Goal: Contribute content: Add original content to the website for others to see

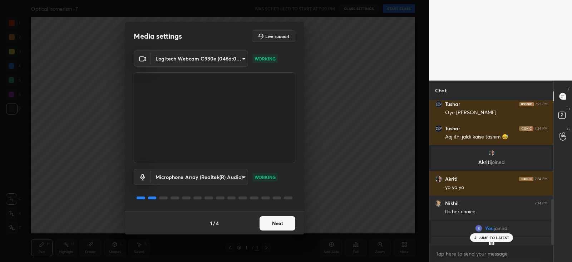
scroll to position [315, 0]
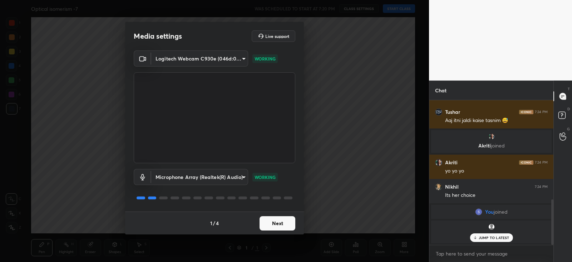
click at [273, 201] on div at bounding box center [215, 197] width 162 height 9
click at [271, 224] on button "Next" at bounding box center [278, 223] width 36 height 14
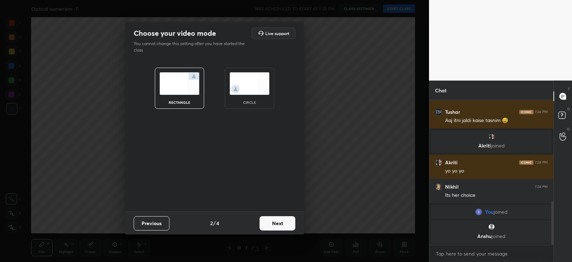
scroll to position [339, 0]
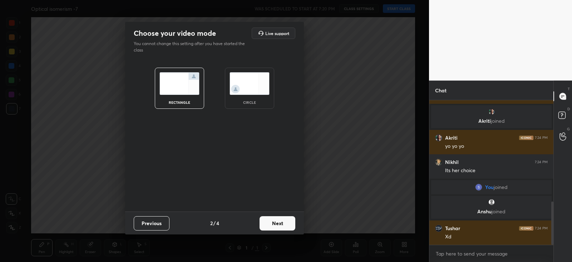
click at [278, 221] on button "Next" at bounding box center [278, 223] width 36 height 14
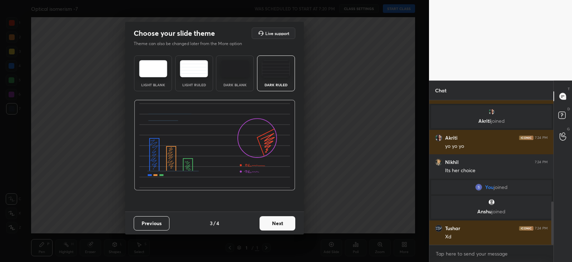
click at [276, 221] on button "Next" at bounding box center [278, 223] width 36 height 14
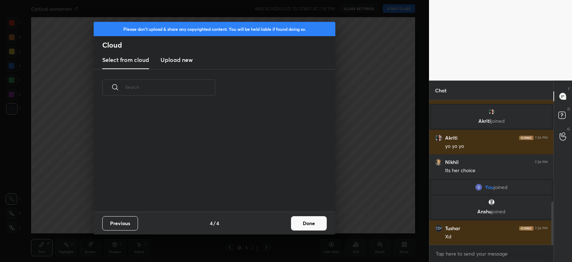
scroll to position [106, 230]
click at [309, 223] on button "Done" at bounding box center [309, 223] width 36 height 14
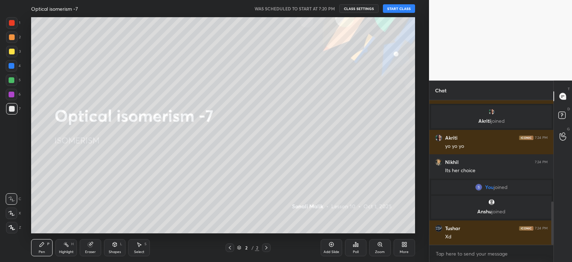
click at [397, 8] on button "START CLASS" at bounding box center [399, 8] width 32 height 9
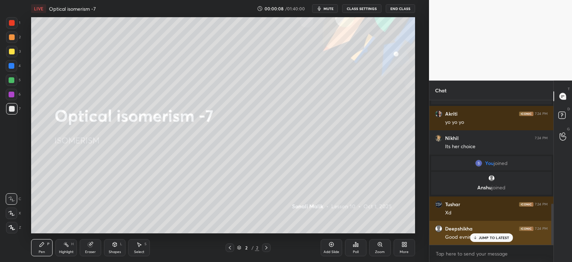
click at [484, 239] on p "JUMP TO LATEST" at bounding box center [494, 237] width 31 height 4
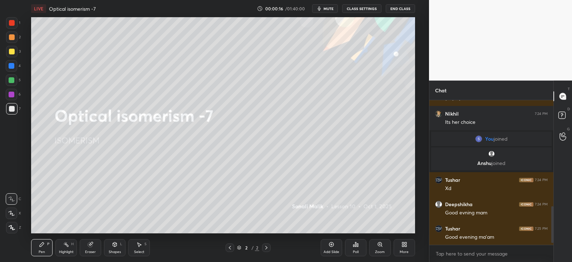
scroll to position [420, 0]
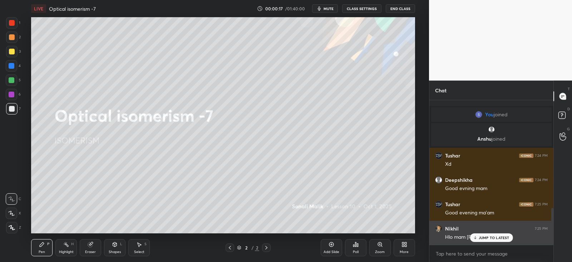
click at [481, 236] on p "JUMP TO LATEST" at bounding box center [494, 237] width 31 height 4
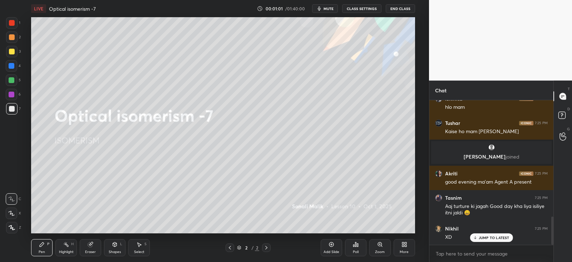
scroll to position [599, 0]
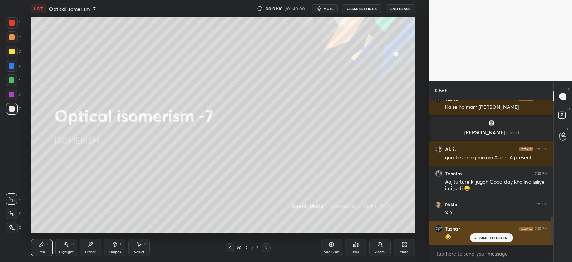
click at [486, 238] on p "JUMP TO LATEST" at bounding box center [494, 237] width 31 height 4
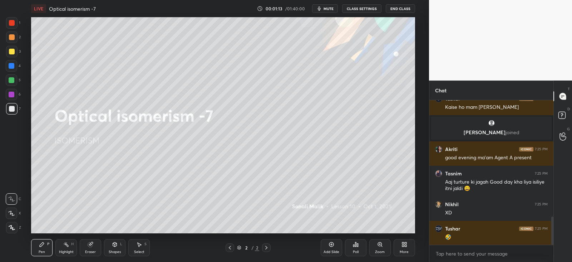
click at [411, 244] on div "More" at bounding box center [404, 247] width 21 height 17
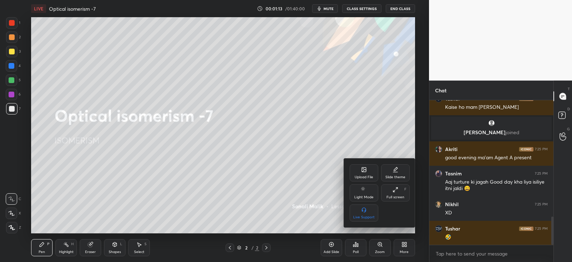
click at [363, 177] on div "Upload File" at bounding box center [364, 177] width 19 height 4
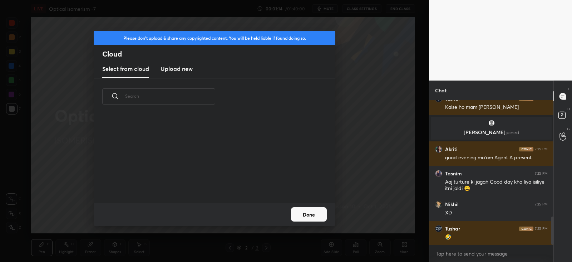
scroll to position [88, 230]
click at [179, 67] on h3 "Upload new" at bounding box center [177, 68] width 32 height 9
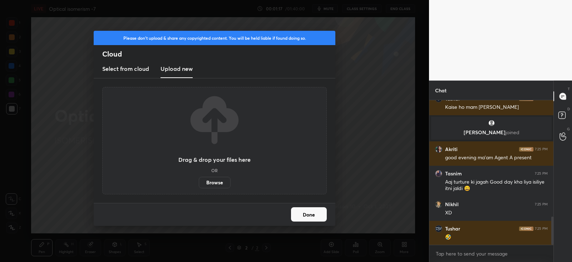
click at [215, 179] on label "Browse" at bounding box center [215, 182] width 32 height 11
click at [199, 179] on input "Browse" at bounding box center [199, 182] width 0 height 11
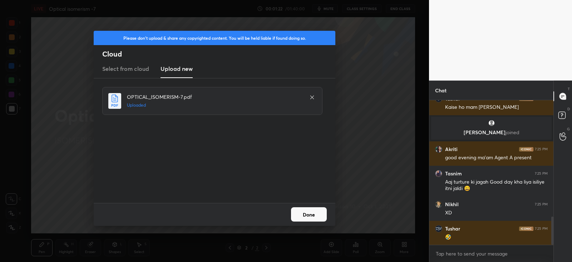
click at [308, 214] on button "Done" at bounding box center [309, 214] width 36 height 14
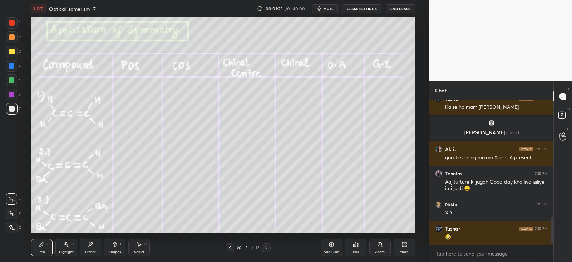
scroll to position [629, 0]
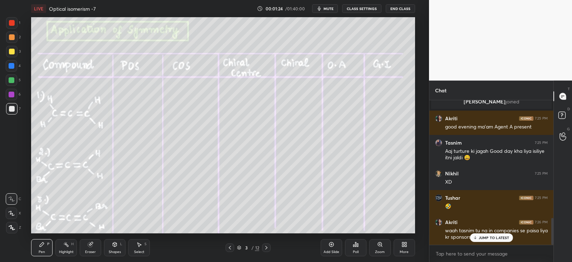
click at [226, 247] on div at bounding box center [230, 247] width 9 height 9
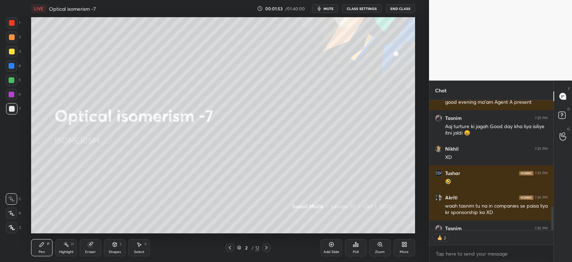
scroll to position [693, 0]
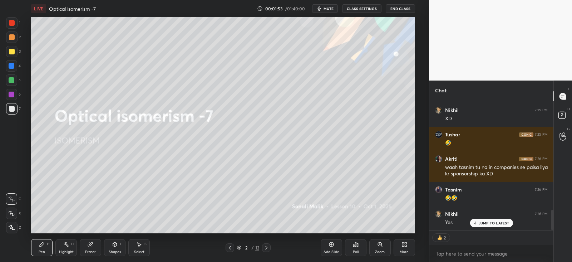
click at [265, 248] on icon at bounding box center [267, 248] width 6 height 6
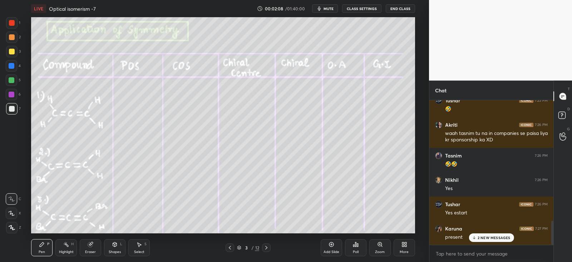
scroll to position [751, 0]
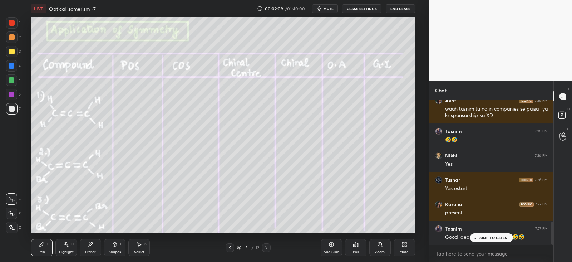
click at [488, 238] on p "JUMP TO LATEST" at bounding box center [494, 237] width 31 height 4
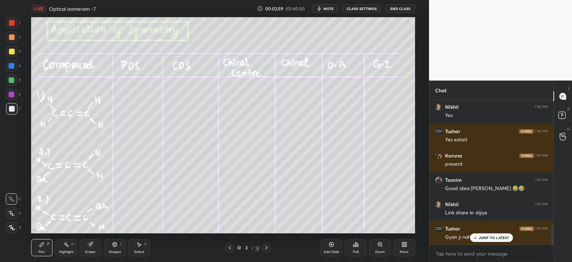
scroll to position [921, 0]
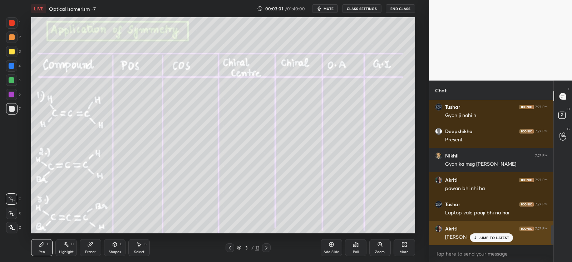
click at [483, 236] on p "JUMP TO LATEST" at bounding box center [494, 237] width 31 height 4
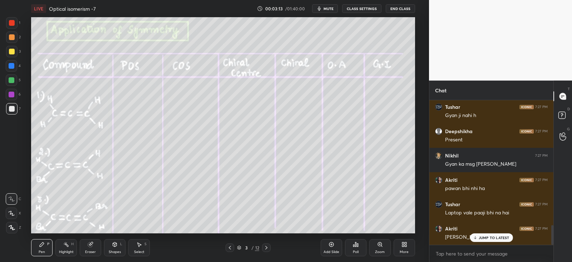
click at [328, 9] on span "mute" at bounding box center [329, 8] width 10 height 5
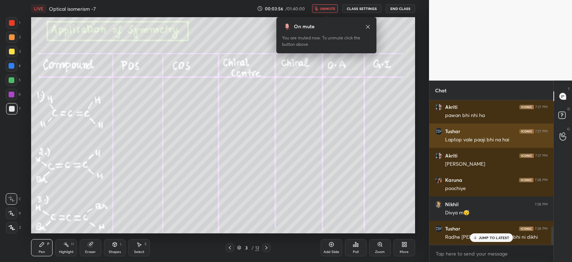
scroll to position [1019, 0]
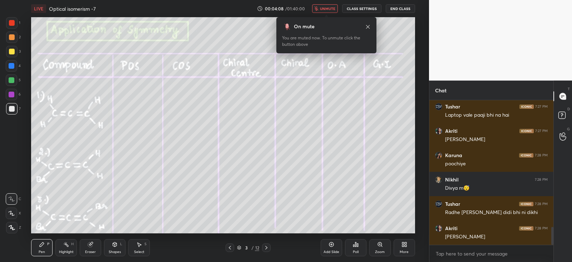
click at [369, 26] on icon at bounding box center [368, 27] width 6 height 6
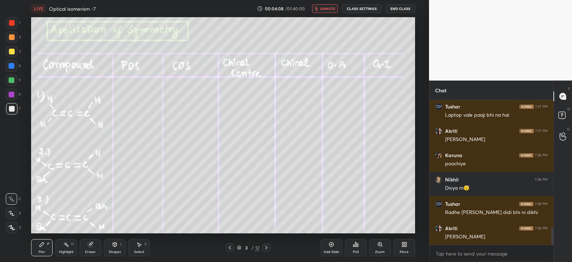
click at [327, 9] on span "unmute" at bounding box center [327, 8] width 15 height 5
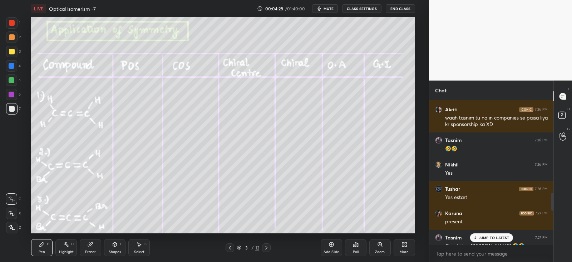
scroll to position [741, 0]
click at [477, 238] on icon at bounding box center [475, 237] width 5 height 4
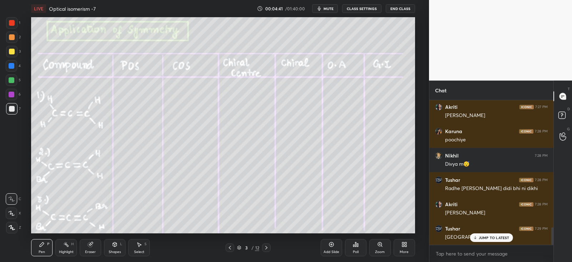
click at [11, 53] on div at bounding box center [12, 52] width 6 height 6
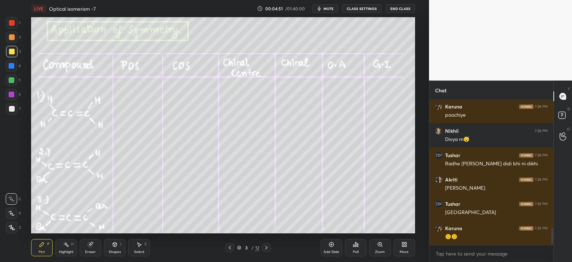
scroll to position [1091, 0]
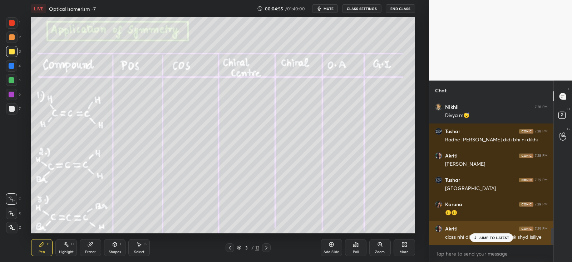
click at [479, 238] on p "JUMP TO LATEST" at bounding box center [494, 237] width 31 height 4
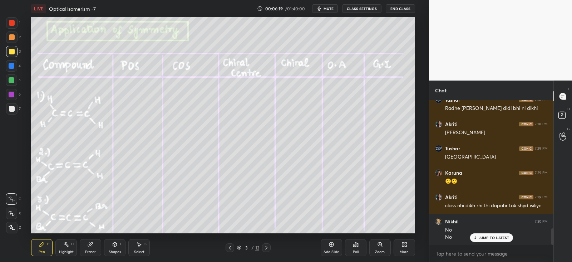
scroll to position [1148, 0]
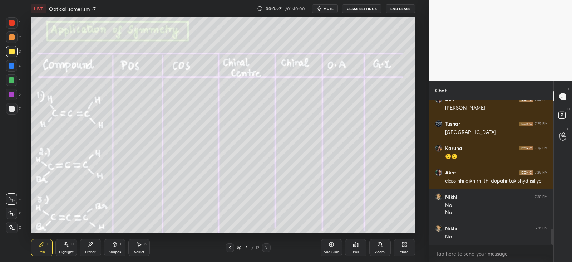
click at [11, 64] on div at bounding box center [12, 66] width 6 height 6
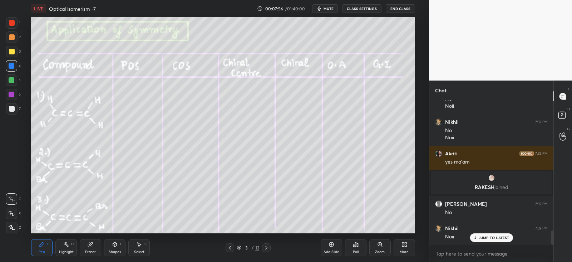
scroll to position [1309, 0]
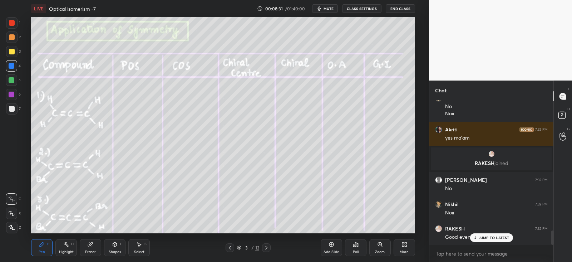
click at [266, 247] on icon at bounding box center [267, 248] width 6 height 6
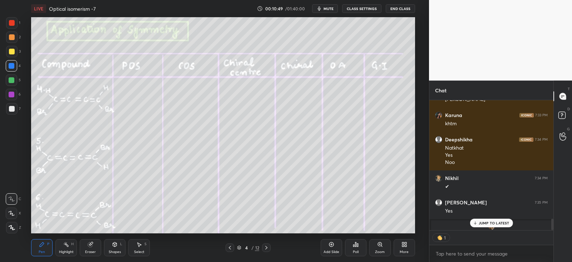
scroll to position [3, 2]
click at [488, 222] on p "JUMP TO LATEST" at bounding box center [494, 223] width 31 height 4
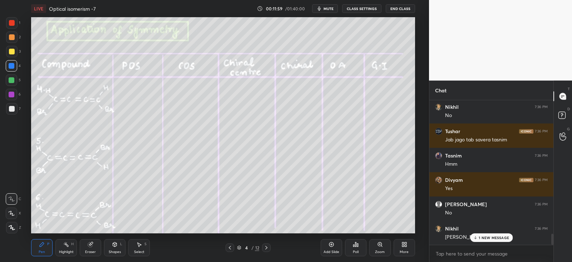
scroll to position [1788, 0]
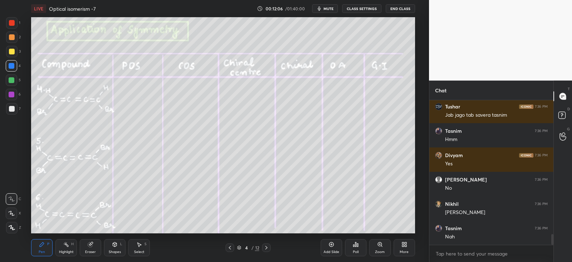
click at [270, 246] on div at bounding box center [266, 247] width 9 height 9
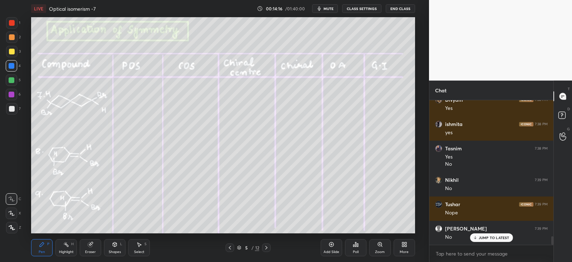
scroll to position [2354, 0]
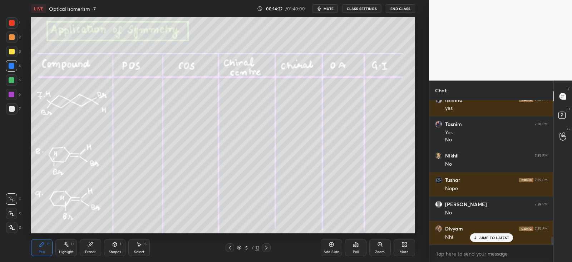
click at [13, 109] on div at bounding box center [12, 109] width 6 height 6
click at [64, 243] on circle at bounding box center [64, 243] width 1 height 1
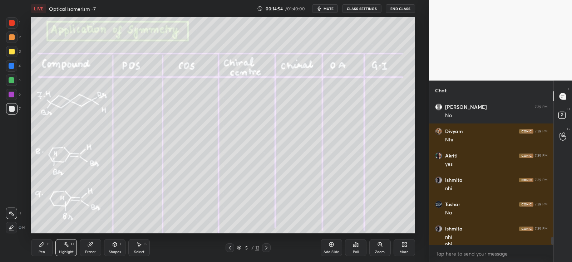
scroll to position [2458, 0]
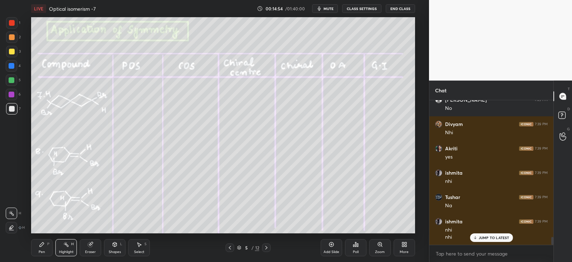
click at [37, 245] on div "Pen P" at bounding box center [41, 247] width 21 height 17
click at [14, 78] on div at bounding box center [12, 80] width 6 height 6
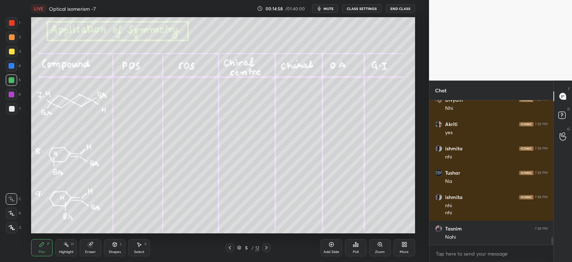
scroll to position [2507, 0]
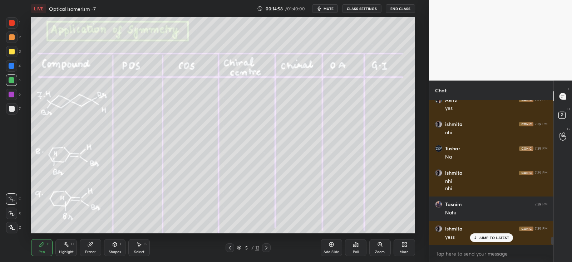
click at [11, 224] on div at bounding box center [11, 227] width 11 height 11
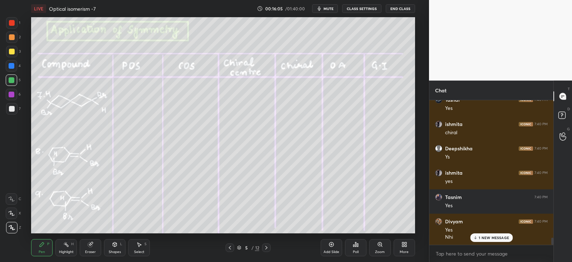
scroll to position [2733, 0]
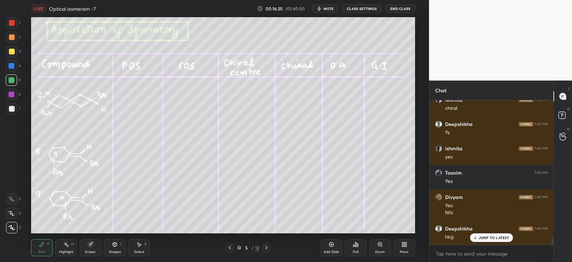
click at [94, 244] on div "Eraser" at bounding box center [90, 247] width 21 height 17
click at [43, 246] on icon at bounding box center [42, 244] width 6 height 6
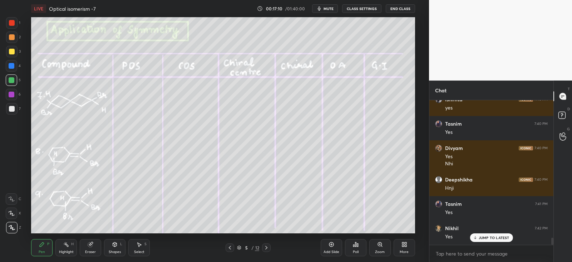
scroll to position [2806, 0]
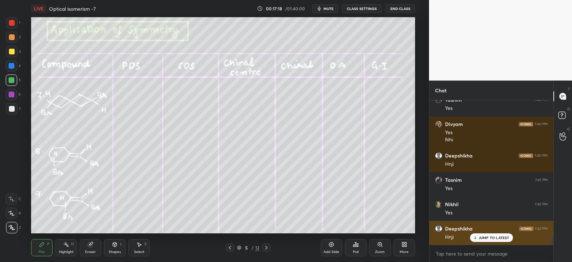
click at [477, 237] on icon at bounding box center [475, 237] width 5 height 4
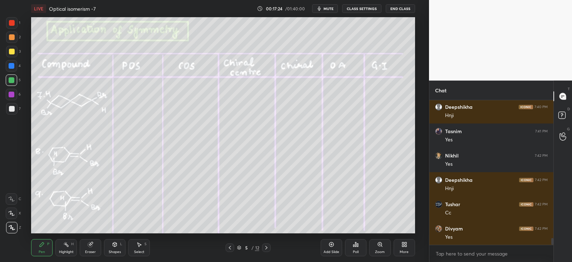
scroll to position [2879, 0]
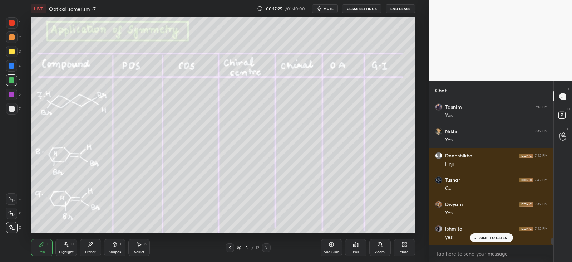
click at [269, 246] on div at bounding box center [266, 247] width 9 height 9
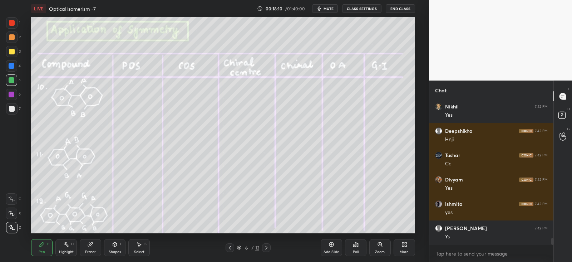
scroll to position [2928, 0]
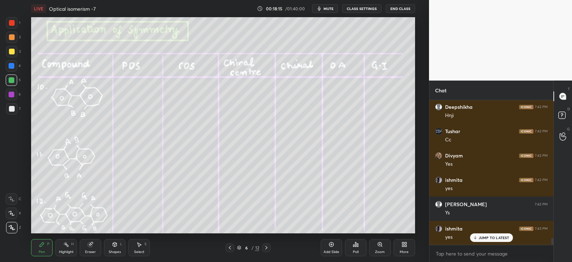
click at [90, 246] on icon at bounding box center [90, 244] width 5 height 5
click at [41, 244] on icon at bounding box center [42, 244] width 4 height 4
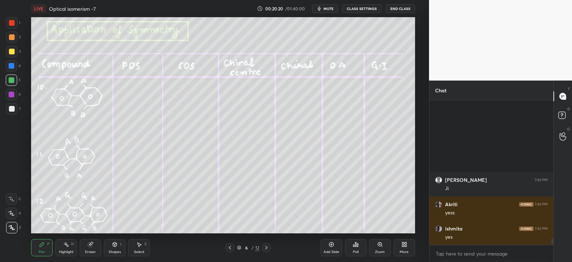
scroll to position [3276, 0]
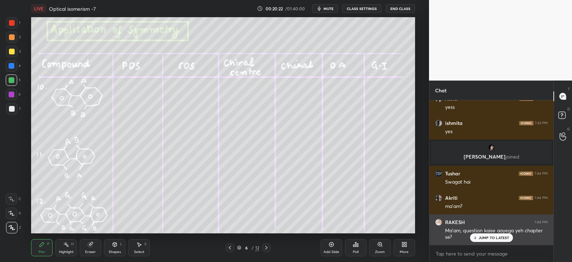
click at [485, 236] on p "JUMP TO LATEST" at bounding box center [494, 237] width 31 height 4
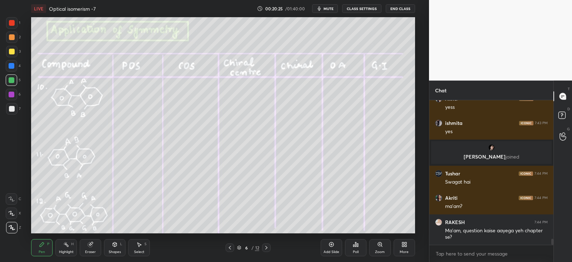
click at [333, 246] on icon at bounding box center [332, 244] width 6 height 6
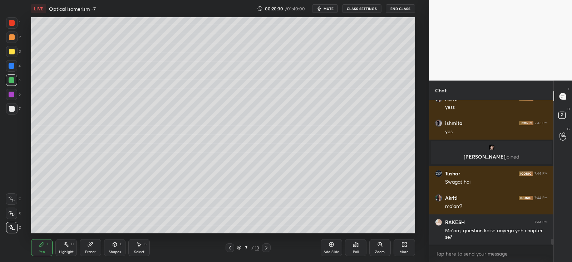
click at [406, 246] on icon at bounding box center [406, 246] width 2 height 2
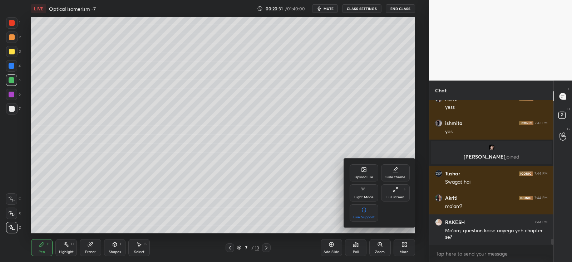
click at [365, 172] on icon at bounding box center [364, 169] width 4 height 4
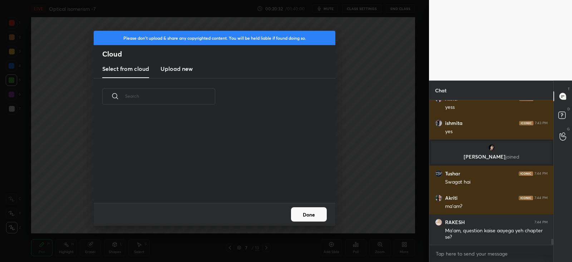
scroll to position [88, 230]
click at [182, 67] on h3 "Upload new" at bounding box center [177, 68] width 32 height 9
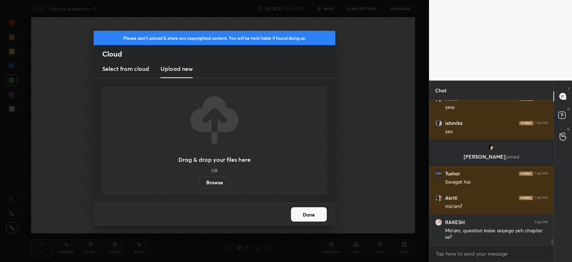
click at [213, 180] on label "Browse" at bounding box center [215, 182] width 32 height 11
click at [199, 180] on input "Browse" at bounding box center [199, 182] width 0 height 11
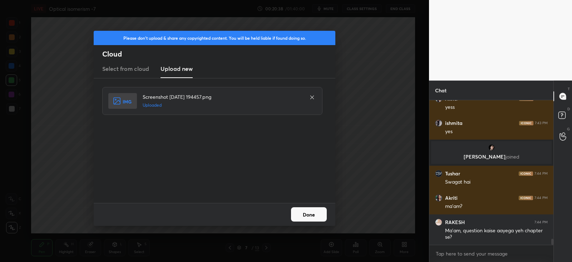
click at [313, 214] on button "Done" at bounding box center [309, 214] width 36 height 14
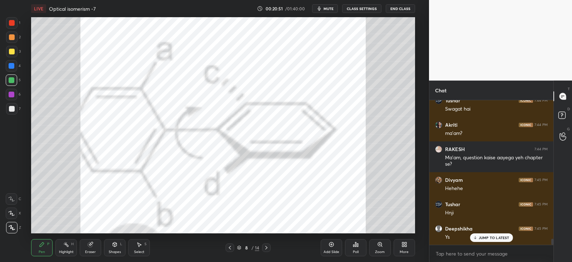
scroll to position [3374, 0]
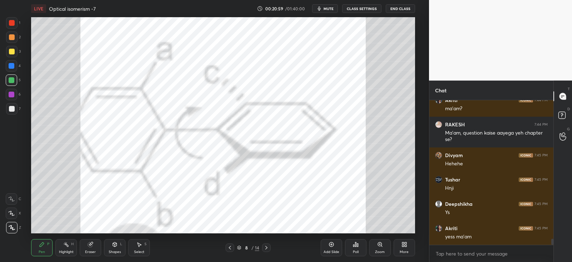
click at [331, 7] on span "mute" at bounding box center [329, 8] width 10 height 5
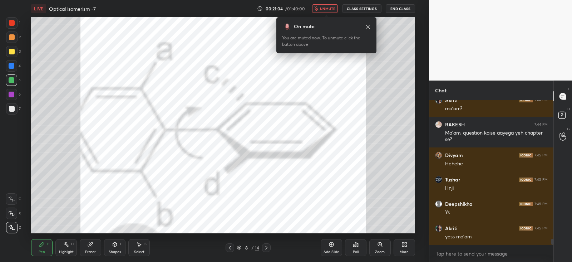
click at [327, 9] on span "unmute" at bounding box center [327, 8] width 15 height 5
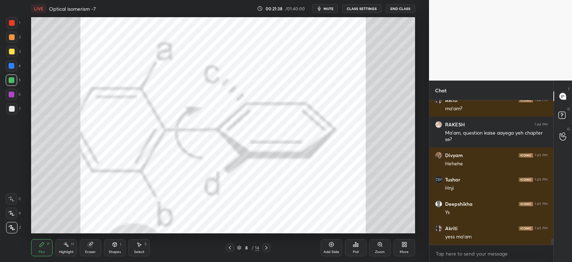
click at [96, 237] on div "Pen P Highlight H Eraser Shapes L Select S 8 / 14 Add Slide Poll Zoom More" at bounding box center [223, 247] width 384 height 29
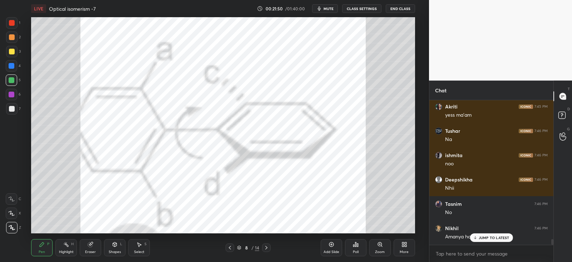
scroll to position [3519, 0]
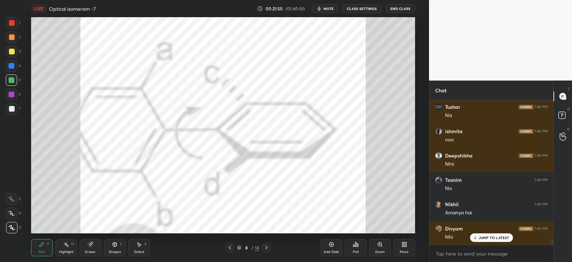
click at [230, 248] on icon at bounding box center [230, 248] width 2 height 4
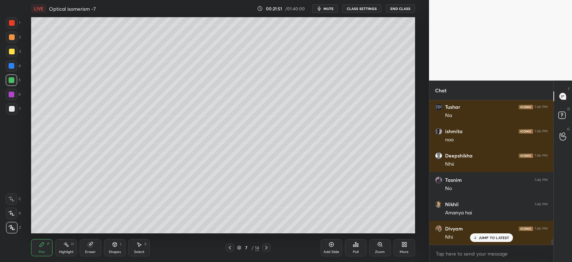
click at [231, 245] on icon at bounding box center [230, 248] width 6 height 6
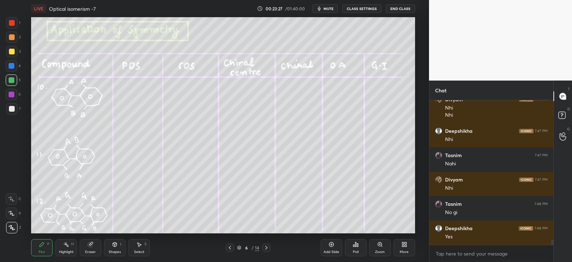
scroll to position [3770, 0]
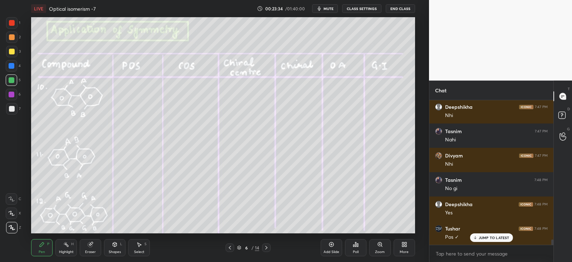
click at [123, 249] on div "Shapes L" at bounding box center [114, 247] width 21 height 17
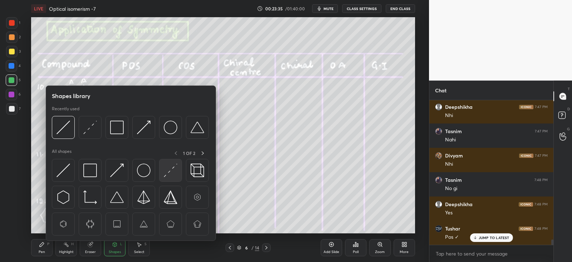
click at [168, 175] on img at bounding box center [171, 170] width 14 height 14
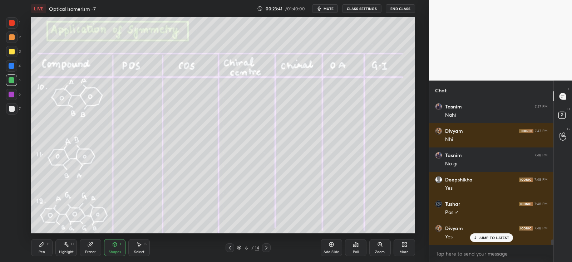
scroll to position [3818, 0]
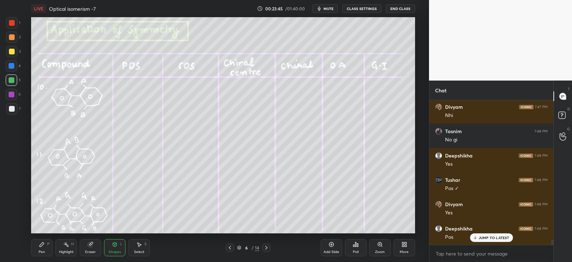
click at [41, 243] on icon at bounding box center [42, 244] width 4 height 4
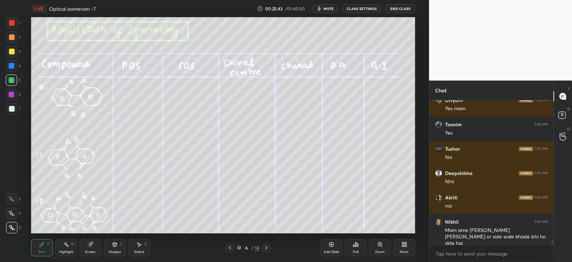
scroll to position [4131, 0]
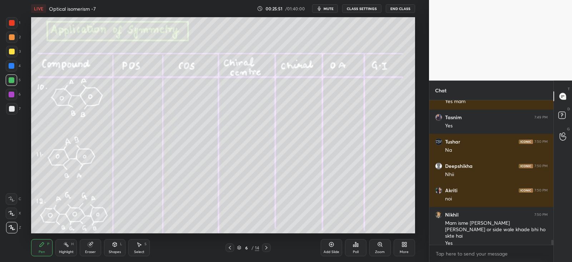
click at [268, 247] on icon at bounding box center [267, 248] width 6 height 6
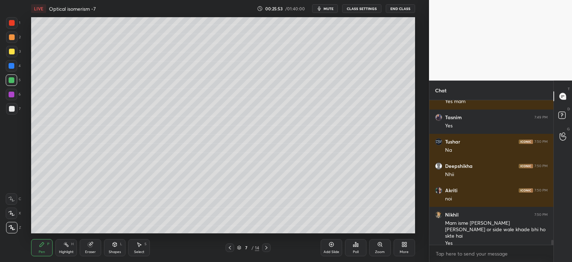
click at [265, 247] on icon at bounding box center [267, 248] width 6 height 6
click at [265, 248] on icon at bounding box center [267, 248] width 6 height 6
click at [114, 247] on icon at bounding box center [115, 244] width 6 height 6
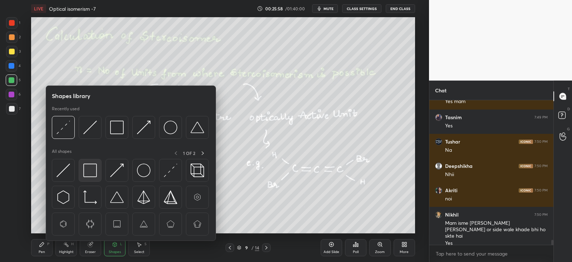
click at [95, 171] on img at bounding box center [90, 170] width 14 height 14
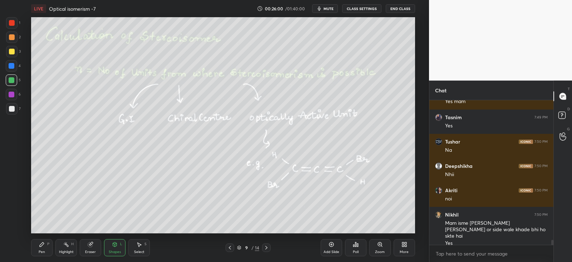
click at [53, 245] on div "Pen P Highlight H Eraser Shapes L Select S" at bounding box center [103, 247] width 145 height 17
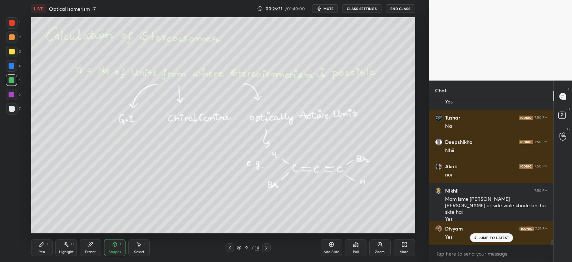
click at [121, 245] on div "L" at bounding box center [121, 244] width 2 height 4
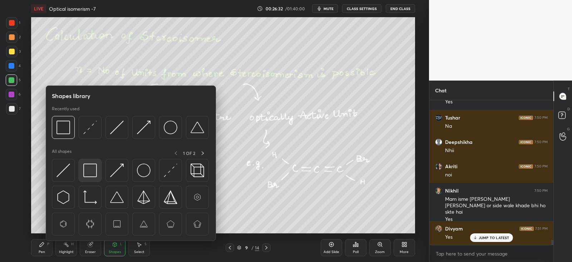
click at [88, 166] on img at bounding box center [90, 170] width 14 height 14
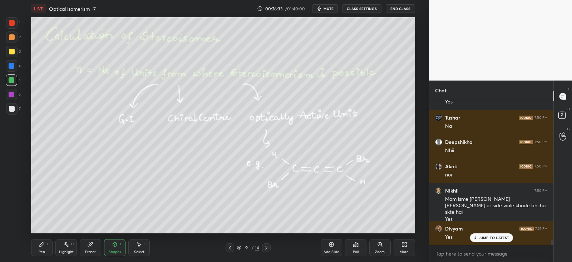
scroll to position [4179, 0]
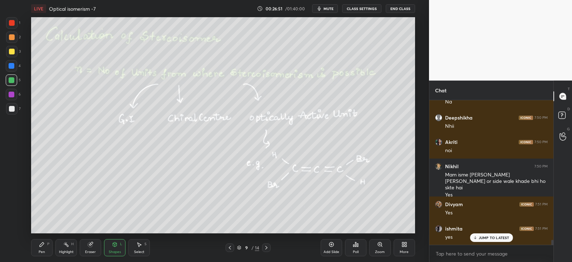
click at [47, 244] on div "P" at bounding box center [48, 244] width 2 height 4
click at [14, 108] on div at bounding box center [12, 109] width 6 height 6
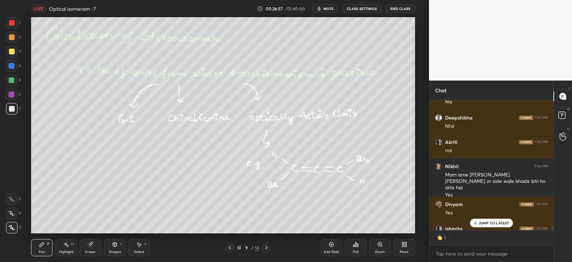
click at [481, 224] on p "JUMP TO LATEST" at bounding box center [494, 223] width 31 height 4
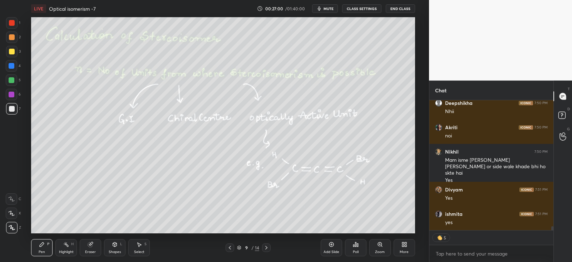
click at [113, 246] on icon at bounding box center [115, 244] width 6 height 6
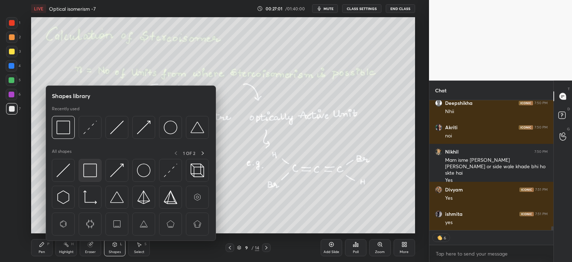
click at [91, 169] on img at bounding box center [90, 170] width 14 height 14
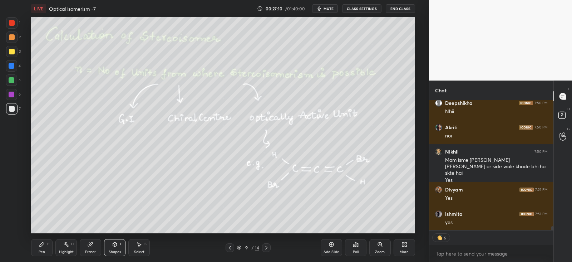
scroll to position [4179, 0]
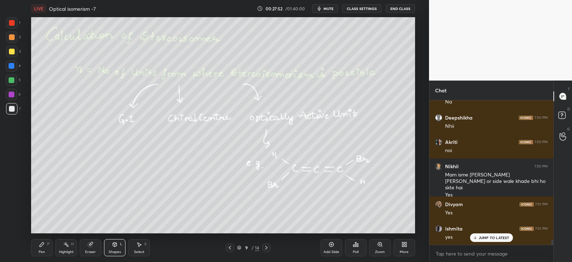
click at [14, 90] on div at bounding box center [11, 94] width 11 height 11
click at [43, 247] on div "Pen P" at bounding box center [41, 247] width 21 height 17
click at [112, 245] on div "Shapes L" at bounding box center [114, 247] width 21 height 17
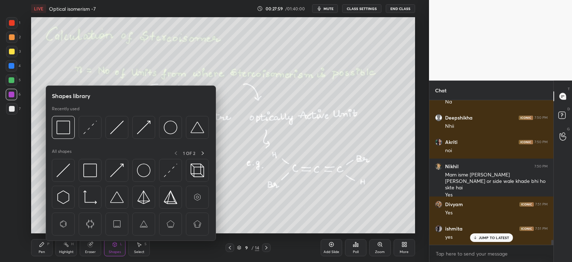
click at [86, 244] on div "Eraser" at bounding box center [90, 247] width 21 height 17
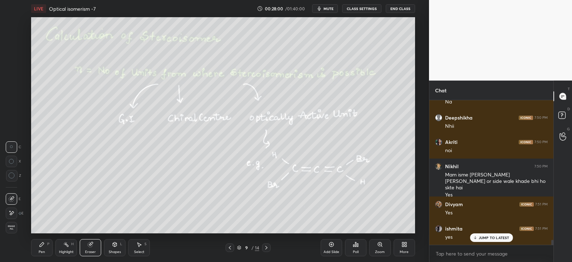
click at [232, 250] on div at bounding box center [230, 247] width 9 height 9
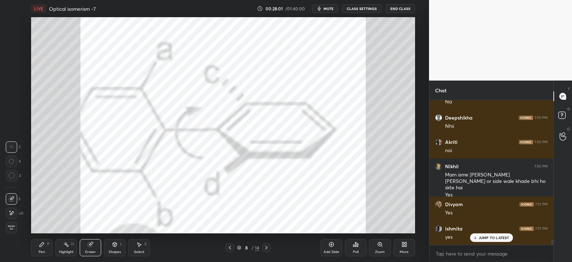
click at [232, 250] on icon at bounding box center [230, 248] width 6 height 6
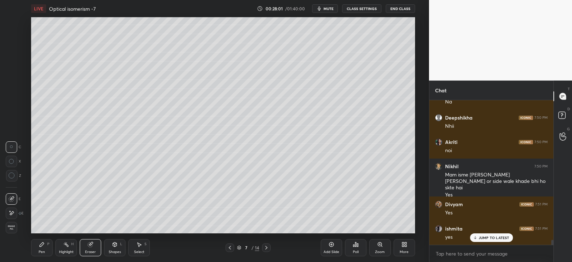
click at [232, 249] on icon at bounding box center [230, 248] width 6 height 6
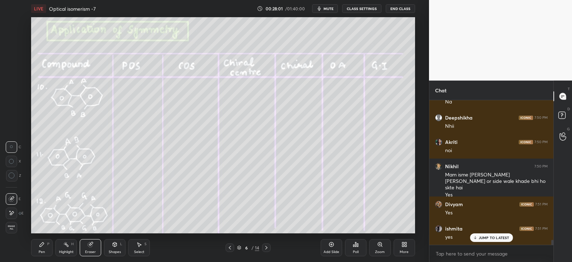
click at [232, 249] on icon at bounding box center [230, 248] width 6 height 6
click at [234, 247] on div at bounding box center [230, 247] width 9 height 9
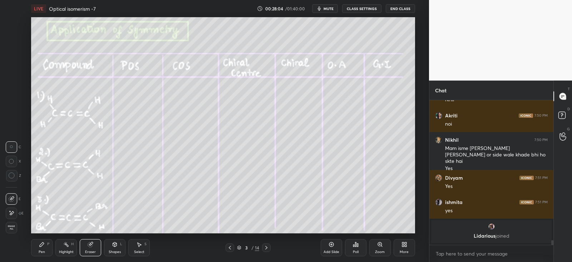
click at [44, 246] on icon at bounding box center [42, 244] width 6 height 6
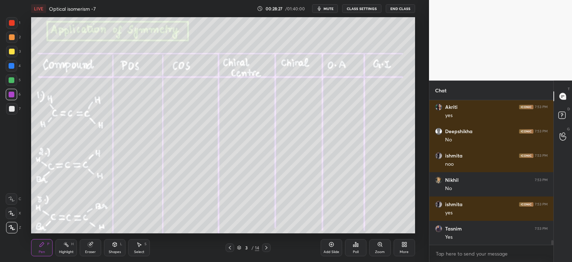
scroll to position [4376, 0]
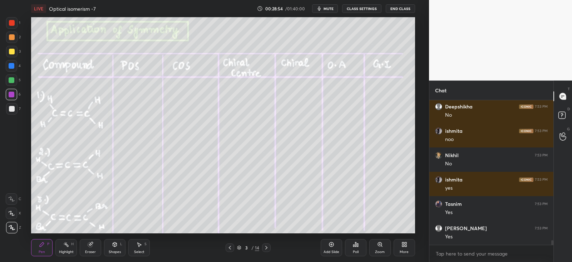
click at [269, 247] on icon at bounding box center [267, 248] width 6 height 6
click at [268, 248] on icon at bounding box center [267, 248] width 6 height 6
click at [267, 248] on icon at bounding box center [267, 248] width 6 height 6
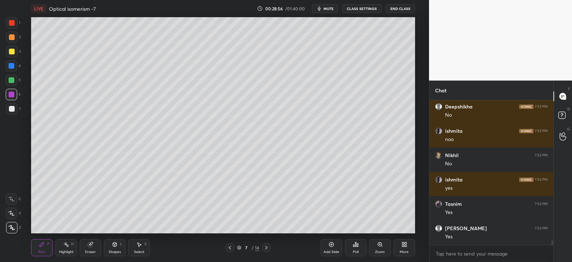
click at [268, 247] on icon at bounding box center [267, 248] width 6 height 6
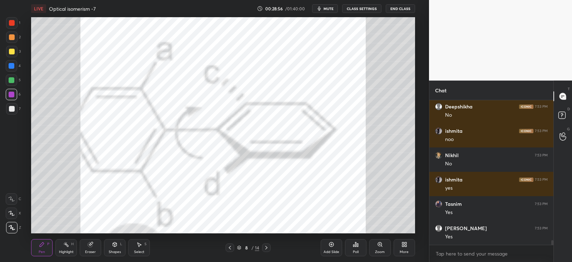
click at [267, 247] on icon at bounding box center [267, 248] width 6 height 6
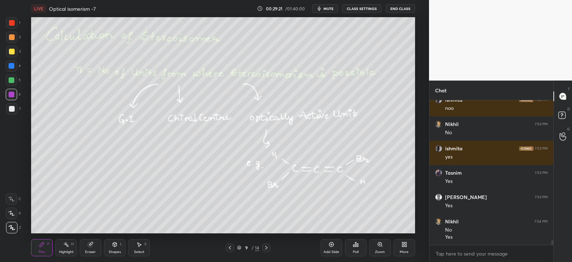
scroll to position [4431, 0]
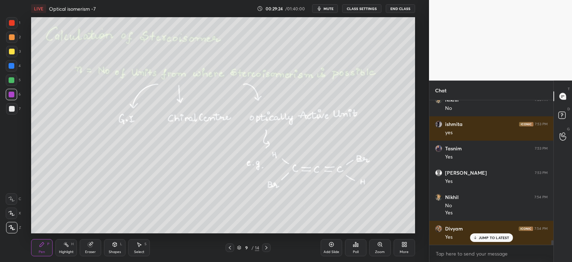
click at [14, 107] on div at bounding box center [12, 109] width 6 height 6
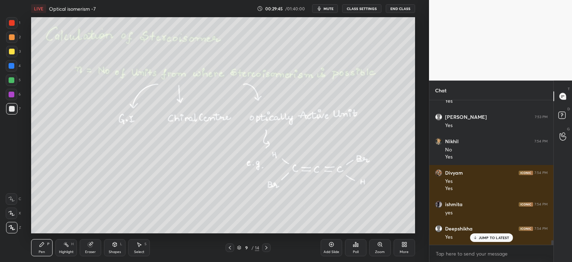
scroll to position [4511, 0]
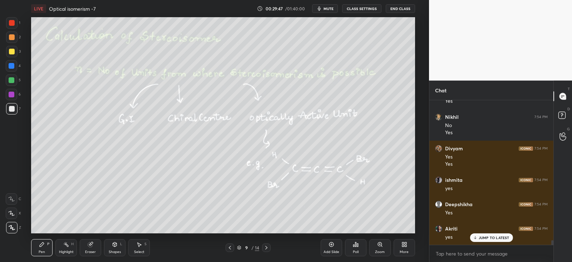
click at [269, 247] on icon at bounding box center [267, 248] width 6 height 6
click at [116, 245] on icon at bounding box center [115, 244] width 4 height 4
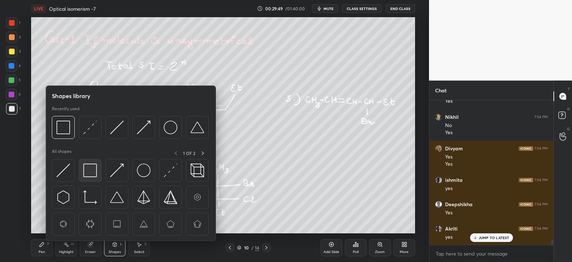
click at [97, 175] on div at bounding box center [90, 170] width 23 height 23
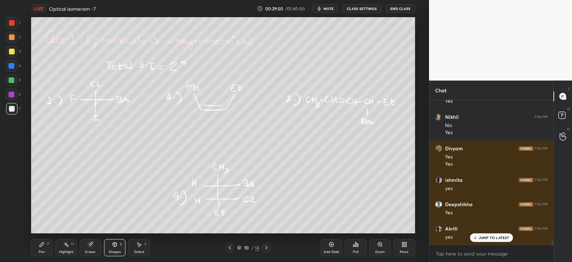
click at [14, 64] on div at bounding box center [11, 65] width 11 height 11
click at [46, 246] on div "Pen P" at bounding box center [41, 247] width 21 height 17
click at [12, 106] on div at bounding box center [12, 109] width 6 height 6
click at [93, 245] on icon at bounding box center [91, 244] width 6 height 6
click at [38, 249] on div "Pen P" at bounding box center [41, 247] width 21 height 17
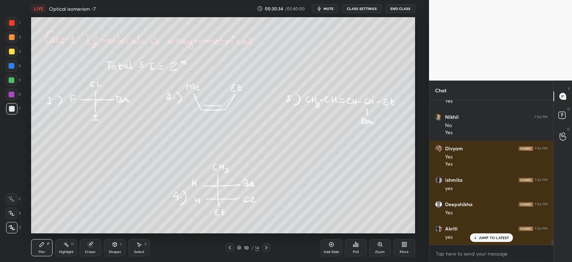
click at [113, 247] on icon at bounding box center [115, 244] width 6 height 6
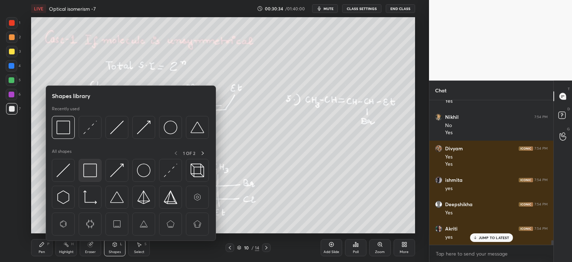
click at [94, 172] on img at bounding box center [90, 170] width 14 height 14
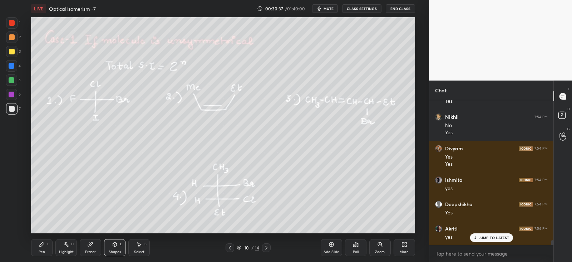
click at [49, 246] on div "Pen P" at bounding box center [41, 247] width 21 height 17
click at [12, 92] on div at bounding box center [12, 95] width 6 height 6
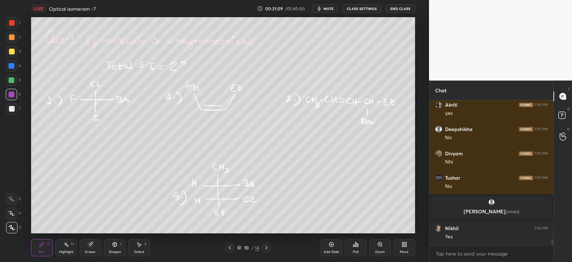
scroll to position [3396, 0]
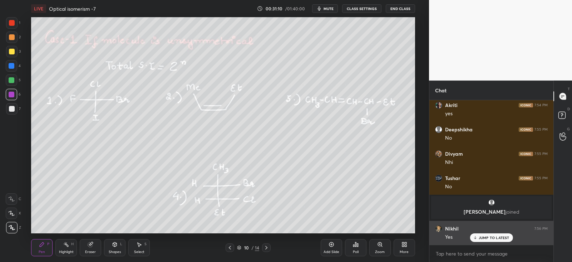
click at [479, 237] on p "JUMP TO LATEST" at bounding box center [494, 237] width 31 height 4
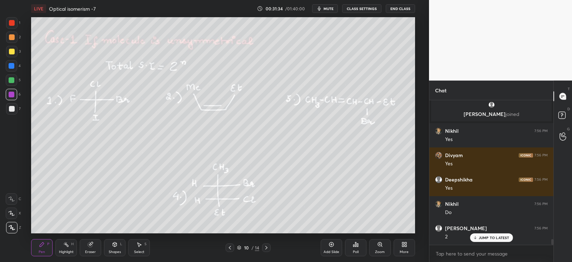
scroll to position [3518, 0]
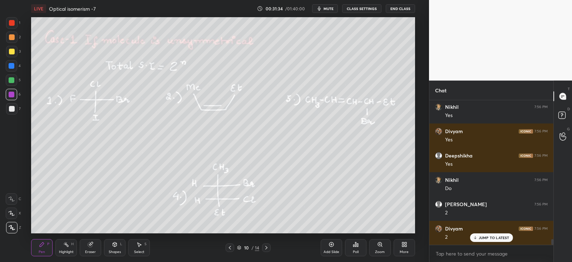
click at [12, 110] on div at bounding box center [12, 109] width 6 height 6
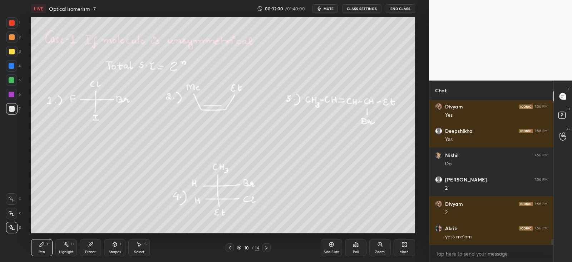
click at [10, 96] on div at bounding box center [12, 95] width 6 height 6
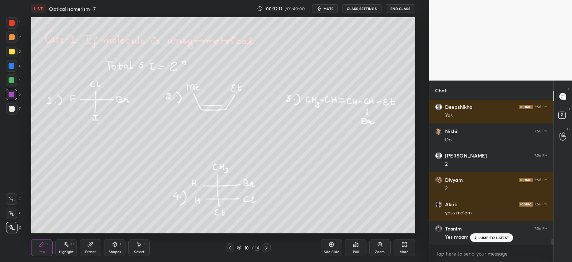
click at [11, 80] on div at bounding box center [12, 80] width 6 height 6
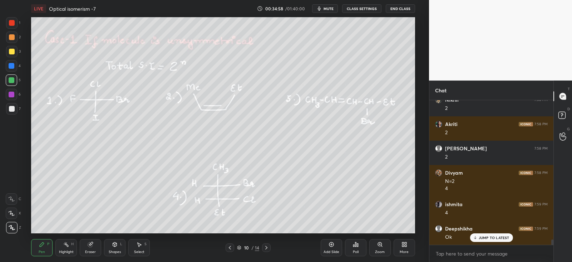
scroll to position [3855, 0]
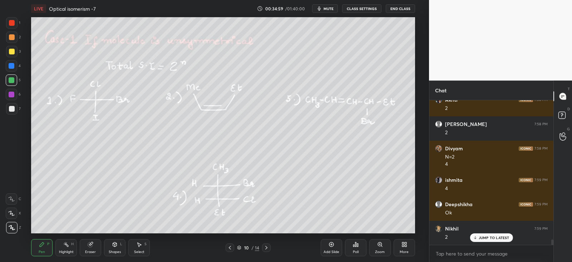
click at [264, 248] on icon at bounding box center [267, 248] width 6 height 6
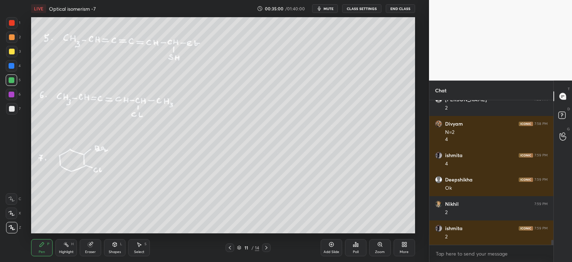
click at [228, 246] on icon at bounding box center [230, 248] width 6 height 6
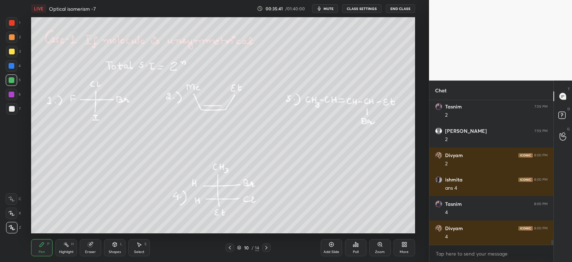
scroll to position [4074, 0]
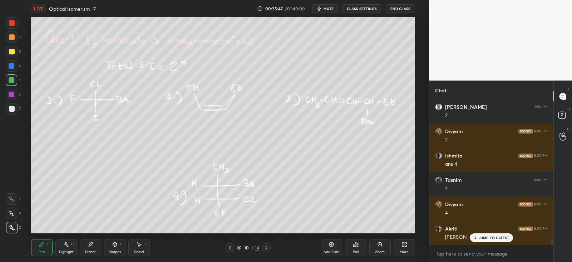
click at [13, 53] on div at bounding box center [12, 52] width 6 height 6
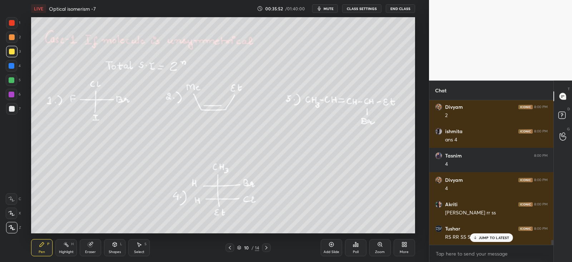
scroll to position [4123, 0]
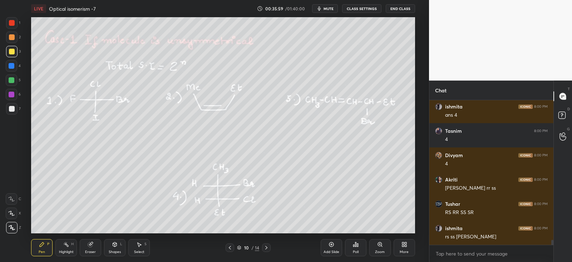
click at [16, 51] on div at bounding box center [11, 51] width 11 height 11
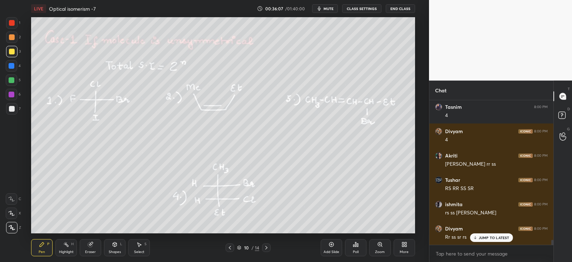
click at [14, 108] on div at bounding box center [12, 109] width 6 height 6
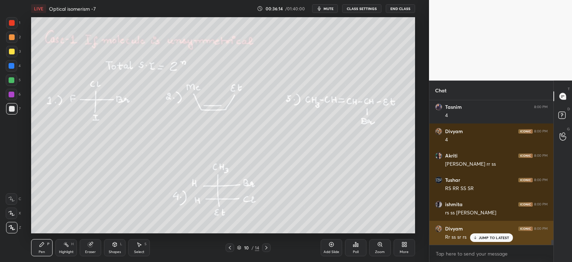
click at [481, 239] on p "JUMP TO LATEST" at bounding box center [494, 237] width 31 height 4
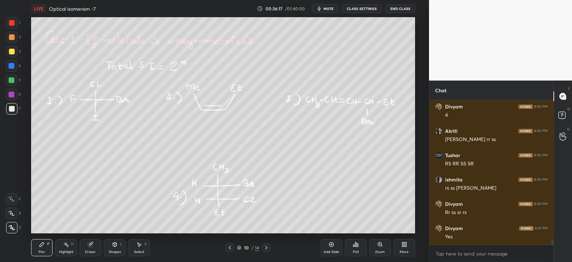
click at [270, 247] on div at bounding box center [266, 247] width 9 height 9
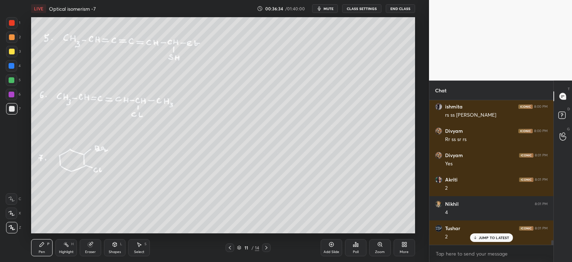
scroll to position [4269, 0]
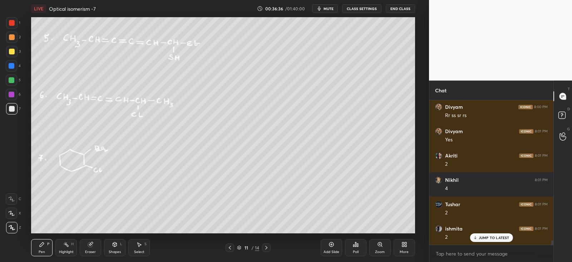
click at [111, 244] on div "Shapes L" at bounding box center [114, 247] width 21 height 17
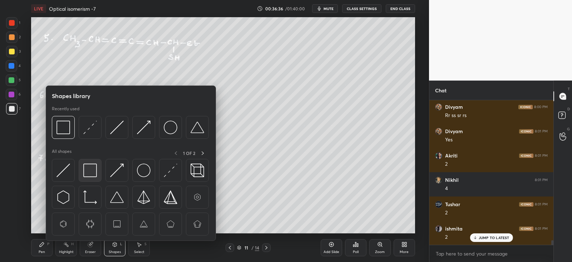
click at [95, 172] on img at bounding box center [90, 170] width 14 height 14
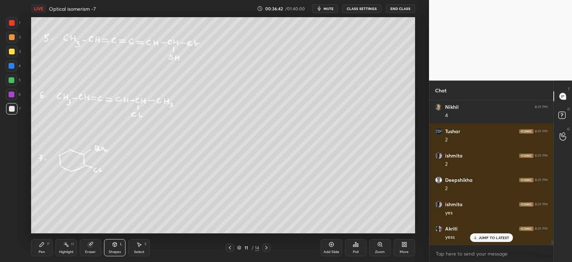
scroll to position [4366, 0]
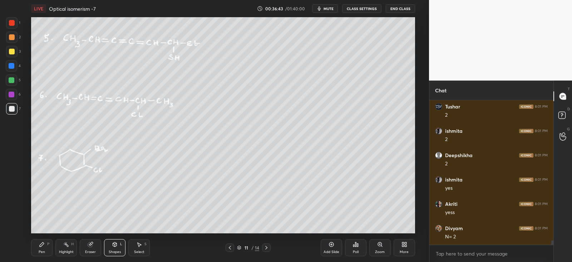
click at [42, 244] on icon at bounding box center [42, 244] width 4 height 4
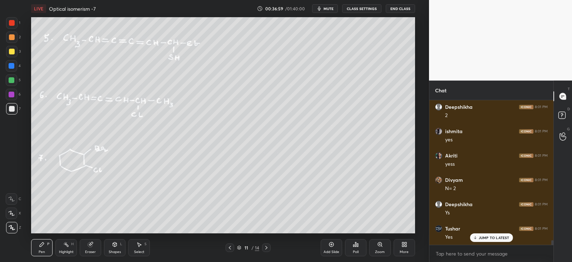
scroll to position [4439, 0]
click at [14, 53] on div at bounding box center [12, 52] width 6 height 6
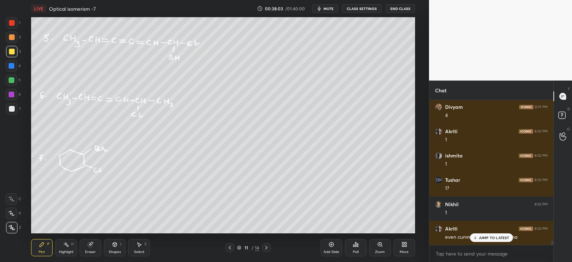
scroll to position [4585, 0]
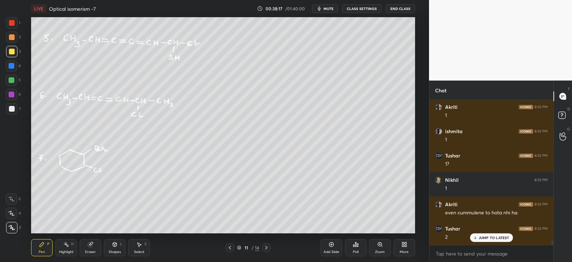
click at [88, 247] on div "Eraser" at bounding box center [90, 247] width 21 height 17
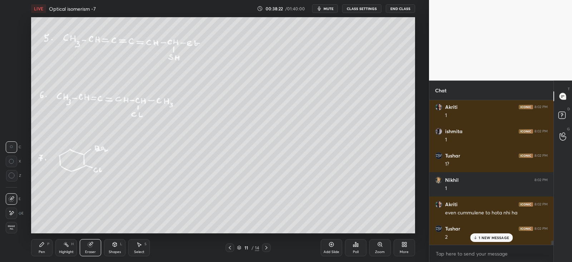
scroll to position [4609, 0]
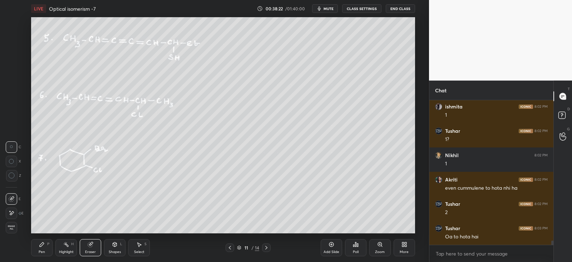
click at [40, 247] on div "Pen P" at bounding box center [41, 247] width 21 height 17
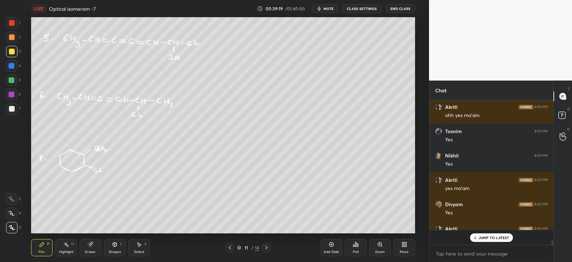
scroll to position [4762, 0]
click at [117, 247] on div "Shapes L" at bounding box center [114, 247] width 21 height 17
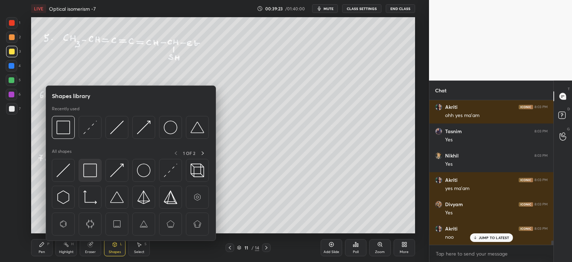
click at [90, 167] on img at bounding box center [90, 170] width 14 height 14
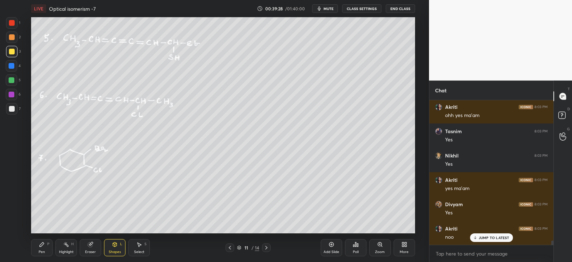
click at [47, 244] on div "P" at bounding box center [48, 244] width 2 height 4
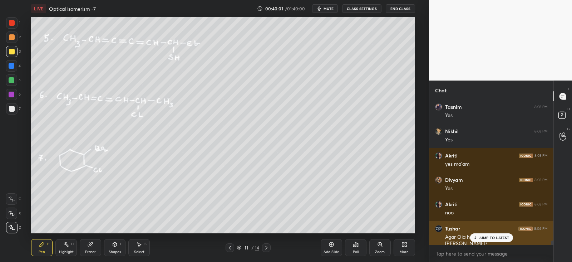
click at [482, 237] on p "JUMP TO LATEST" at bounding box center [494, 237] width 31 height 4
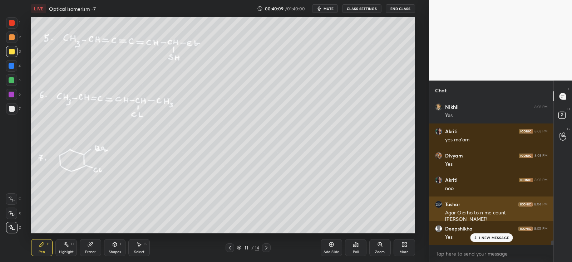
scroll to position [4835, 0]
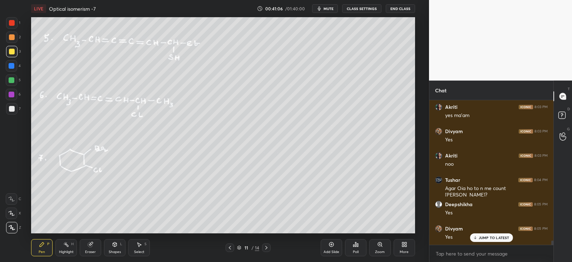
click at [229, 246] on icon at bounding box center [230, 248] width 6 height 6
click at [231, 247] on icon at bounding box center [230, 248] width 6 height 6
click at [230, 247] on icon at bounding box center [230, 248] width 6 height 6
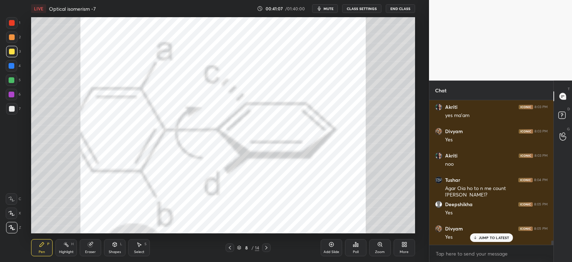
click at [230, 247] on icon at bounding box center [230, 248] width 6 height 6
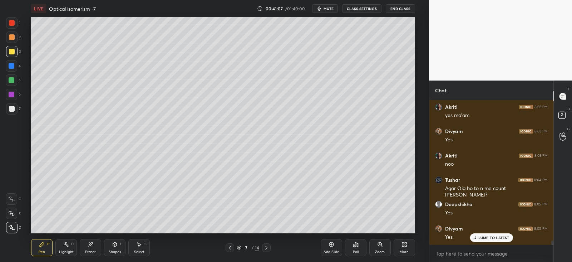
click at [229, 248] on icon at bounding box center [230, 248] width 6 height 6
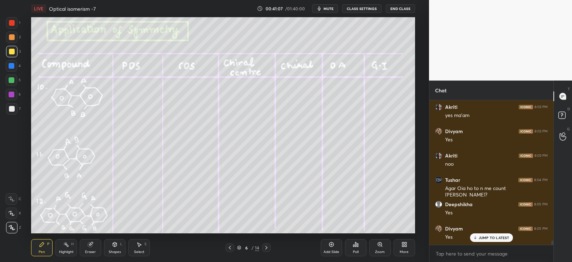
click at [230, 248] on icon at bounding box center [230, 248] width 2 height 4
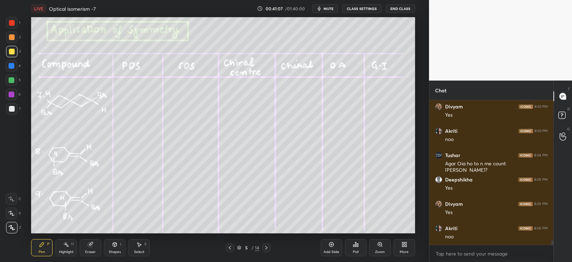
click at [230, 247] on icon at bounding box center [230, 248] width 2 height 4
click at [229, 247] on icon at bounding box center [230, 248] width 6 height 6
click at [267, 247] on icon at bounding box center [266, 248] width 2 height 4
click at [268, 248] on icon at bounding box center [267, 248] width 6 height 6
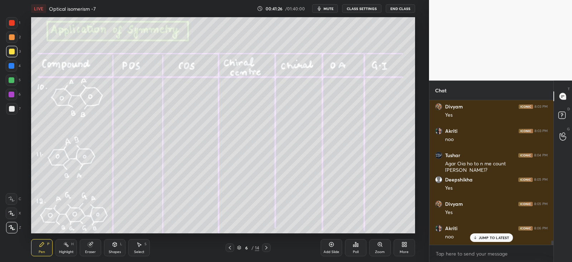
scroll to position [4884, 0]
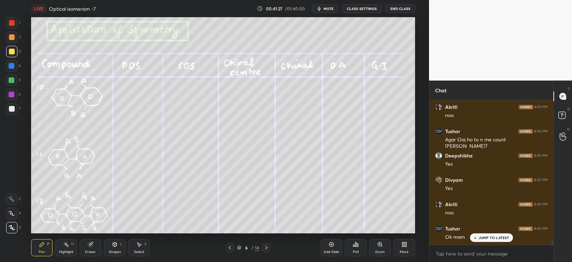
click at [265, 246] on icon at bounding box center [267, 248] width 6 height 6
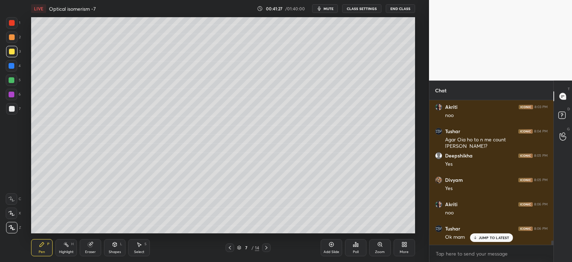
click at [265, 246] on icon at bounding box center [267, 248] width 6 height 6
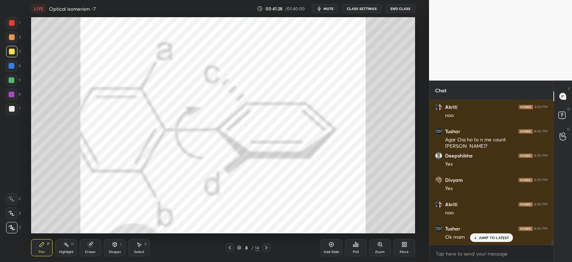
click at [267, 247] on icon at bounding box center [266, 248] width 2 height 4
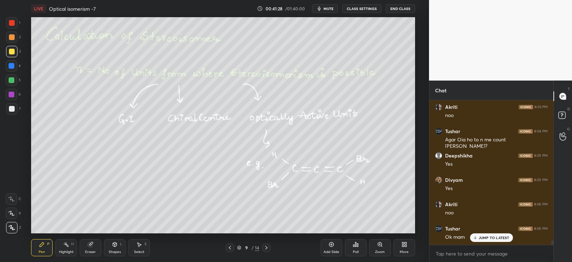
click at [268, 247] on icon at bounding box center [267, 248] width 6 height 6
click at [268, 248] on icon at bounding box center [267, 248] width 6 height 6
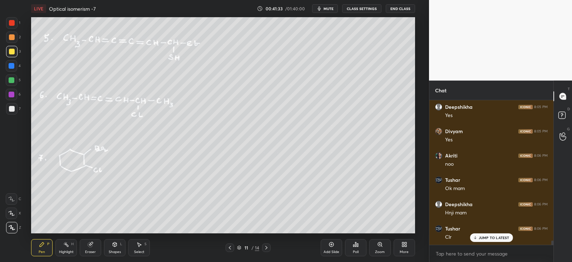
click at [475, 240] on div "JUMP TO LATEST" at bounding box center [491, 237] width 43 height 9
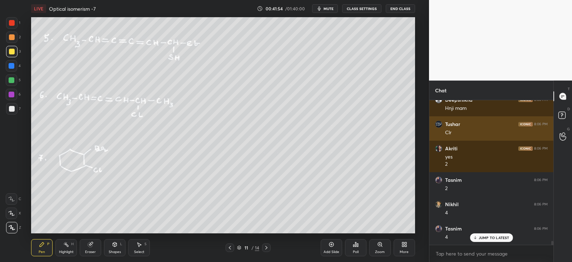
scroll to position [5061, 0]
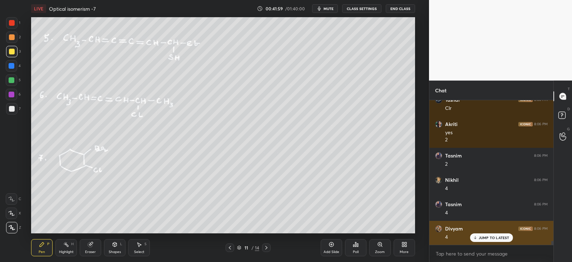
click at [477, 237] on icon at bounding box center [475, 237] width 5 height 4
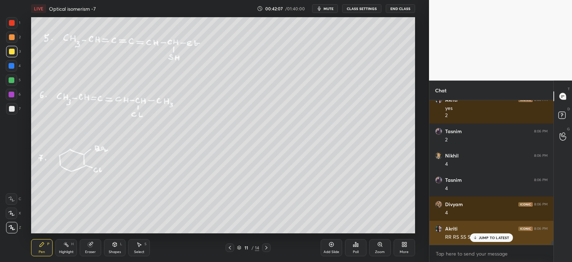
click at [487, 240] on p "JUMP TO LATEST" at bounding box center [494, 237] width 31 height 4
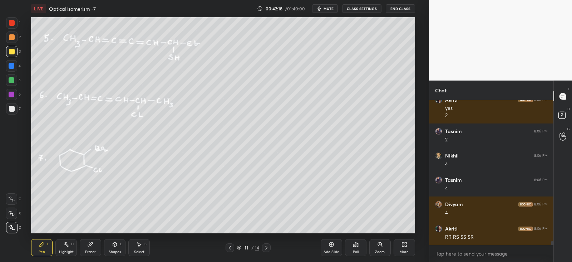
click at [113, 246] on icon at bounding box center [115, 244] width 6 height 6
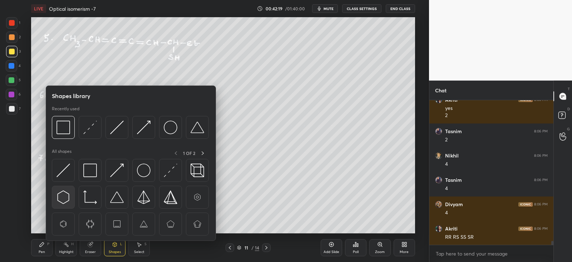
click at [64, 193] on img at bounding box center [64, 197] width 14 height 14
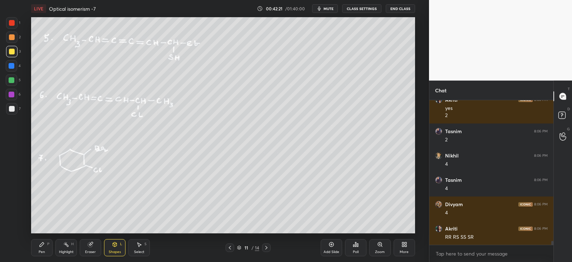
click at [43, 247] on icon at bounding box center [42, 244] width 6 height 6
click at [141, 247] on div "Select S" at bounding box center [138, 247] width 21 height 17
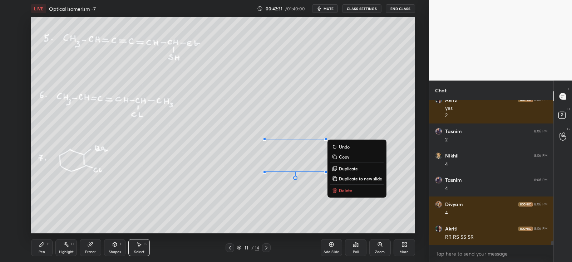
click at [341, 169] on p "Duplicate" at bounding box center [348, 169] width 19 height 6
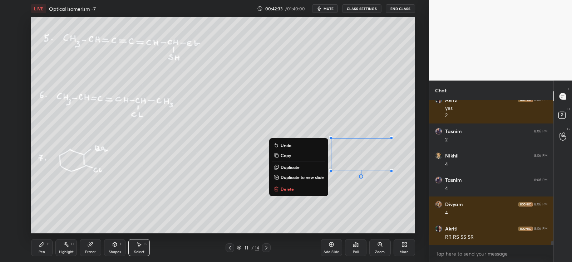
click at [89, 245] on icon at bounding box center [90, 244] width 5 height 5
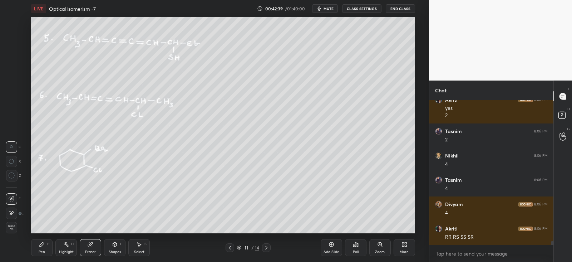
click at [45, 246] on div "Pen P" at bounding box center [41, 247] width 21 height 17
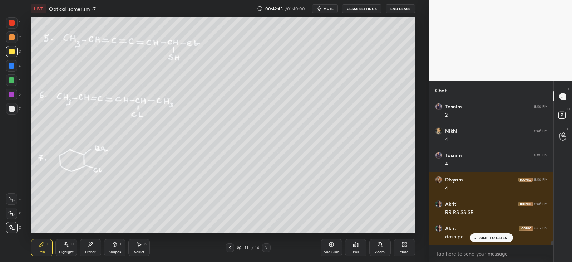
scroll to position [5134, 0]
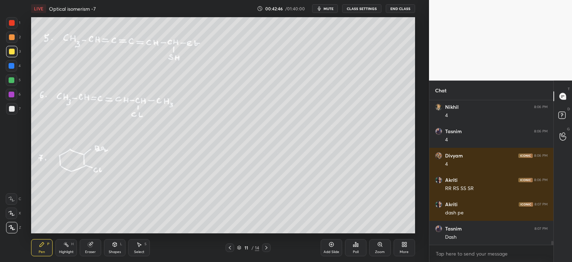
click at [141, 250] on div "Select" at bounding box center [139, 252] width 10 height 4
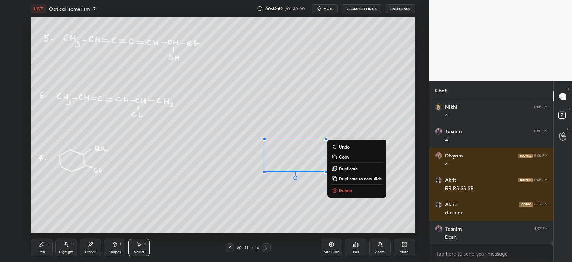
click at [342, 168] on p "Duplicate" at bounding box center [348, 169] width 19 height 6
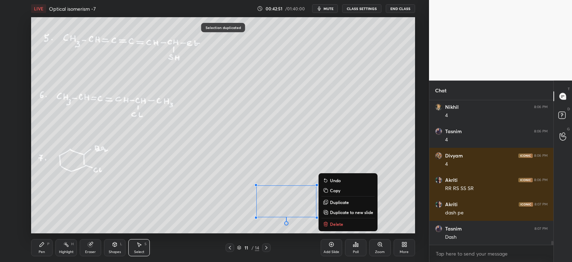
click at [91, 246] on icon at bounding box center [90, 244] width 5 height 5
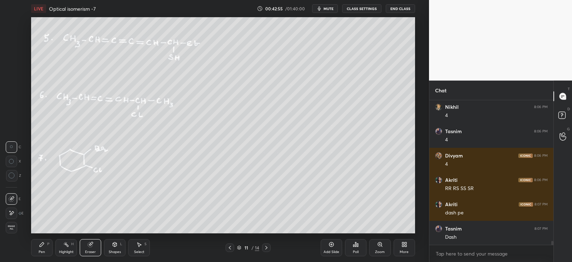
click at [46, 246] on div "Pen P" at bounding box center [41, 247] width 21 height 17
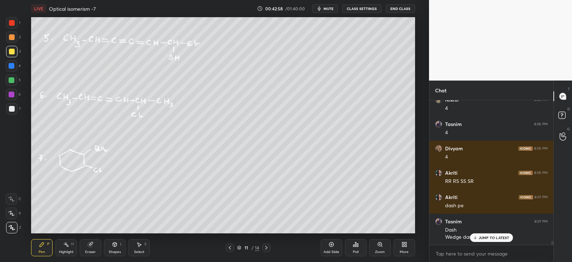
scroll to position [5166, 0]
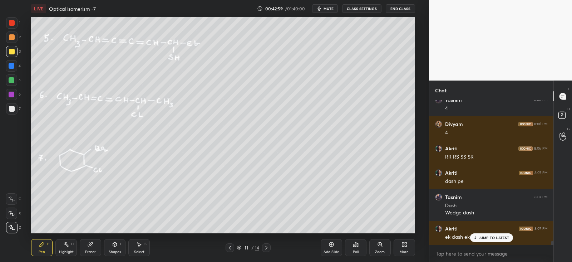
click at [138, 251] on div "Select" at bounding box center [139, 252] width 10 height 4
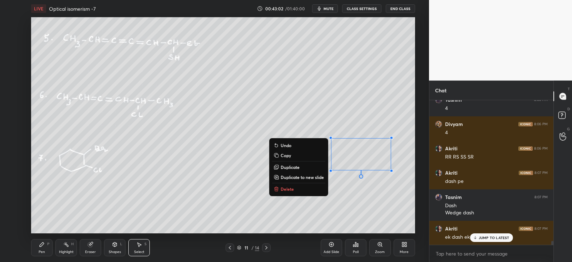
click at [293, 167] on p "Duplicate" at bounding box center [290, 167] width 19 height 6
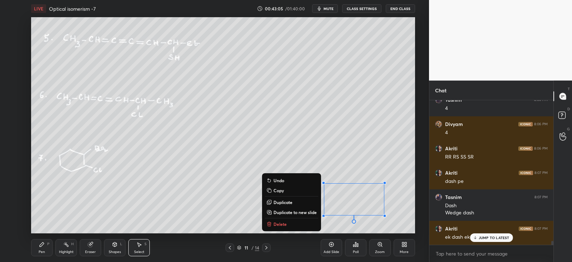
click at [90, 244] on icon at bounding box center [90, 244] width 5 height 5
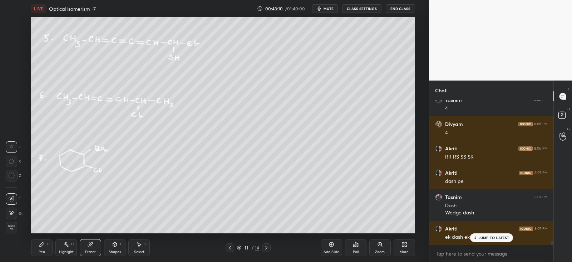
click at [45, 246] on div "Pen P" at bounding box center [41, 247] width 21 height 17
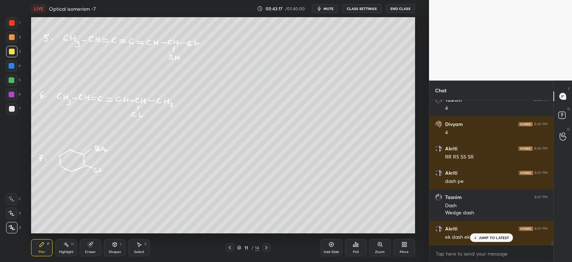
click at [477, 239] on icon at bounding box center [475, 237] width 5 height 4
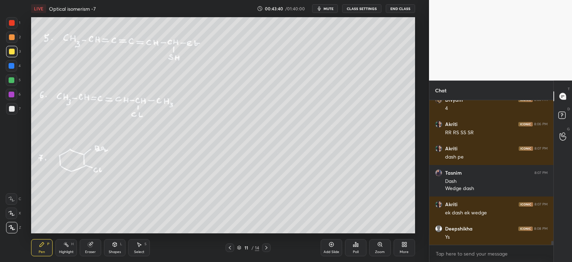
scroll to position [5214, 0]
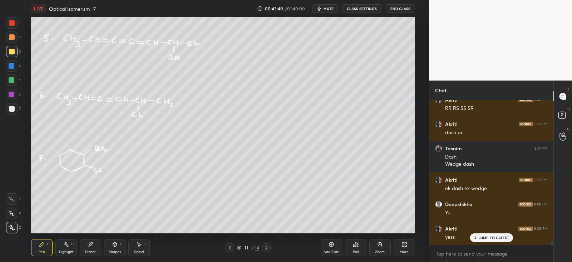
click at [267, 247] on icon at bounding box center [267, 248] width 6 height 6
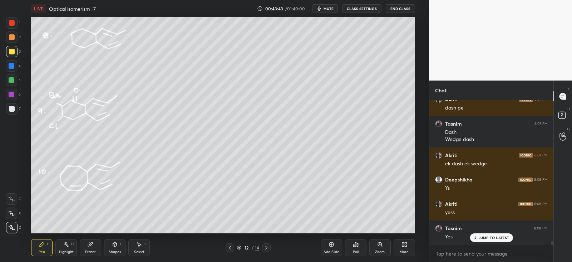
scroll to position [5263, 0]
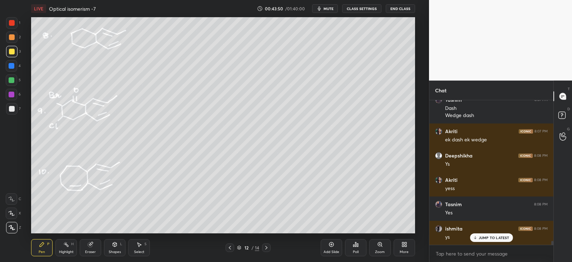
click at [93, 244] on div "Eraser" at bounding box center [90, 247] width 21 height 17
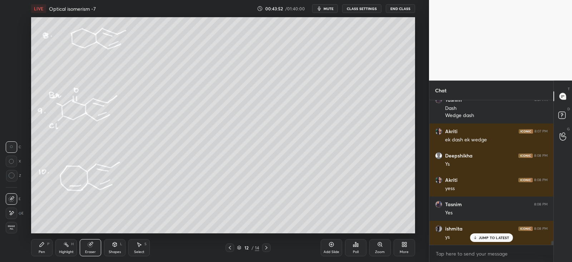
click at [46, 250] on div "Pen P" at bounding box center [41, 247] width 21 height 17
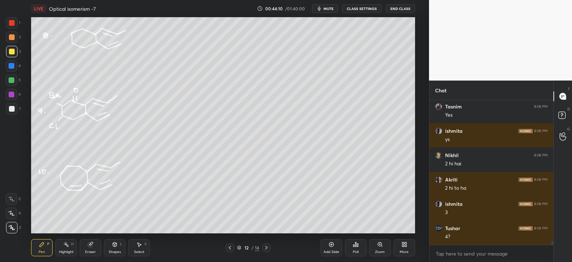
scroll to position [5384, 0]
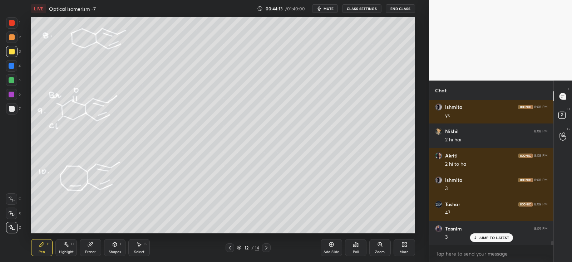
click at [97, 244] on div "Eraser" at bounding box center [90, 247] width 21 height 17
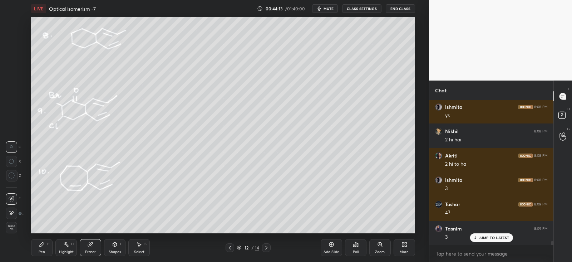
scroll to position [5409, 0]
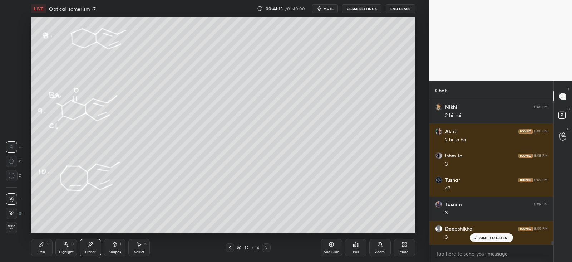
click at [41, 250] on div "Pen" at bounding box center [42, 252] width 6 height 4
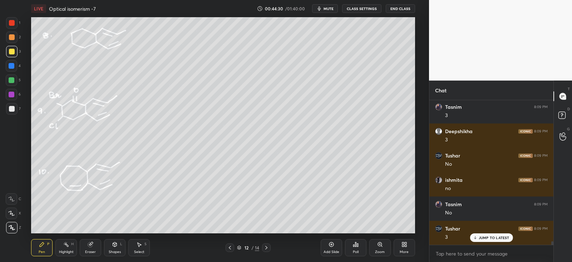
scroll to position [5530, 0]
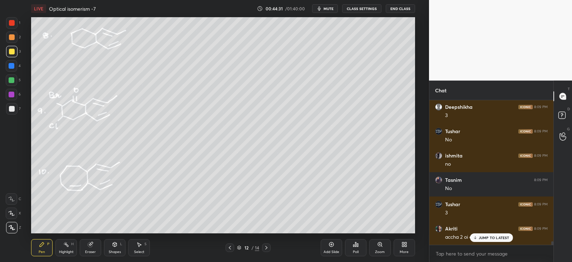
click at [12, 24] on div at bounding box center [12, 23] width 6 height 6
click at [68, 245] on rect at bounding box center [67, 245] width 4 height 4
click at [12, 226] on icon at bounding box center [12, 228] width 6 height 6
click at [39, 240] on div "Pen P" at bounding box center [41, 247] width 21 height 17
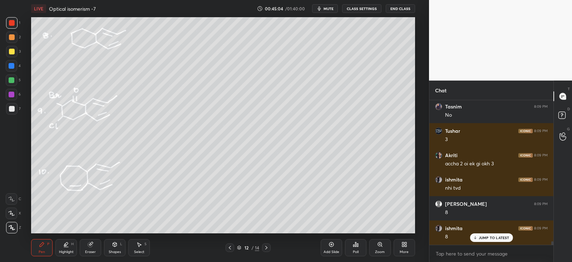
scroll to position [5628, 0]
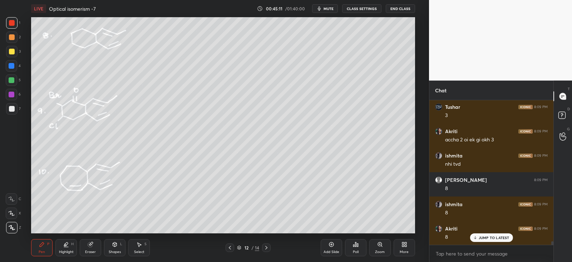
click at [19, 106] on div "7" at bounding box center [13, 108] width 15 height 11
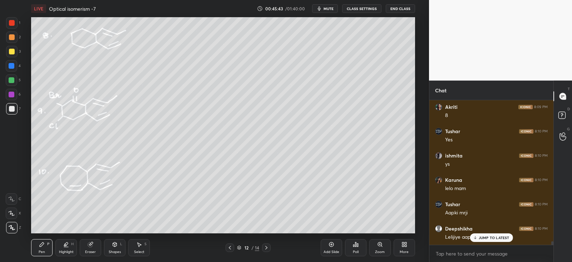
scroll to position [5774, 0]
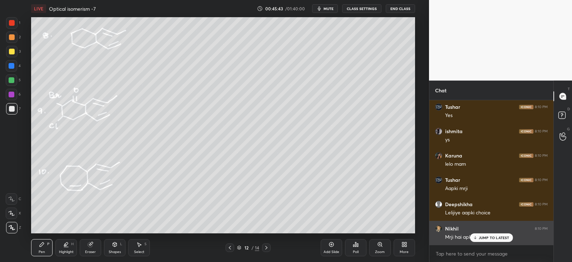
click at [495, 237] on p "JUMP TO LATEST" at bounding box center [494, 237] width 31 height 4
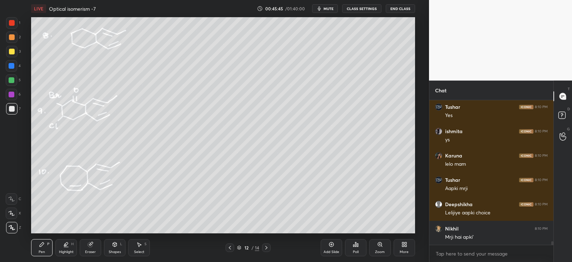
scroll to position [5798, 0]
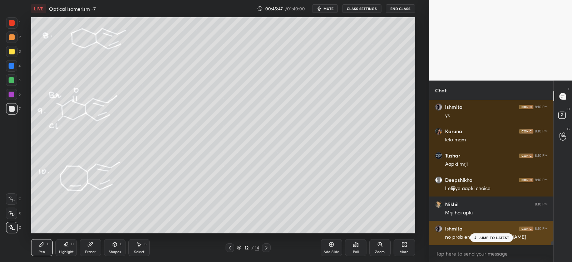
click at [479, 235] on p "JUMP TO LATEST" at bounding box center [494, 237] width 31 height 4
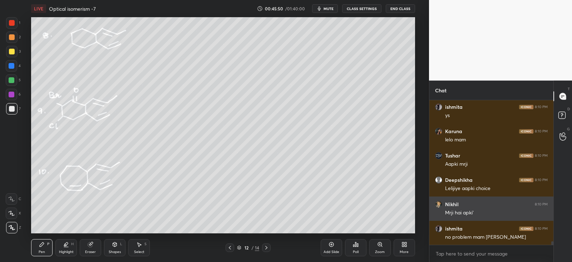
scroll to position [5822, 0]
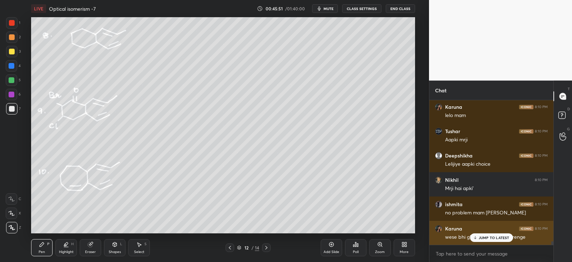
click at [474, 234] on div "JUMP TO LATEST" at bounding box center [491, 237] width 43 height 9
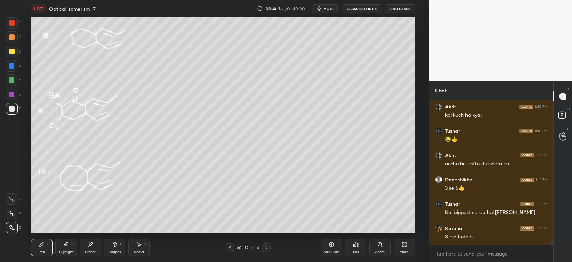
scroll to position [5999, 0]
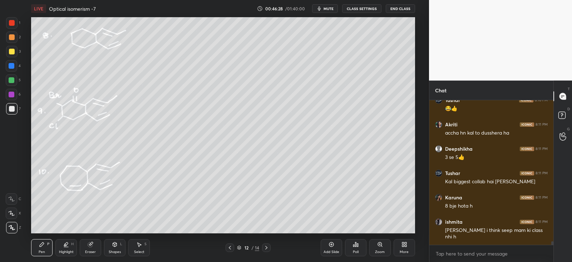
click at [14, 67] on div at bounding box center [11, 65] width 11 height 11
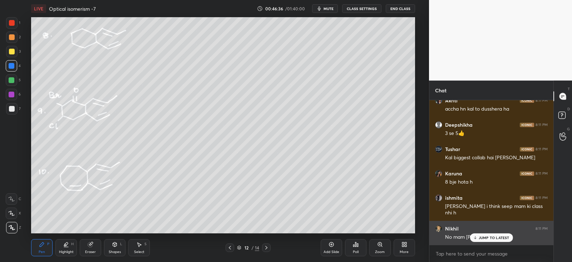
click at [476, 237] on icon at bounding box center [475, 237] width 5 height 4
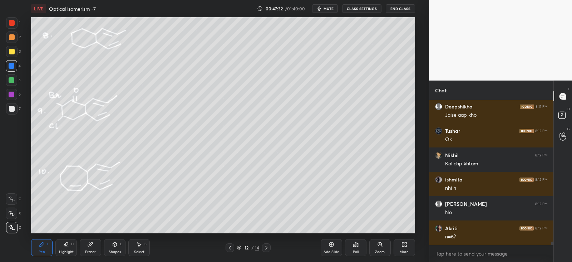
scroll to position [6339, 0]
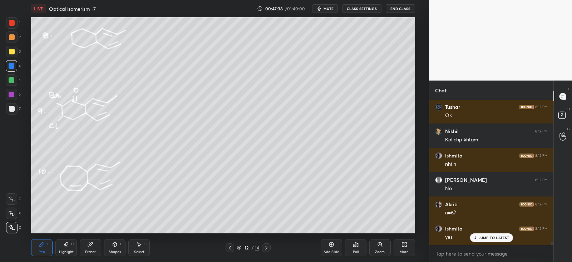
click at [11, 77] on div at bounding box center [11, 79] width 11 height 11
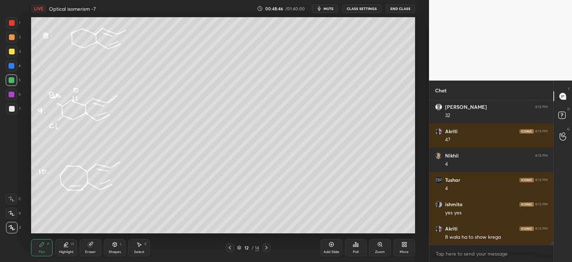
scroll to position [6680, 0]
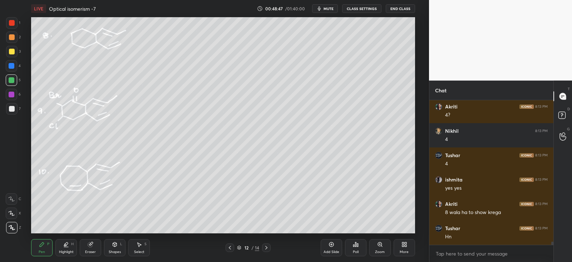
click at [11, 93] on div at bounding box center [12, 95] width 6 height 6
click at [232, 247] on icon at bounding box center [230, 248] width 6 height 6
click at [231, 247] on icon at bounding box center [230, 248] width 6 height 6
click at [268, 249] on icon at bounding box center [267, 248] width 6 height 6
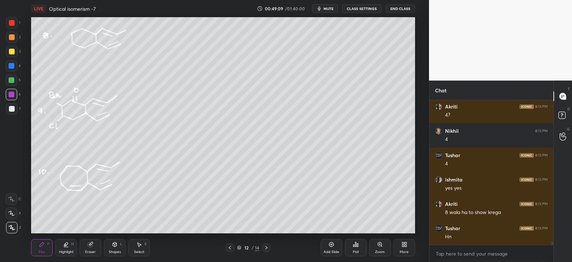
click at [268, 247] on icon at bounding box center [267, 248] width 6 height 6
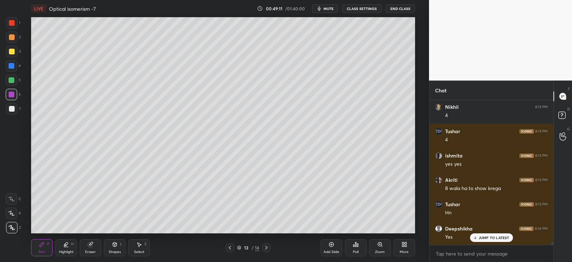
click at [13, 37] on div at bounding box center [12, 37] width 6 height 6
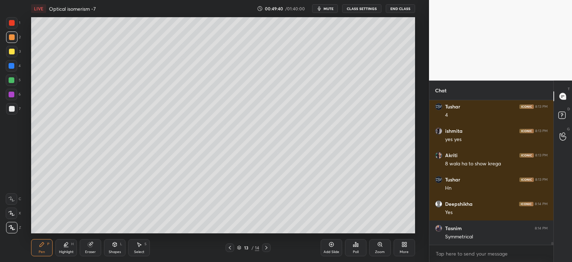
click at [14, 54] on div at bounding box center [11, 51] width 11 height 11
click at [13, 65] on div at bounding box center [12, 66] width 6 height 6
click at [87, 244] on div "Eraser" at bounding box center [90, 247] width 21 height 17
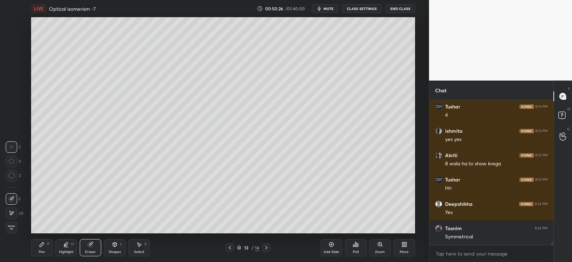
click at [44, 247] on icon at bounding box center [42, 244] width 6 height 6
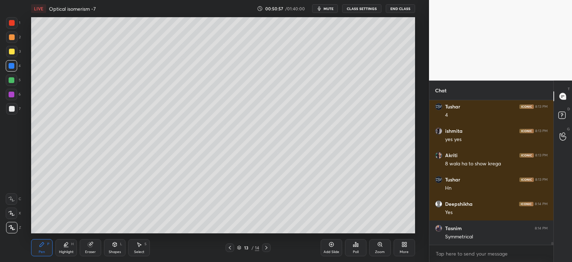
click at [11, 110] on div at bounding box center [12, 109] width 6 height 6
click at [118, 249] on div "Shapes L" at bounding box center [114, 247] width 21 height 17
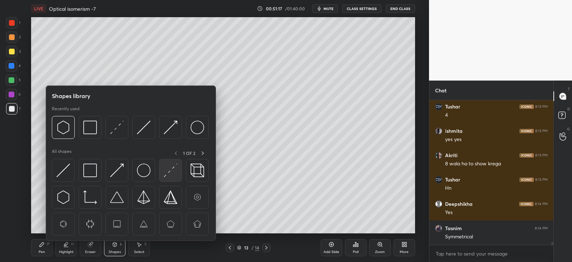
click at [176, 170] on img at bounding box center [171, 170] width 14 height 14
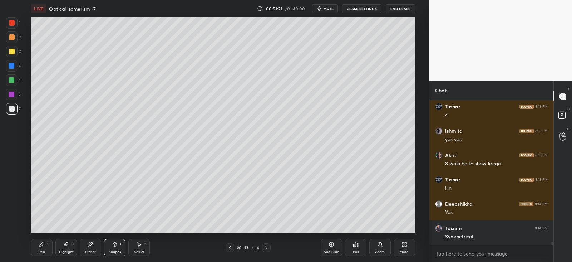
click at [14, 101] on div "6" at bounding box center [13, 96] width 15 height 14
click at [16, 94] on div at bounding box center [11, 94] width 11 height 11
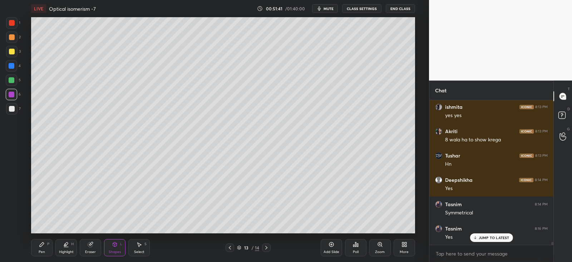
click at [117, 244] on icon at bounding box center [115, 244] width 4 height 4
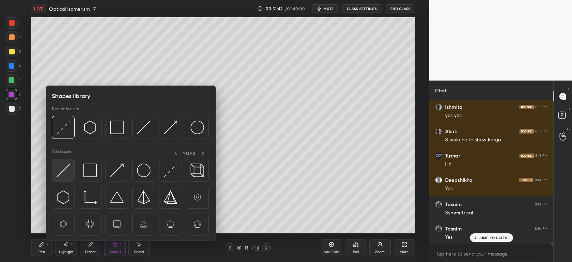
click at [68, 170] on img at bounding box center [64, 170] width 14 height 14
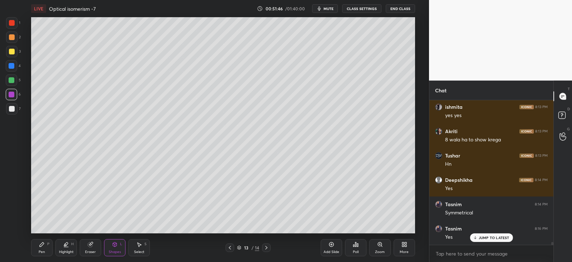
click at [39, 243] on icon at bounding box center [42, 244] width 6 height 6
click at [138, 247] on div "Select S" at bounding box center [138, 247] width 21 height 17
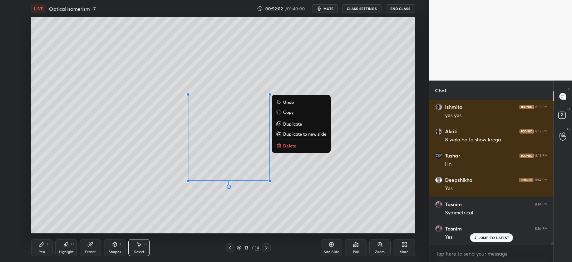
click at [293, 124] on p "Duplicate" at bounding box center [292, 124] width 19 height 6
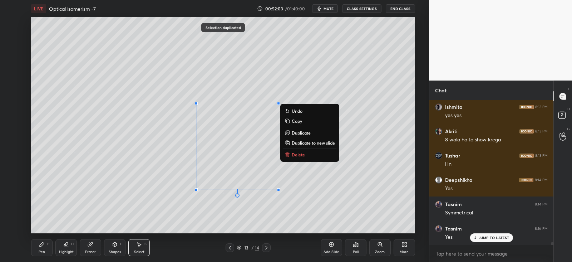
click at [294, 133] on p "Duplicate" at bounding box center [301, 133] width 19 height 6
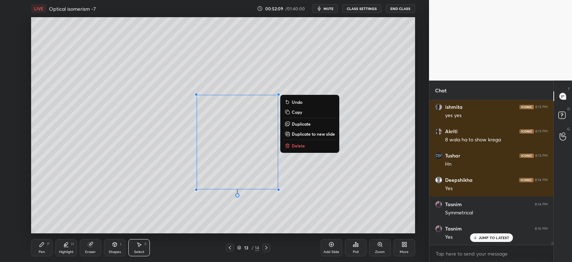
click at [294, 143] on p "Delete" at bounding box center [298, 146] width 13 height 6
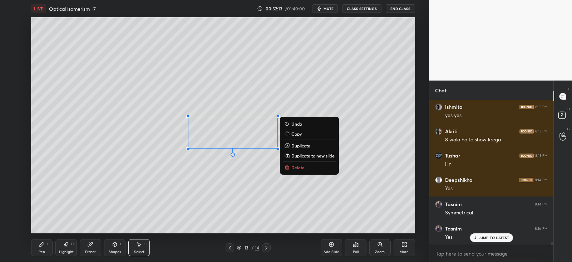
click at [296, 167] on p "Delete" at bounding box center [297, 168] width 13 height 6
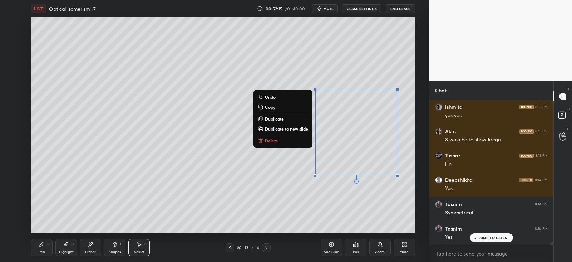
click at [277, 118] on p "Duplicate" at bounding box center [274, 119] width 19 height 6
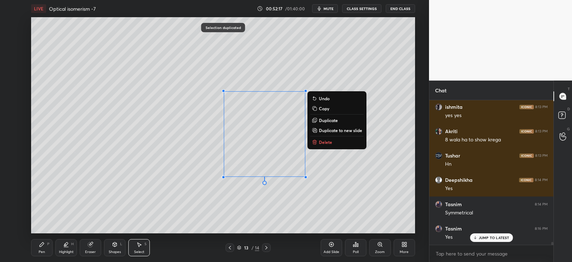
click at [146, 222] on div "0 ° Undo Copy Duplicate Duplicate to new slide Delete" at bounding box center [223, 125] width 384 height 216
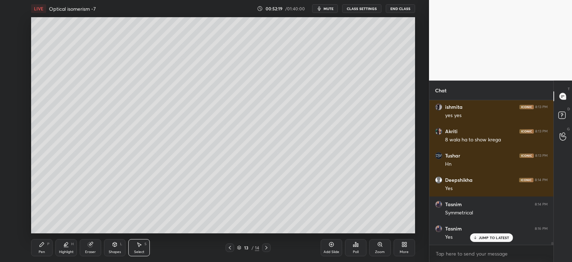
click at [97, 245] on div "Eraser" at bounding box center [90, 247] width 21 height 17
click at [142, 246] on div "Select S" at bounding box center [138, 247] width 21 height 17
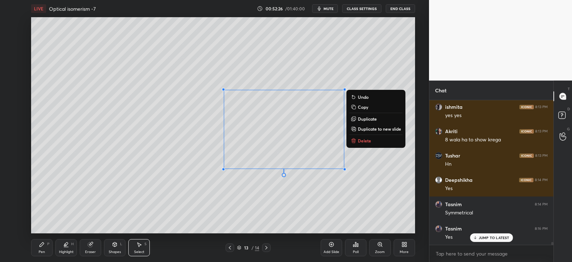
click at [289, 206] on div "0 ° Undo Copy Duplicate Duplicate to new slide Delete" at bounding box center [223, 125] width 384 height 216
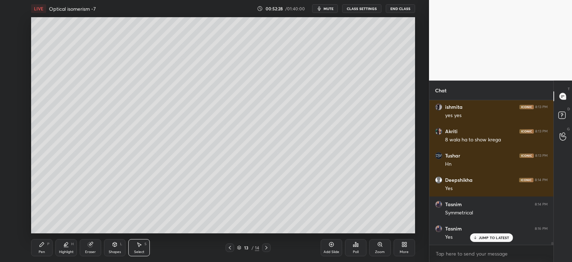
click at [96, 246] on div "Eraser" at bounding box center [90, 247] width 21 height 17
click at [45, 245] on div "Pen P" at bounding box center [41, 247] width 21 height 17
click at [141, 248] on div "Select S" at bounding box center [138, 247] width 21 height 17
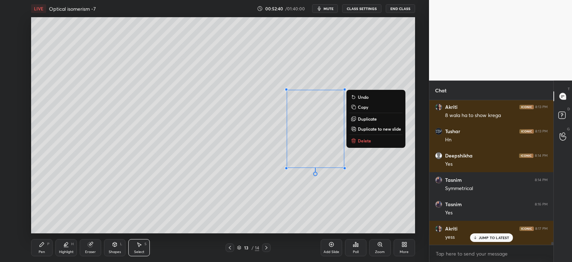
click at [359, 121] on p "Duplicate" at bounding box center [367, 119] width 19 height 6
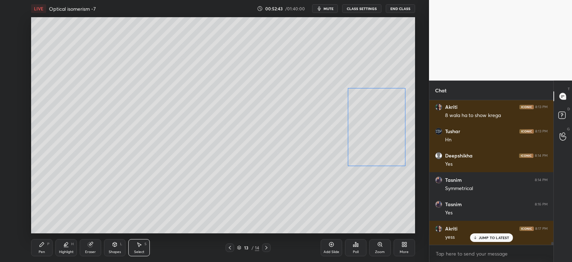
scroll to position [6784, 0]
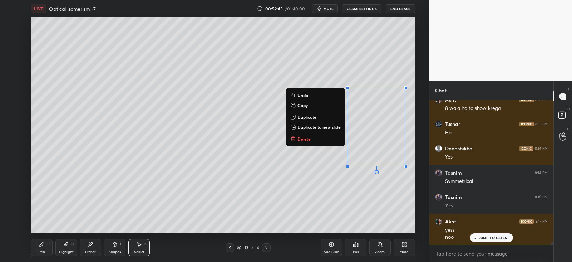
click at [92, 251] on div "Eraser" at bounding box center [90, 252] width 11 height 4
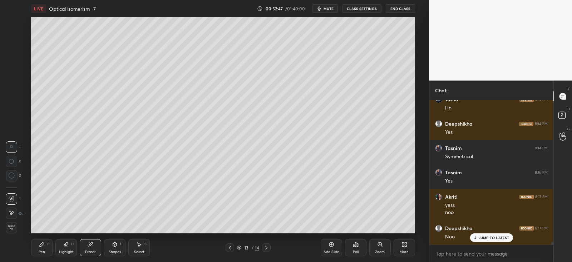
scroll to position [6833, 0]
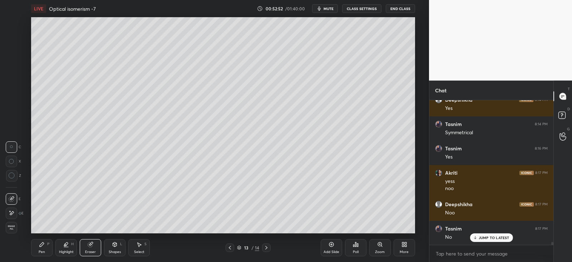
click at [44, 243] on icon at bounding box center [42, 244] width 4 height 4
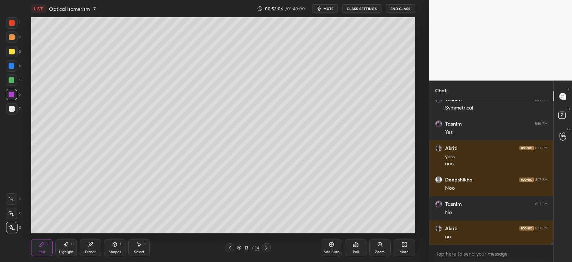
click at [145, 248] on div "Select S" at bounding box center [138, 247] width 21 height 17
click at [143, 246] on div "Select S" at bounding box center [138, 247] width 21 height 17
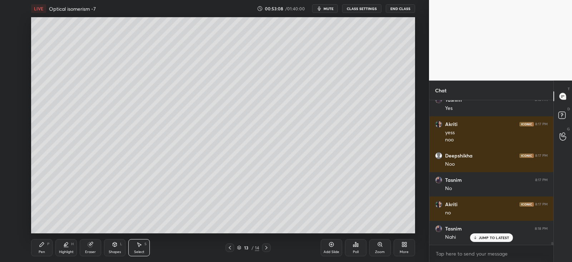
click at [142, 245] on icon at bounding box center [139, 244] width 6 height 6
click at [114, 248] on div "Shapes L" at bounding box center [114, 247] width 21 height 17
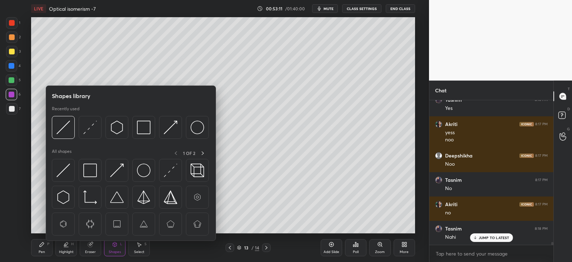
click at [142, 246] on icon at bounding box center [139, 244] width 6 height 6
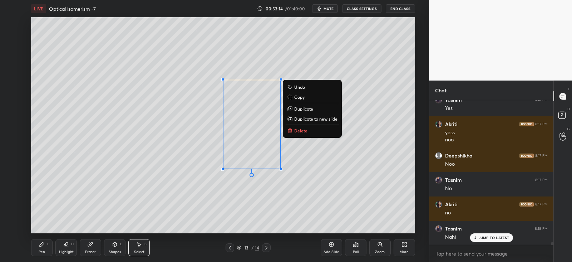
click at [301, 110] on p "Duplicate" at bounding box center [303, 109] width 19 height 6
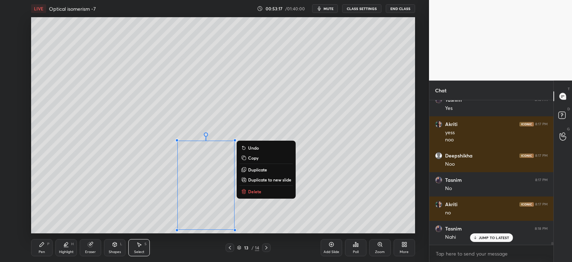
click at [86, 245] on div "Eraser" at bounding box center [90, 247] width 21 height 17
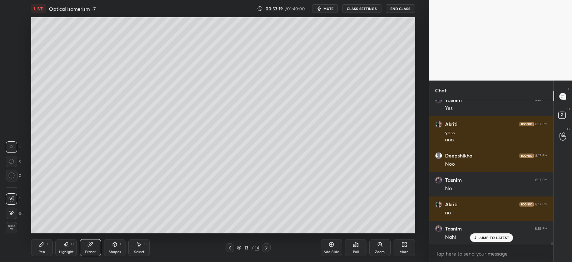
scroll to position [6906, 0]
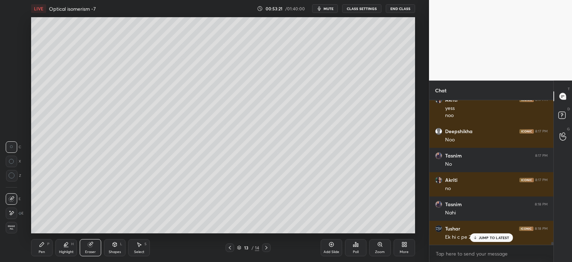
click at [477, 237] on icon at bounding box center [475, 237] width 5 height 4
click at [41, 247] on div "Pen P" at bounding box center [41, 247] width 21 height 17
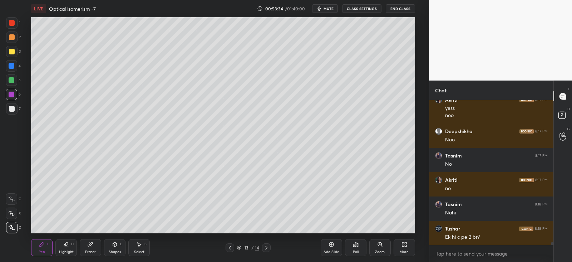
scroll to position [6930, 0]
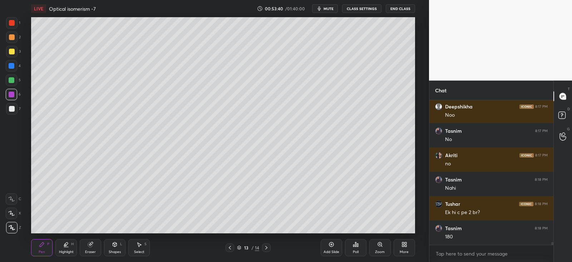
click at [12, 67] on div at bounding box center [12, 66] width 6 height 6
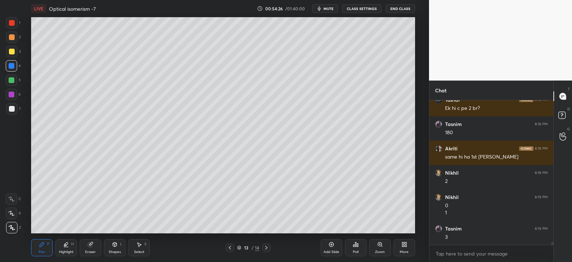
scroll to position [7059, 0]
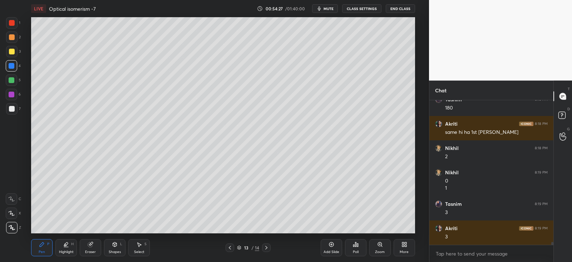
click at [13, 51] on div at bounding box center [12, 52] width 6 height 6
click at [139, 247] on icon at bounding box center [139, 244] width 6 height 6
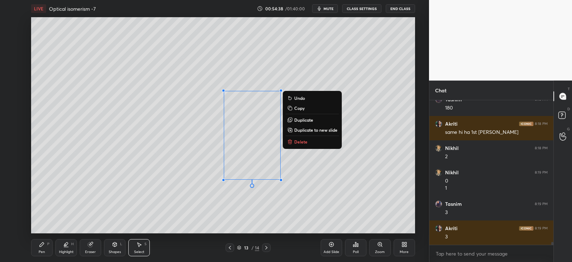
scroll to position [7083, 0]
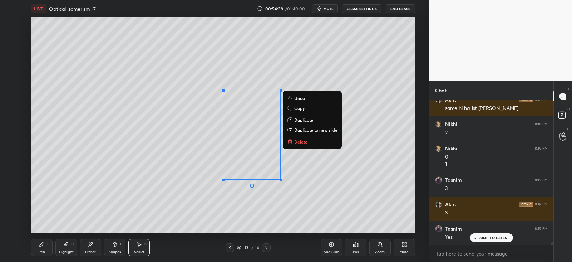
click at [301, 120] on p "Duplicate" at bounding box center [303, 120] width 19 height 6
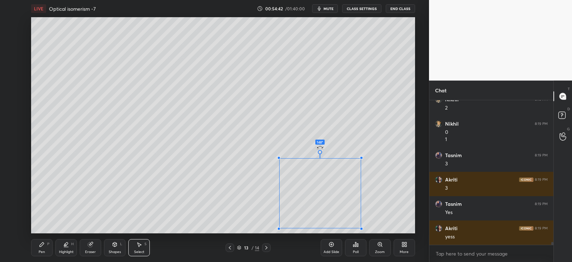
scroll to position [7132, 0]
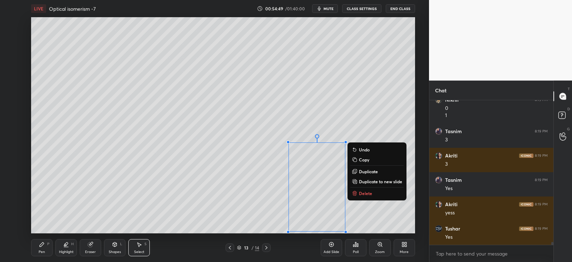
click at [91, 244] on icon at bounding box center [90, 244] width 5 height 5
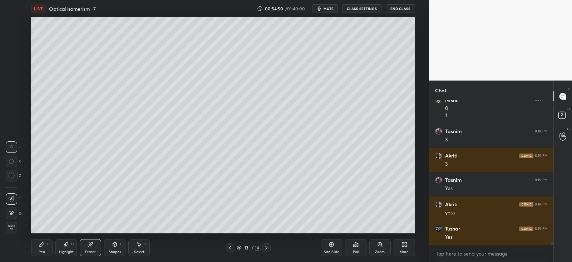
scroll to position [7156, 0]
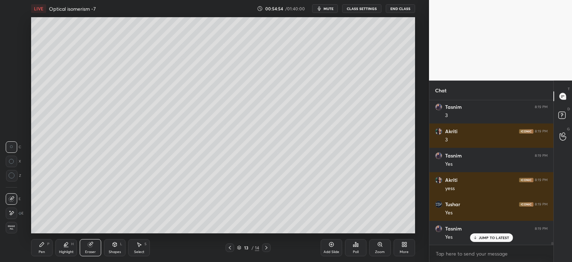
click at [9, 206] on div "E" at bounding box center [15, 212] width 18 height 14
click at [48, 248] on div "Pen P" at bounding box center [41, 247] width 21 height 17
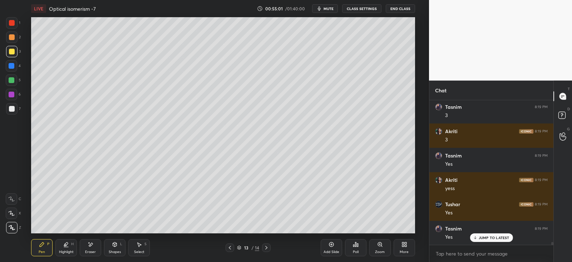
click at [80, 244] on div "Eraser" at bounding box center [90, 247] width 21 height 17
click at [43, 243] on icon at bounding box center [42, 244] width 4 height 4
click at [111, 244] on div "Shapes L" at bounding box center [114, 247] width 21 height 17
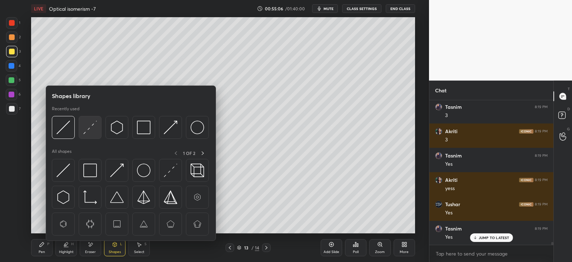
click at [98, 128] on div at bounding box center [90, 127] width 23 height 23
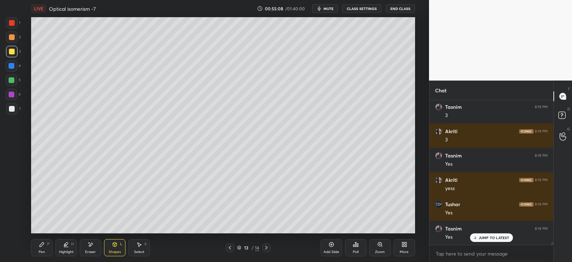
click at [43, 245] on icon at bounding box center [42, 244] width 6 height 6
click at [119, 244] on div "Shapes L" at bounding box center [114, 247] width 21 height 17
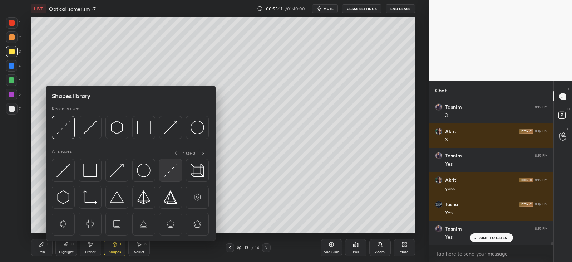
click at [168, 169] on img at bounding box center [171, 170] width 14 height 14
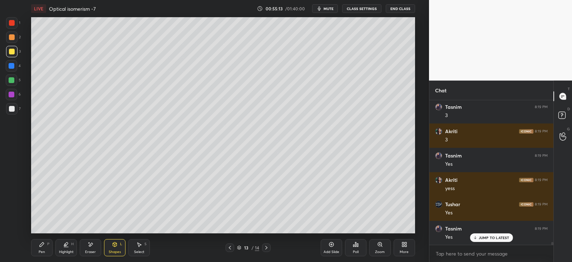
click at [44, 240] on div "Pen P" at bounding box center [41, 247] width 21 height 17
click at [13, 75] on div at bounding box center [11, 79] width 11 height 11
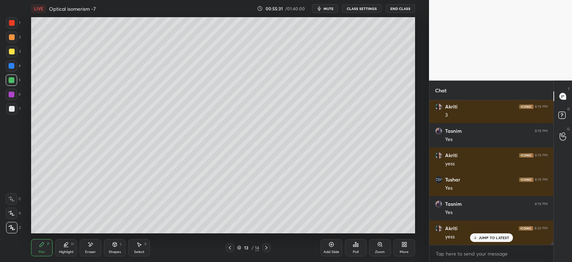
scroll to position [7205, 0]
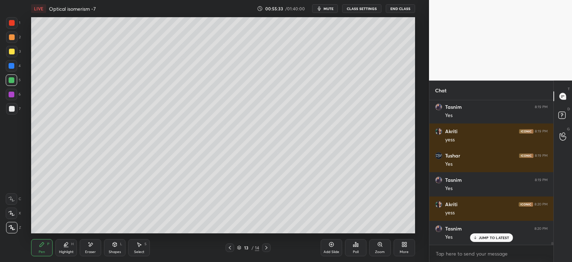
click at [266, 249] on icon at bounding box center [267, 248] width 6 height 6
click at [265, 249] on icon at bounding box center [267, 248] width 6 height 6
click at [334, 242] on icon at bounding box center [332, 244] width 6 height 6
click at [15, 50] on div at bounding box center [11, 51] width 11 height 11
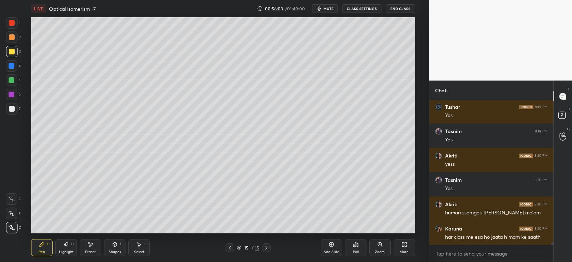
scroll to position [7278, 0]
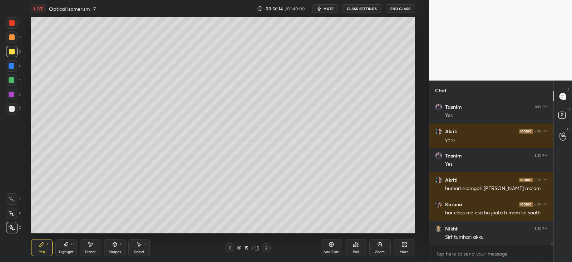
click at [9, 40] on div at bounding box center [11, 36] width 11 height 11
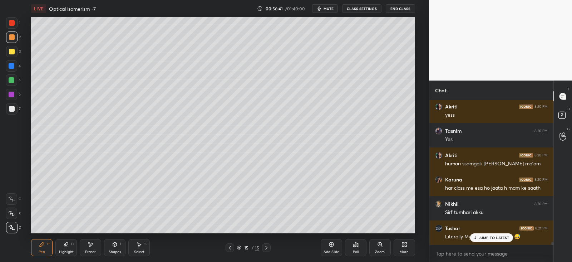
scroll to position [7326, 0]
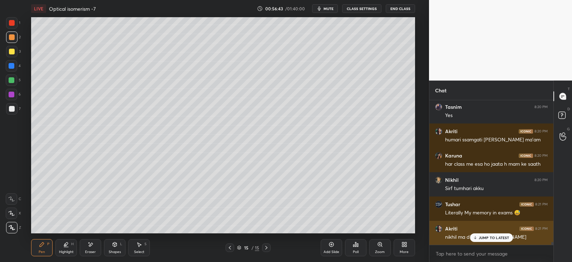
click at [487, 235] on p "JUMP TO LATEST" at bounding box center [494, 237] width 31 height 4
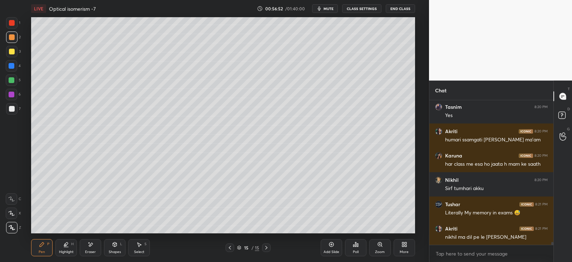
click at [11, 65] on div at bounding box center [12, 66] width 6 height 6
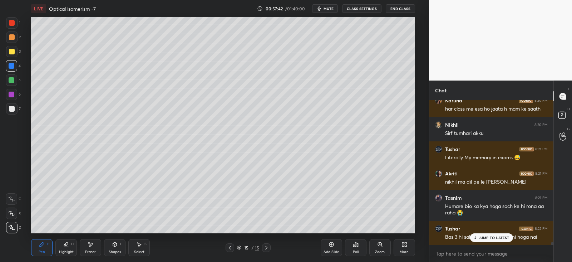
scroll to position [7406, 0]
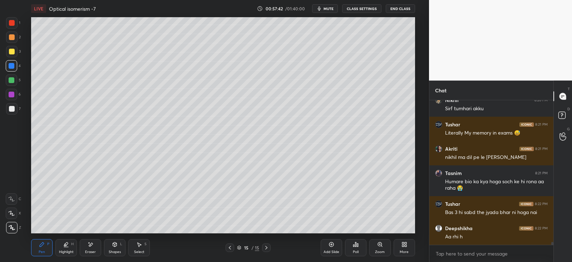
click at [90, 247] on div "Eraser" at bounding box center [90, 247] width 21 height 17
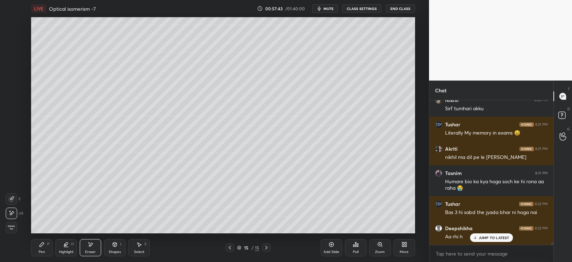
scroll to position [7430, 0]
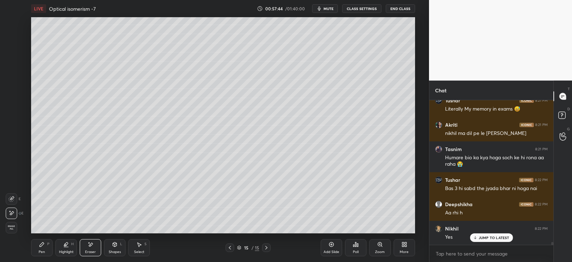
click at [49, 245] on div "P" at bounding box center [48, 244] width 2 height 4
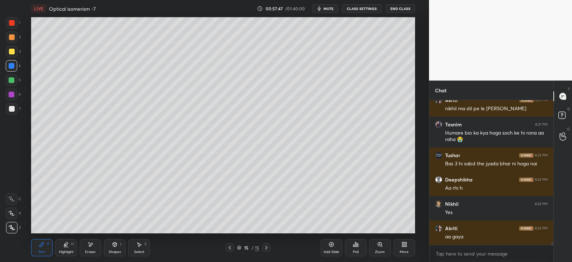
click at [90, 244] on icon at bounding box center [91, 244] width 4 height 4
click at [40, 247] on div "Pen P" at bounding box center [41, 247] width 21 height 17
click at [13, 109] on div at bounding box center [12, 109] width 6 height 6
click at [112, 245] on div "Shapes L" at bounding box center [114, 247] width 21 height 17
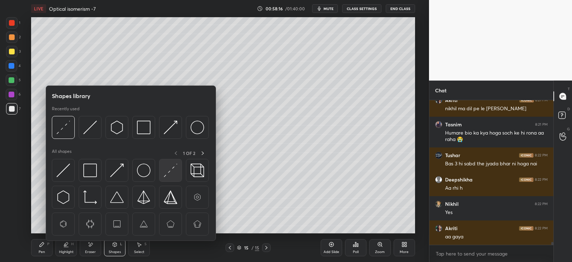
click at [166, 166] on img at bounding box center [171, 170] width 14 height 14
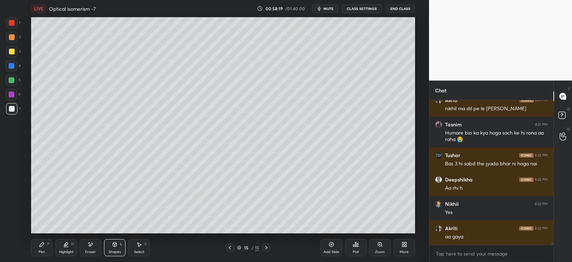
click at [88, 245] on icon at bounding box center [91, 244] width 6 height 6
click at [41, 249] on div "Pen P" at bounding box center [41, 247] width 21 height 17
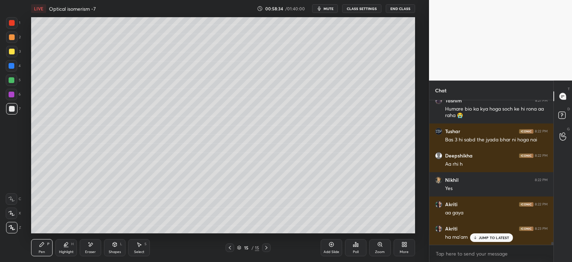
click at [13, 93] on div at bounding box center [12, 95] width 6 height 6
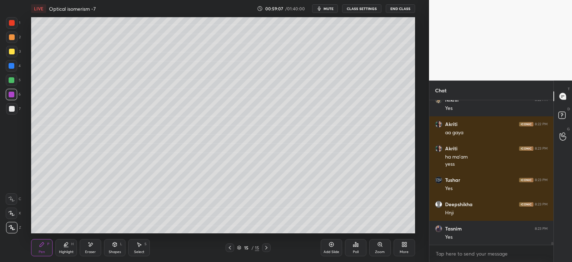
scroll to position [7583, 0]
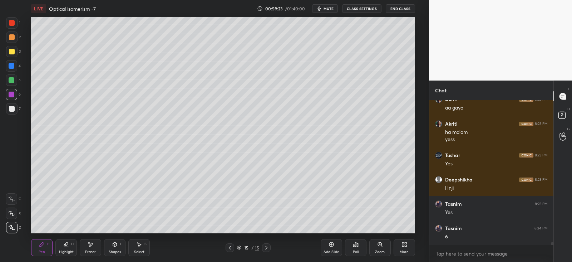
click at [139, 247] on div "Select S" at bounding box center [138, 247] width 21 height 17
click at [51, 250] on div "Pen P" at bounding box center [41, 247] width 21 height 17
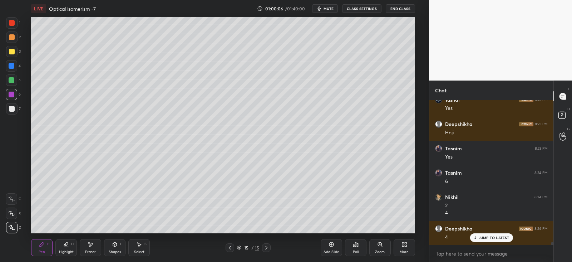
scroll to position [7664, 0]
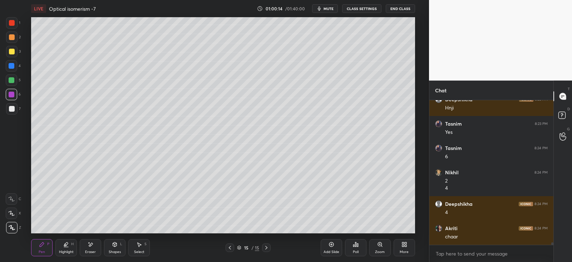
click at [12, 81] on div at bounding box center [12, 80] width 6 height 6
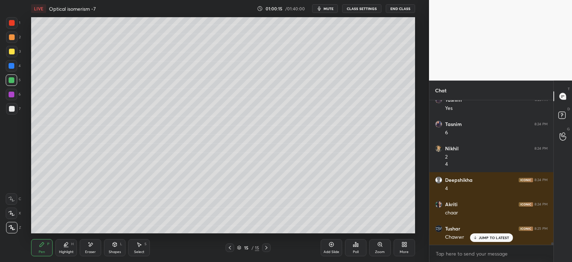
click at [331, 247] on icon at bounding box center [332, 244] width 6 height 6
click at [119, 241] on div "Shapes L" at bounding box center [114, 247] width 21 height 17
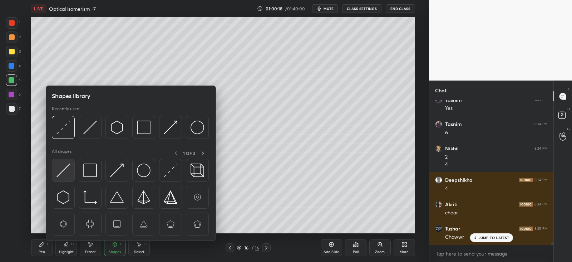
click at [63, 164] on img at bounding box center [64, 170] width 14 height 14
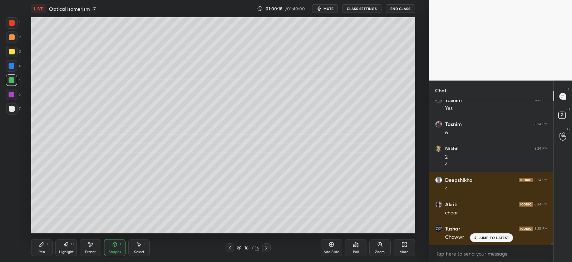
scroll to position [7712, 0]
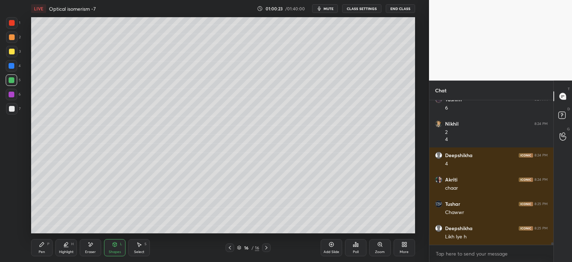
click at [43, 247] on div "Pen P" at bounding box center [41, 247] width 21 height 17
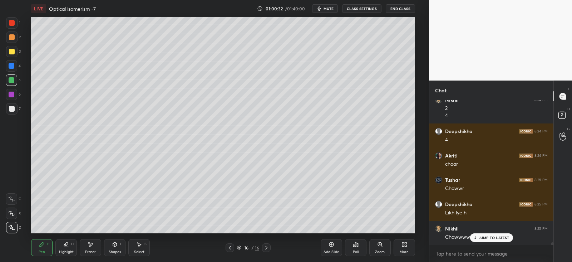
scroll to position [7761, 0]
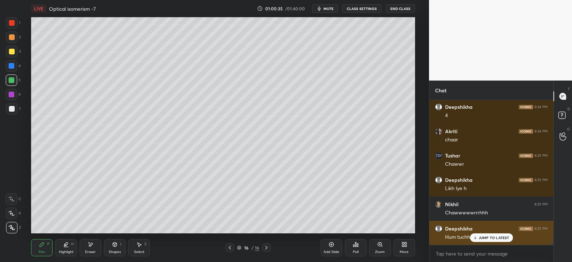
click at [477, 235] on div "JUMP TO LATEST" at bounding box center [491, 237] width 43 height 9
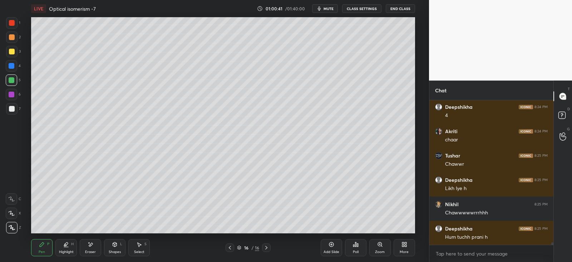
click at [143, 245] on div "Select S" at bounding box center [138, 247] width 21 height 17
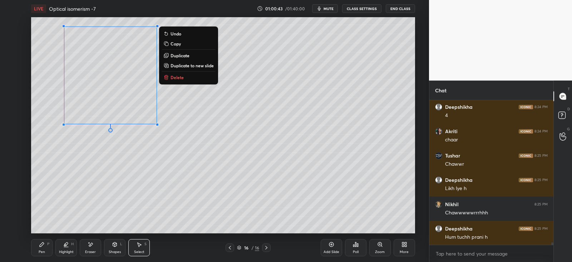
click at [182, 57] on p "Duplicate" at bounding box center [180, 56] width 19 height 6
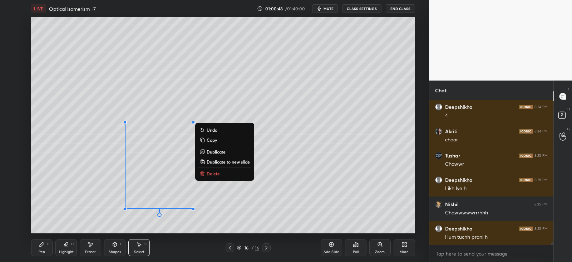
click at [103, 154] on div "0 ° Undo Copy Duplicate Duplicate to new slide Delete" at bounding box center [223, 125] width 384 height 216
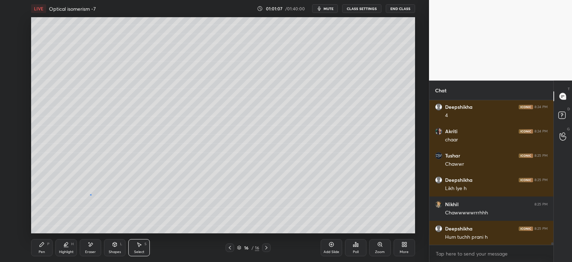
click at [90, 195] on div "0 ° Undo Copy Duplicate Duplicate to new slide Delete" at bounding box center [223, 125] width 384 height 216
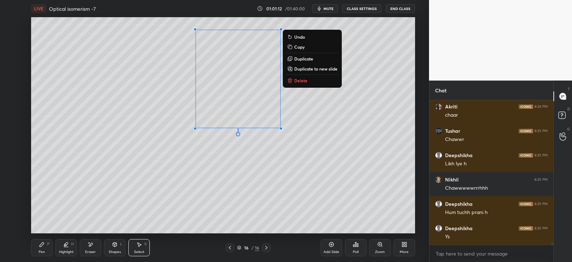
click at [89, 249] on div "Eraser" at bounding box center [90, 247] width 21 height 17
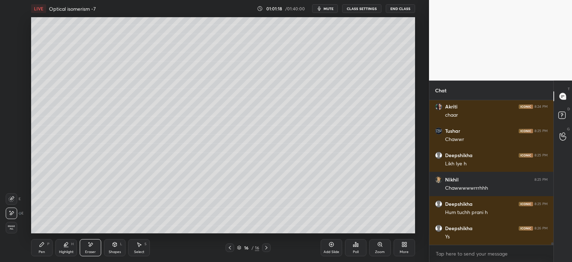
click at [50, 240] on div "Pen P" at bounding box center [41, 247] width 21 height 17
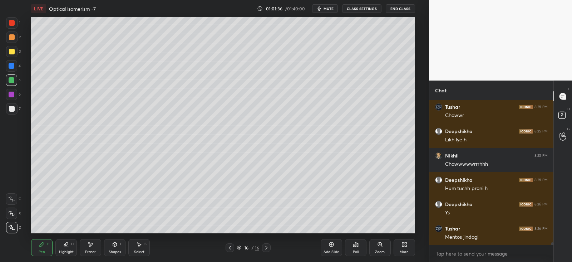
click at [147, 242] on div "S" at bounding box center [145, 244] width 2 height 4
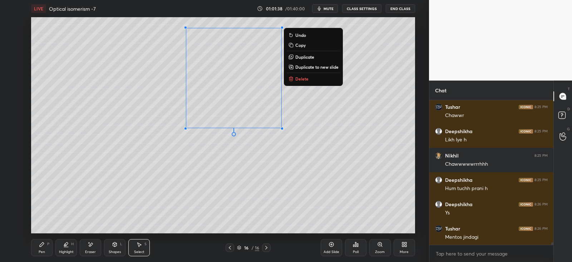
click at [304, 55] on p "Duplicate" at bounding box center [304, 57] width 19 height 6
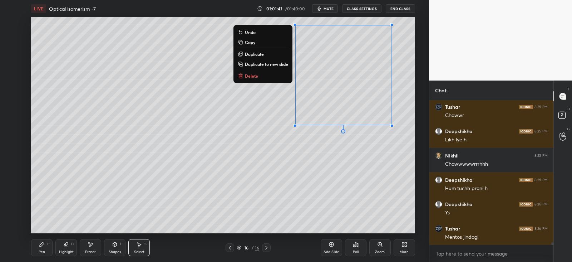
click at [93, 246] on icon at bounding box center [91, 244] width 6 height 6
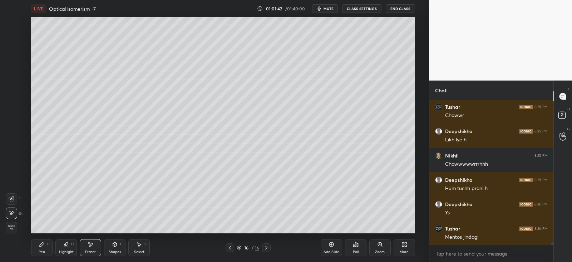
scroll to position [7834, 0]
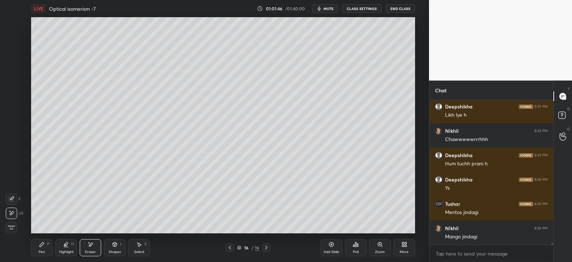
click at [49, 249] on div "Pen P" at bounding box center [41, 247] width 21 height 17
click at [91, 246] on icon at bounding box center [91, 244] width 6 height 6
click at [46, 244] on div "Pen P" at bounding box center [41, 247] width 21 height 17
click at [120, 246] on div "Shapes L" at bounding box center [114, 247] width 21 height 17
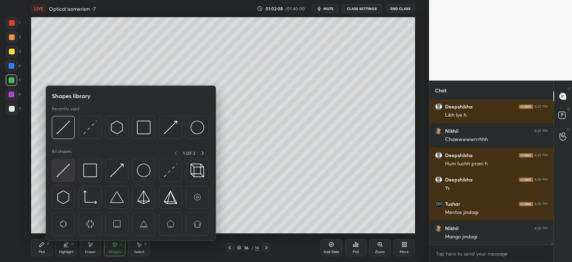
click at [62, 171] on img at bounding box center [64, 170] width 14 height 14
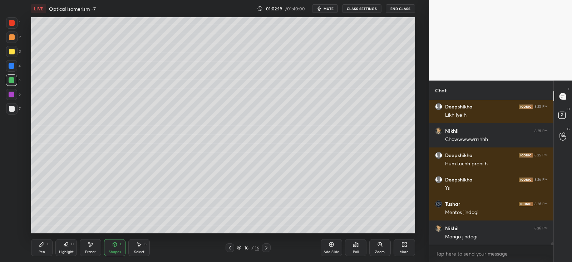
click at [89, 246] on icon at bounding box center [91, 244] width 4 height 4
click at [43, 243] on icon at bounding box center [42, 244] width 4 height 4
click at [89, 247] on icon at bounding box center [91, 244] width 6 height 6
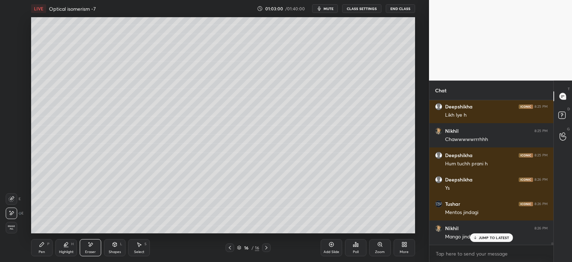
scroll to position [7858, 0]
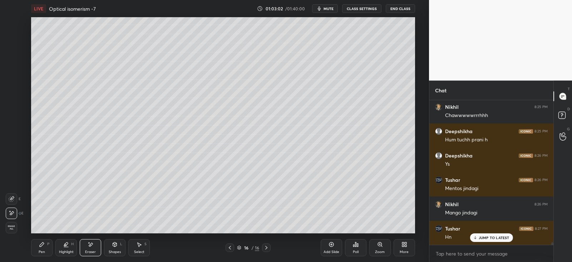
click at [33, 237] on div "Pen P Highlight H Eraser Shapes L Select S 16 / 16 Add Slide Poll Zoom More" at bounding box center [223, 247] width 384 height 29
click at [40, 243] on icon at bounding box center [42, 244] width 6 height 6
click at [91, 243] on icon at bounding box center [91, 244] width 4 height 4
click at [37, 243] on div "Pen P" at bounding box center [41, 247] width 21 height 17
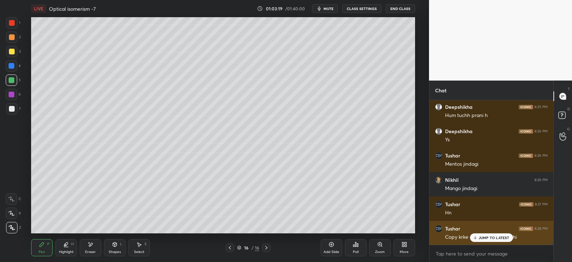
click at [487, 235] on p "JUMP TO LATEST" at bounding box center [494, 237] width 31 height 4
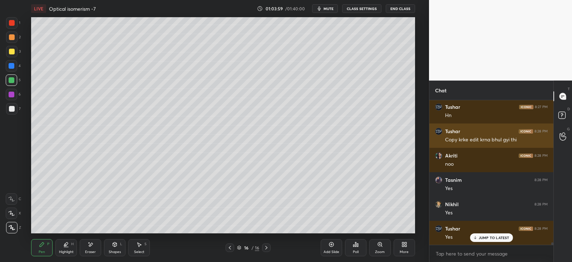
scroll to position [8004, 0]
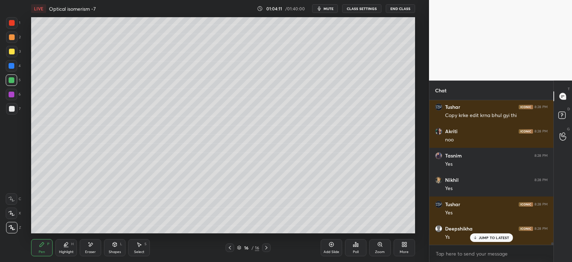
click at [120, 245] on div "L" at bounding box center [121, 244] width 2 height 4
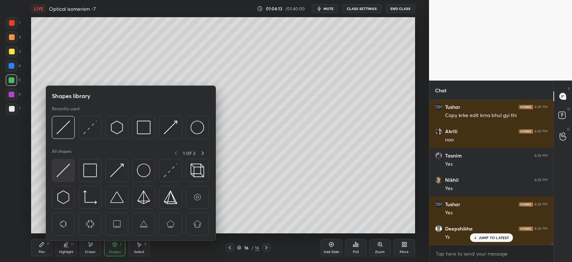
click at [65, 170] on img at bounding box center [64, 170] width 14 height 14
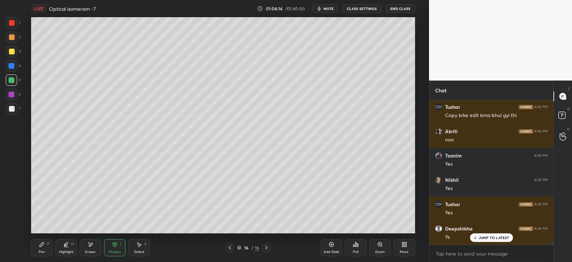
click at [42, 246] on icon at bounding box center [42, 244] width 6 height 6
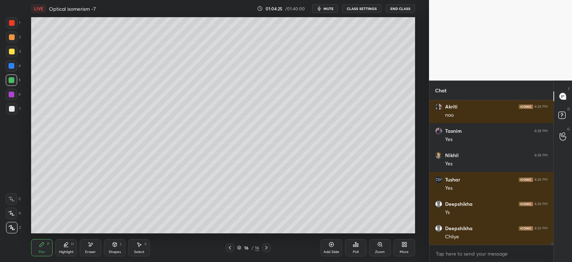
click at [333, 247] on div "Add Slide" at bounding box center [331, 247] width 21 height 17
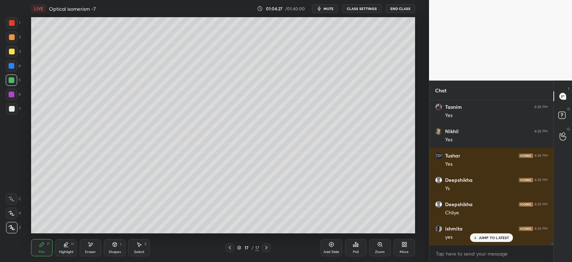
click at [15, 40] on div at bounding box center [11, 36] width 11 height 11
click at [14, 53] on div at bounding box center [12, 52] width 6 height 6
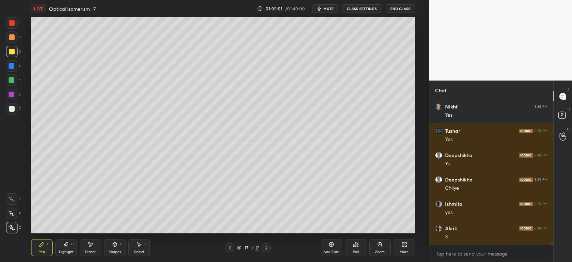
click at [12, 64] on div at bounding box center [12, 66] width 6 height 6
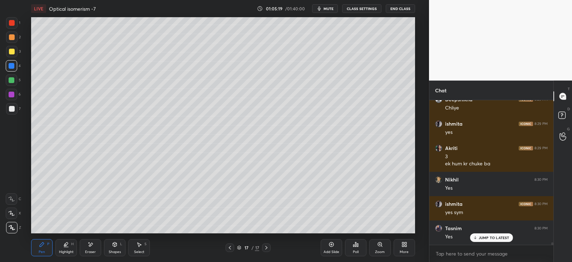
scroll to position [8181, 0]
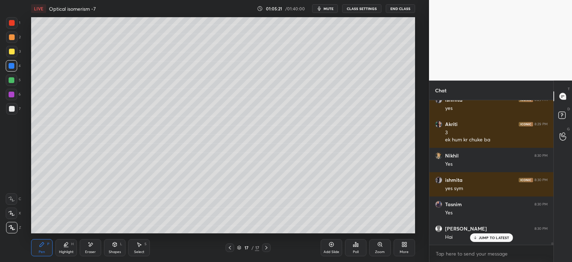
click at [231, 245] on icon at bounding box center [230, 248] width 6 height 6
click at [230, 246] on icon at bounding box center [230, 248] width 6 height 6
click at [226, 246] on div at bounding box center [230, 247] width 9 height 9
click at [225, 247] on div "14 / 17" at bounding box center [248, 247] width 145 height 9
click at [229, 246] on icon at bounding box center [230, 248] width 6 height 6
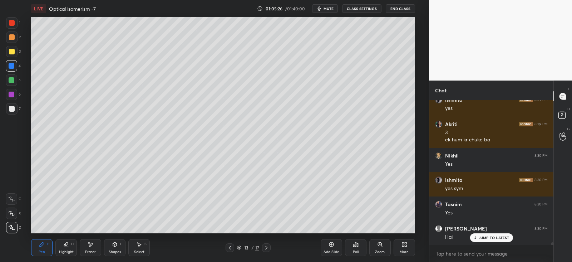
click at [141, 245] on icon at bounding box center [139, 244] width 6 height 6
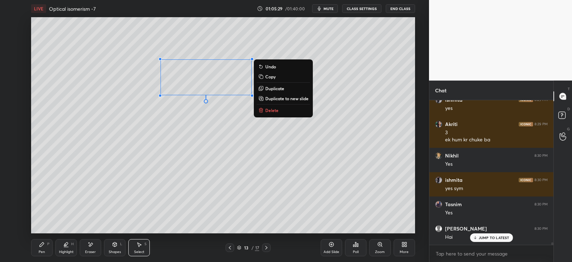
click at [272, 78] on p "Copy" at bounding box center [270, 77] width 10 height 6
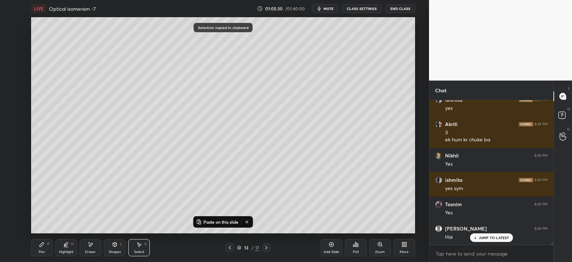
click at [269, 244] on div at bounding box center [266, 247] width 9 height 9
click at [268, 249] on icon at bounding box center [267, 248] width 6 height 6
click at [267, 249] on icon at bounding box center [267, 248] width 6 height 6
click at [266, 247] on icon at bounding box center [267, 248] width 6 height 6
click at [225, 220] on p "Paste on this slide" at bounding box center [220, 222] width 35 height 6
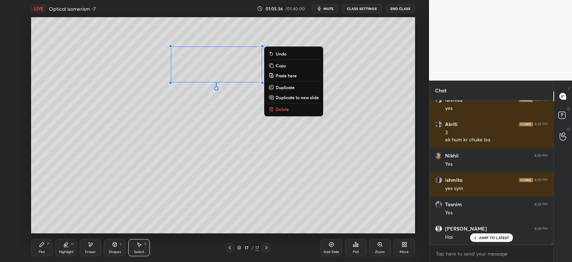
click at [87, 244] on div "Eraser" at bounding box center [90, 247] width 21 height 17
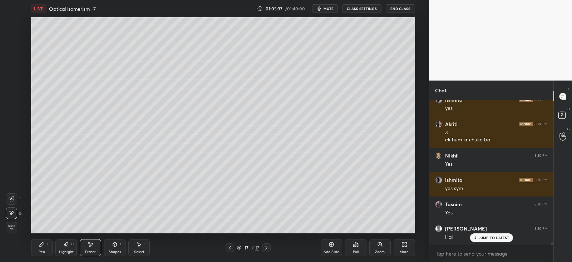
click at [46, 244] on div "Pen P" at bounding box center [41, 247] width 21 height 17
click at [95, 239] on div "Eraser" at bounding box center [90, 247] width 21 height 17
click at [36, 249] on div "Pen P" at bounding box center [41, 247] width 21 height 17
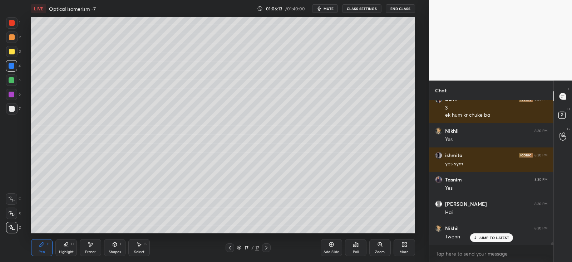
scroll to position [8230, 0]
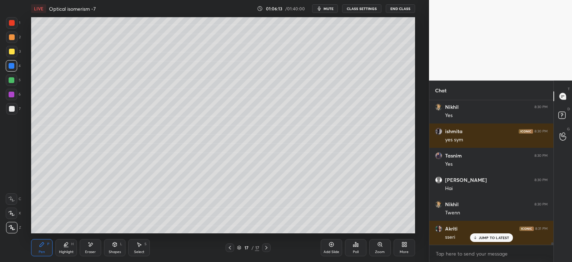
click at [11, 51] on div at bounding box center [12, 52] width 6 height 6
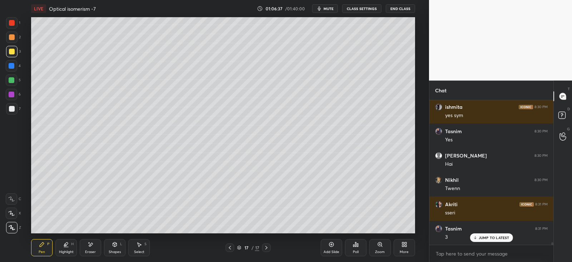
click at [13, 52] on div at bounding box center [12, 52] width 6 height 6
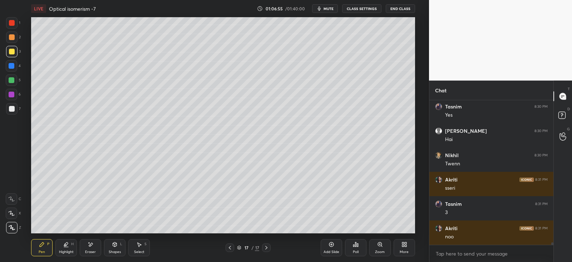
click at [18, 82] on div "5" at bounding box center [13, 79] width 15 height 11
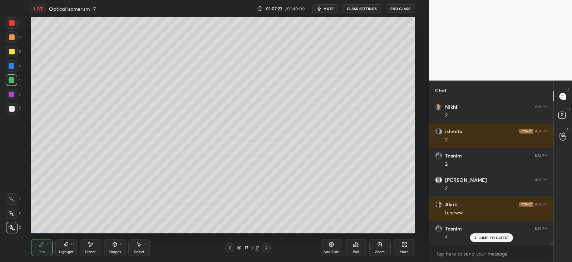
scroll to position [8522, 0]
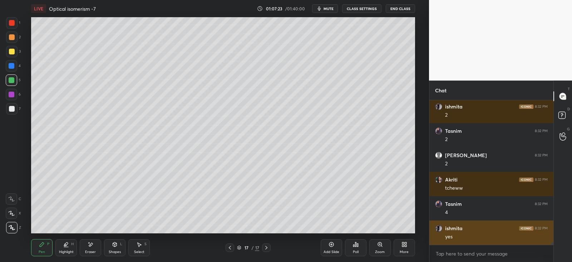
click at [486, 236] on div "yes" at bounding box center [496, 236] width 103 height 7
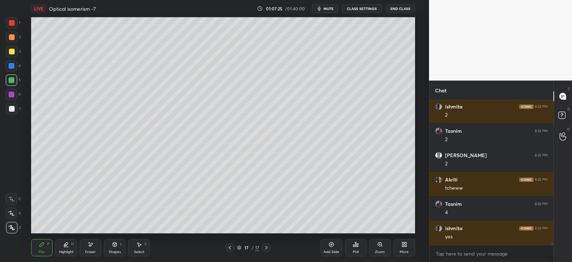
click at [329, 244] on icon at bounding box center [331, 244] width 5 height 5
click at [11, 52] on div at bounding box center [12, 52] width 6 height 6
click at [9, 53] on div at bounding box center [12, 52] width 6 height 6
click at [13, 94] on div at bounding box center [12, 95] width 6 height 6
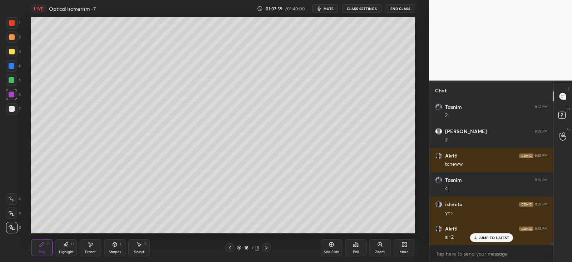
scroll to position [8571, 0]
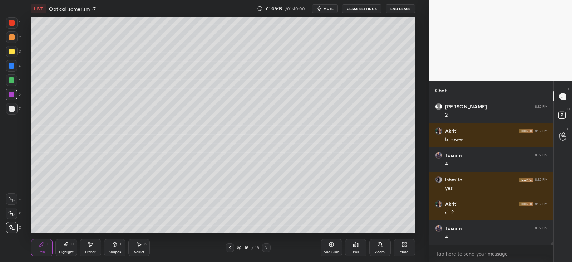
click at [12, 46] on div at bounding box center [11, 51] width 11 height 11
click at [14, 44] on div "2" at bounding box center [13, 38] width 15 height 14
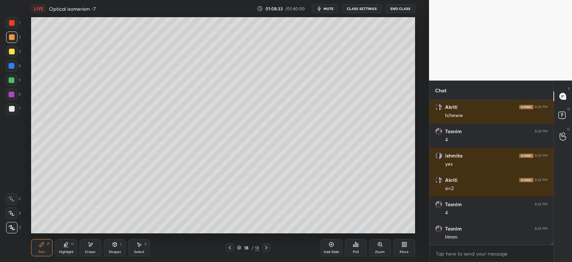
click at [13, 80] on div at bounding box center [12, 80] width 6 height 6
click at [15, 108] on div at bounding box center [11, 108] width 11 height 11
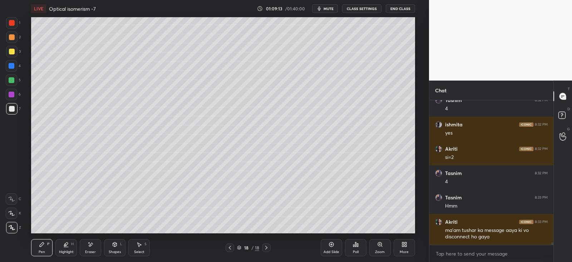
click at [119, 248] on div "Shapes L" at bounding box center [114, 247] width 21 height 17
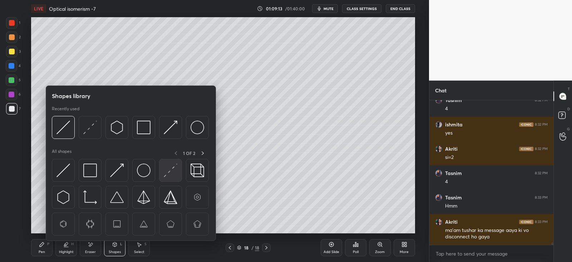
click at [169, 171] on img at bounding box center [171, 170] width 14 height 14
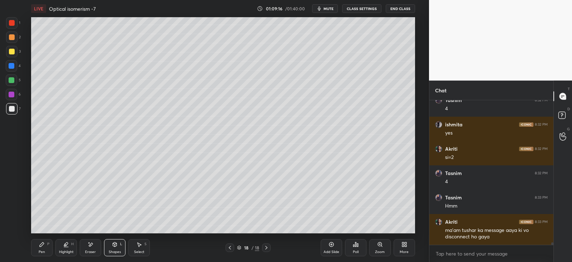
scroll to position [8650, 0]
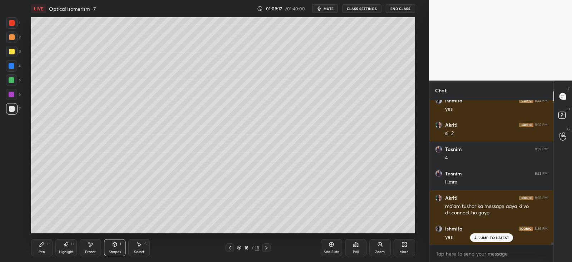
click at [85, 245] on div "Eraser" at bounding box center [90, 247] width 21 height 17
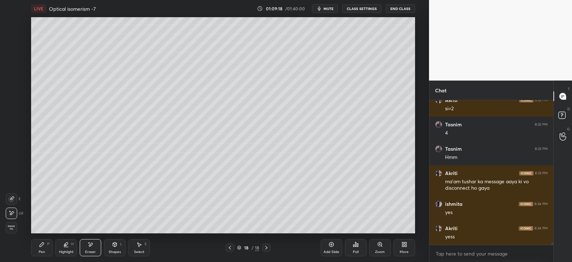
click at [113, 249] on div "Shapes L" at bounding box center [114, 247] width 21 height 17
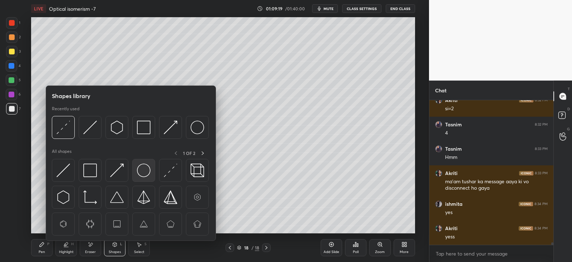
scroll to position [8723, 0]
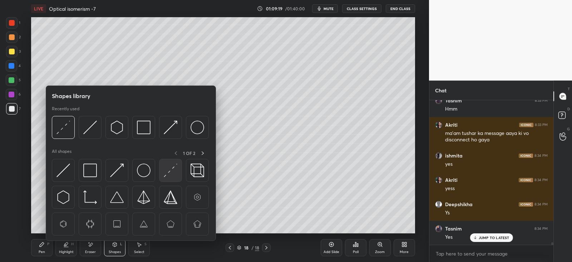
click at [172, 168] on img at bounding box center [171, 170] width 14 height 14
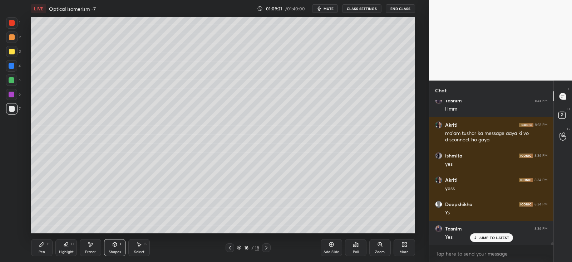
click at [36, 247] on div "Pen P" at bounding box center [41, 247] width 21 height 17
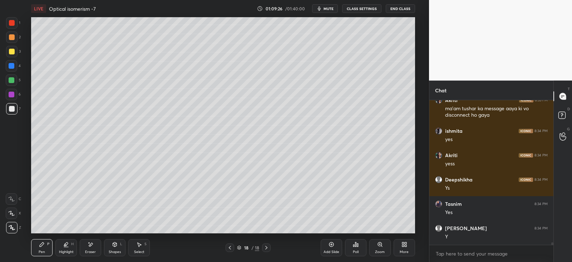
click at [15, 83] on div at bounding box center [11, 79] width 11 height 11
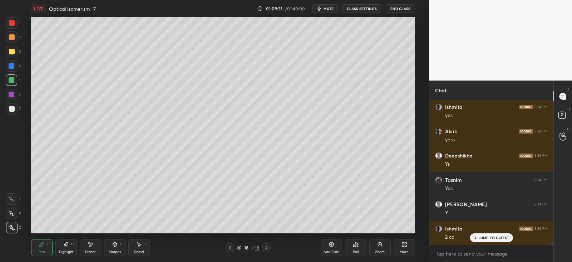
click at [233, 246] on div at bounding box center [230, 247] width 9 height 9
click at [232, 245] on icon at bounding box center [230, 248] width 6 height 6
click at [232, 247] on icon at bounding box center [230, 248] width 6 height 6
click at [229, 248] on icon at bounding box center [230, 248] width 6 height 6
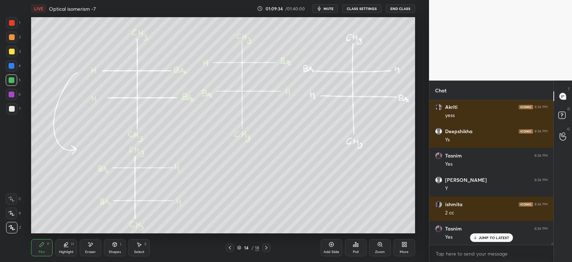
click at [230, 248] on icon at bounding box center [230, 248] width 6 height 6
click at [143, 246] on div "Select S" at bounding box center [138, 247] width 21 height 17
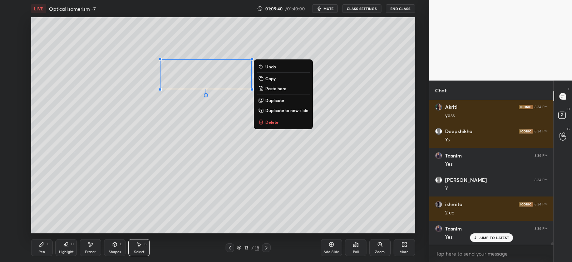
click at [274, 78] on p "Copy" at bounding box center [270, 78] width 10 height 6
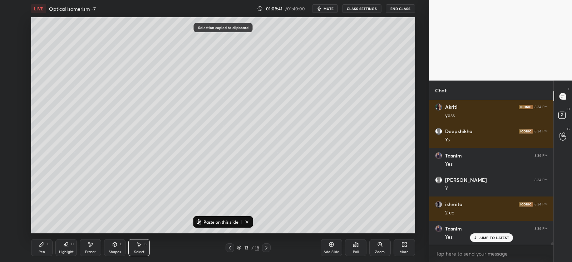
click at [264, 249] on icon at bounding box center [267, 248] width 6 height 6
click at [265, 249] on icon at bounding box center [267, 248] width 6 height 6
click at [265, 248] on icon at bounding box center [267, 248] width 6 height 6
click at [264, 247] on icon at bounding box center [267, 248] width 6 height 6
click at [266, 247] on icon at bounding box center [267, 248] width 6 height 6
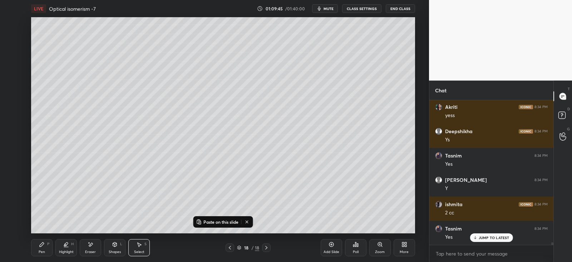
click at [221, 222] on p "Paste on this slide" at bounding box center [220, 222] width 35 height 6
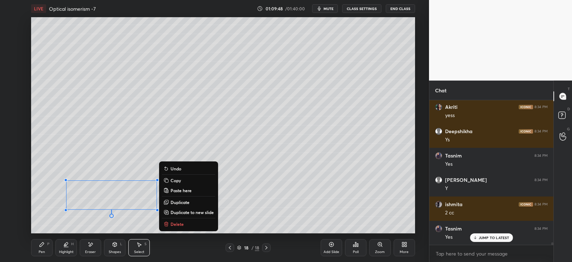
click at [92, 246] on icon at bounding box center [91, 244] width 6 height 6
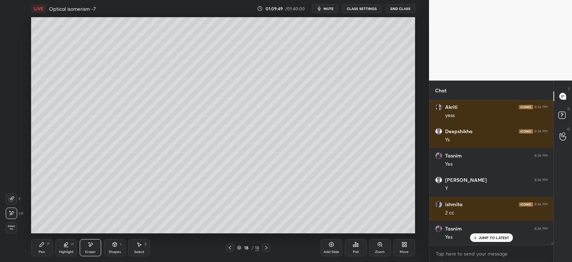
click at [51, 246] on div "Pen P" at bounding box center [41, 247] width 21 height 17
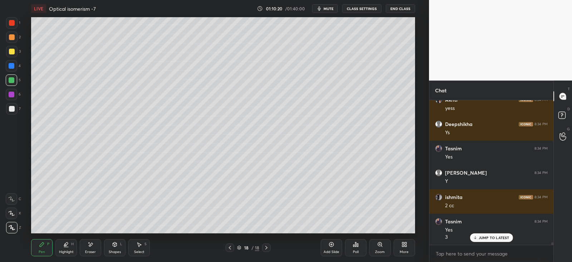
click at [331, 247] on div "Add Slide" at bounding box center [331, 247] width 21 height 17
click at [12, 65] on div at bounding box center [12, 66] width 6 height 6
click at [114, 248] on div "Shapes L" at bounding box center [114, 247] width 21 height 17
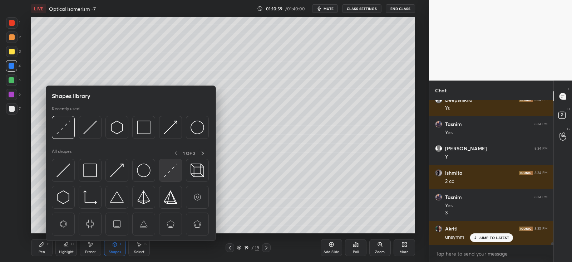
click at [171, 170] on img at bounding box center [171, 170] width 14 height 14
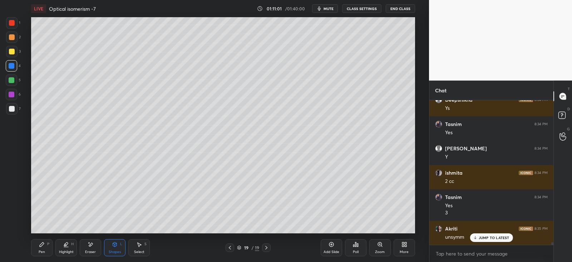
click at [44, 245] on icon at bounding box center [42, 244] width 6 height 6
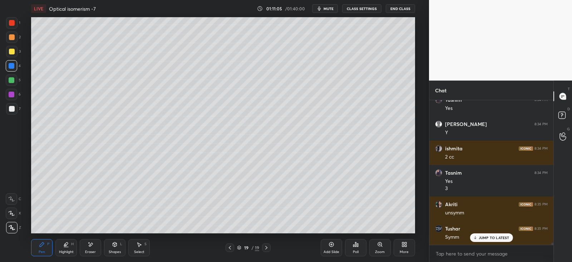
scroll to position [8876, 0]
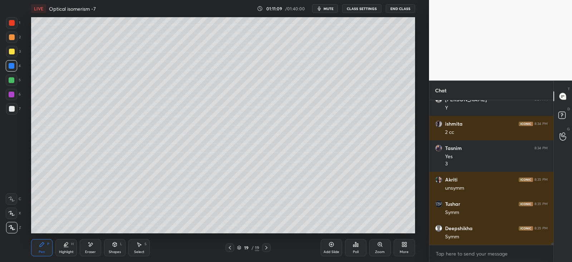
click at [11, 41] on div at bounding box center [11, 36] width 11 height 11
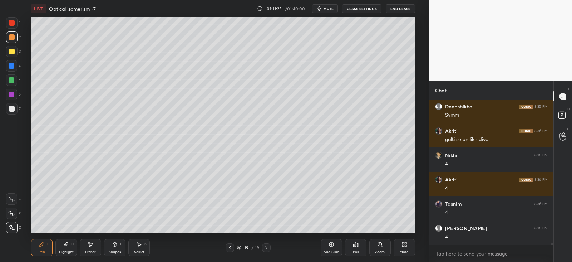
scroll to position [9022, 0]
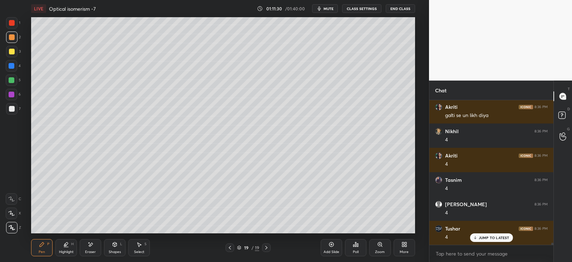
click at [232, 248] on icon at bounding box center [230, 248] width 6 height 6
click at [139, 244] on icon at bounding box center [140, 244] width 4 height 4
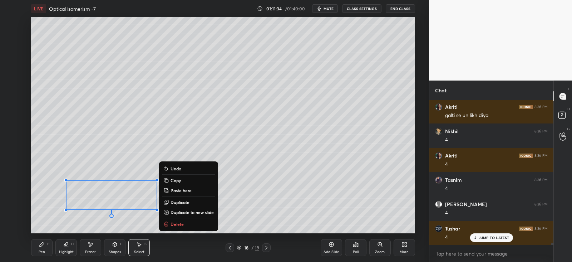
click at [180, 181] on p "Copy" at bounding box center [176, 180] width 10 height 6
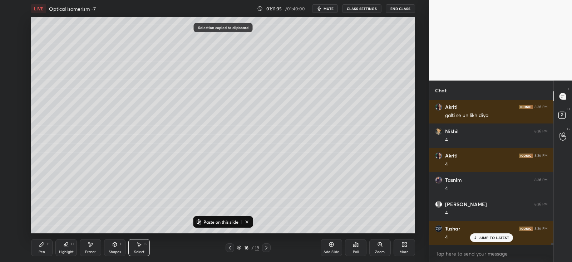
click at [266, 248] on icon at bounding box center [267, 248] width 6 height 6
click at [213, 218] on button "Paste on this slide" at bounding box center [217, 221] width 45 height 9
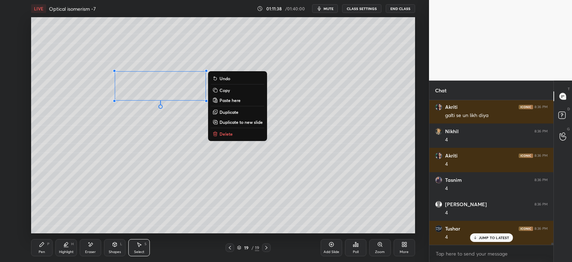
click at [38, 246] on div "Pen P" at bounding box center [41, 247] width 21 height 17
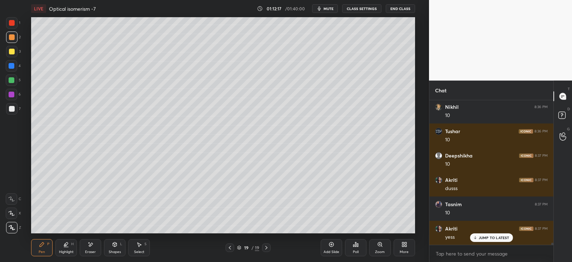
scroll to position [9192, 0]
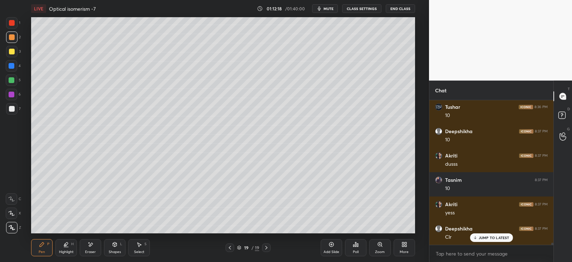
click at [11, 51] on div at bounding box center [12, 52] width 6 height 6
click at [89, 245] on icon at bounding box center [91, 244] width 6 height 6
click at [45, 248] on div "Pen P" at bounding box center [41, 247] width 21 height 17
click at [12, 80] on div at bounding box center [12, 80] width 6 height 6
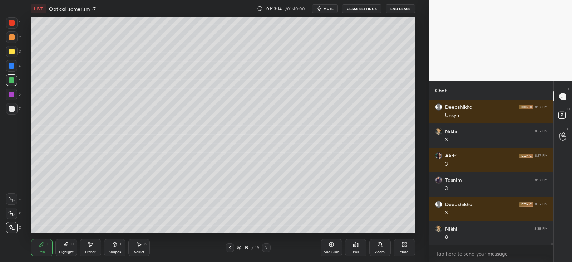
scroll to position [9435, 0]
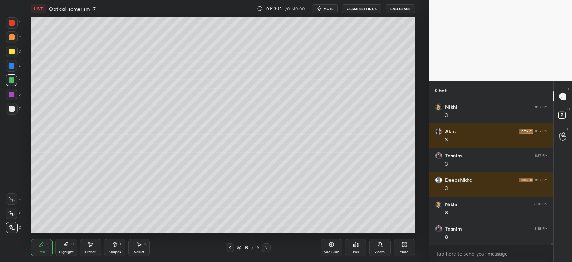
click at [89, 245] on icon at bounding box center [91, 244] width 4 height 4
click at [48, 244] on div "P" at bounding box center [48, 244] width 2 height 4
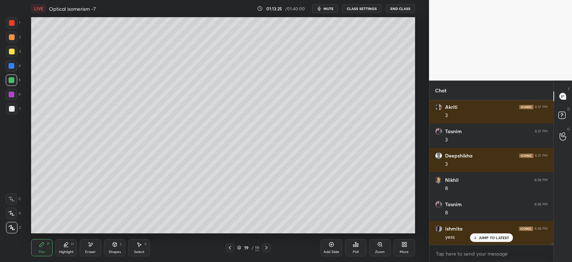
click at [335, 247] on div "Add Slide" at bounding box center [331, 247] width 21 height 17
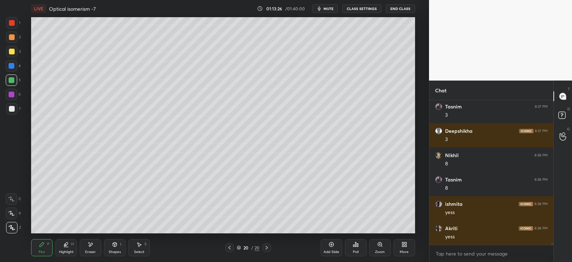
click at [13, 21] on div at bounding box center [12, 23] width 6 height 6
click at [13, 52] on div at bounding box center [12, 52] width 6 height 6
click at [116, 246] on icon at bounding box center [115, 244] width 4 height 4
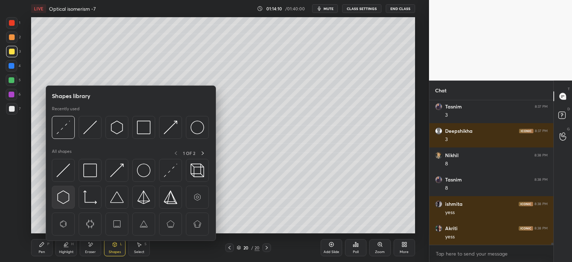
click at [65, 193] on img at bounding box center [64, 197] width 14 height 14
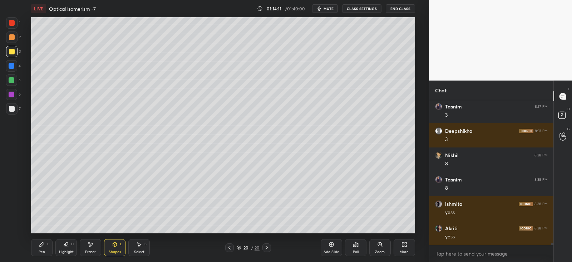
scroll to position [9508, 0]
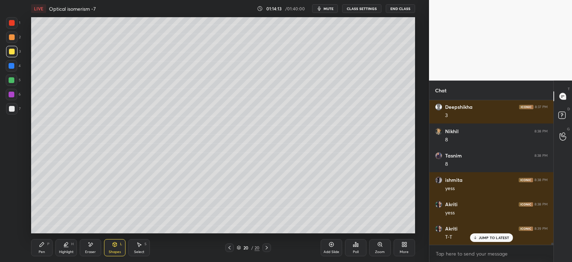
click at [44, 240] on div "Pen P" at bounding box center [41, 247] width 21 height 17
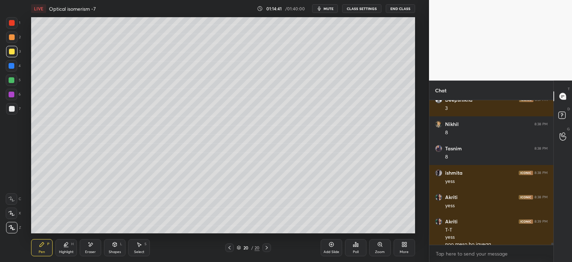
scroll to position [9522, 0]
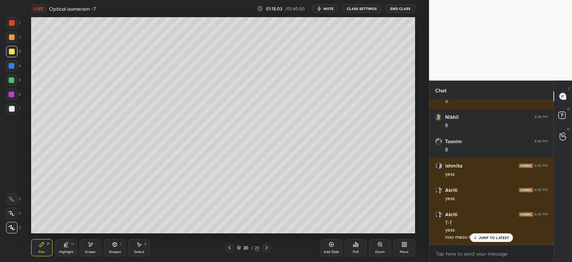
click at [112, 244] on icon at bounding box center [115, 244] width 6 height 6
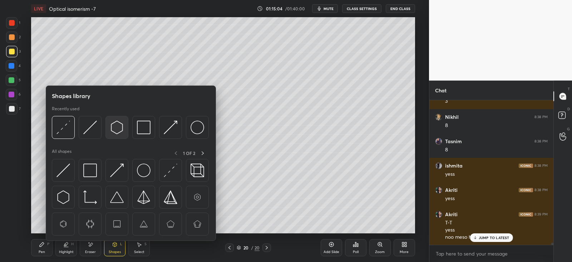
click at [118, 130] on img at bounding box center [117, 128] width 14 height 14
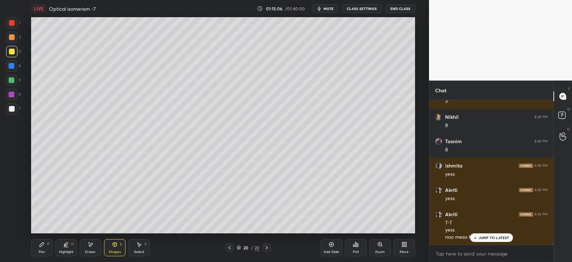
scroll to position [9547, 0]
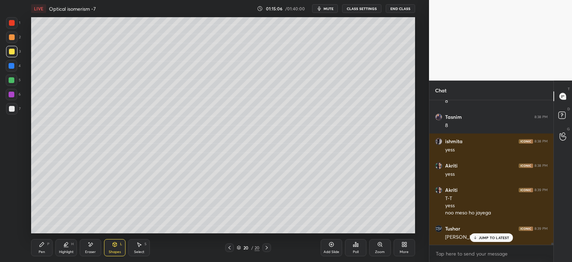
click at [46, 237] on div "Pen P Highlight H Eraser Shapes L Select S 20 / 20 Add Slide Poll Zoom More" at bounding box center [223, 247] width 384 height 29
click at [45, 239] on div "Pen P" at bounding box center [41, 247] width 21 height 17
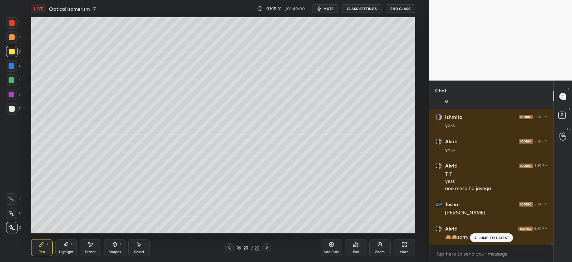
click at [13, 36] on div at bounding box center [12, 37] width 6 height 6
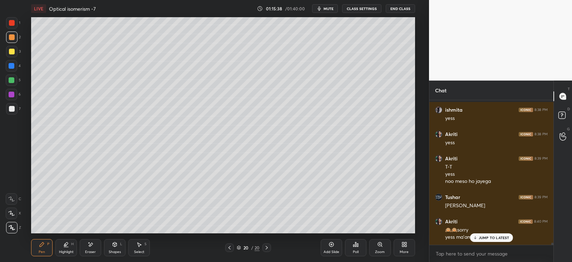
scroll to position [9602, 0]
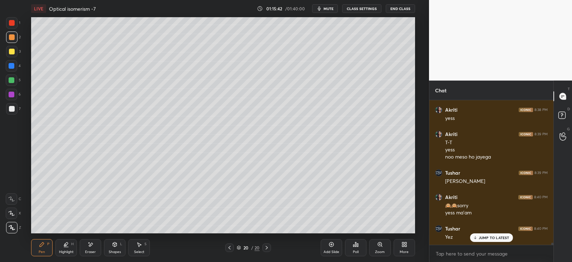
click at [113, 246] on icon at bounding box center [115, 244] width 6 height 6
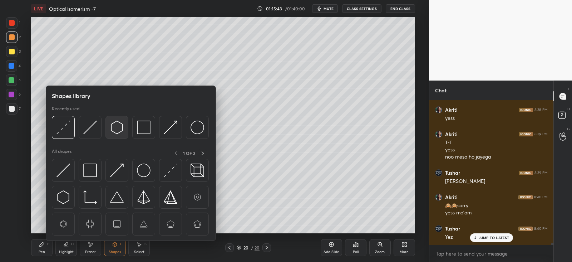
click at [121, 124] on img at bounding box center [117, 128] width 14 height 14
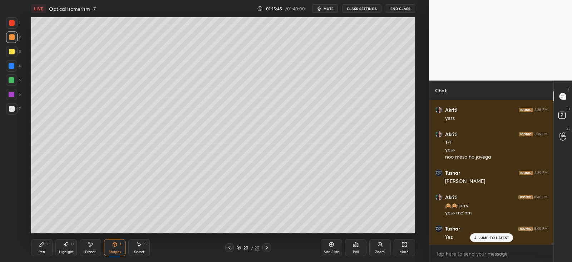
click at [48, 244] on div "P" at bounding box center [48, 244] width 2 height 4
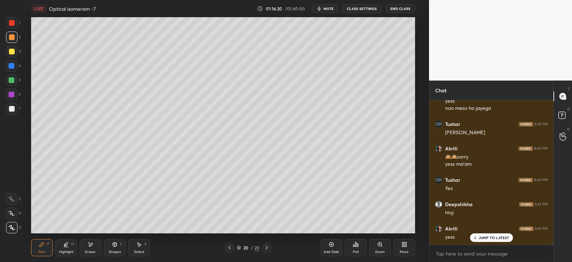
click at [12, 49] on div at bounding box center [12, 52] width 6 height 6
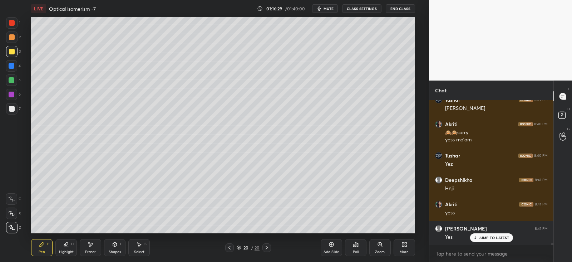
click at [118, 250] on div "Shapes" at bounding box center [115, 252] width 12 height 4
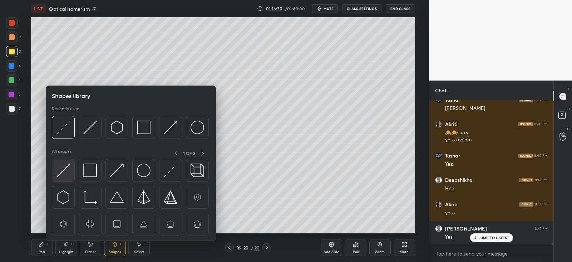
click at [64, 164] on img at bounding box center [64, 170] width 14 height 14
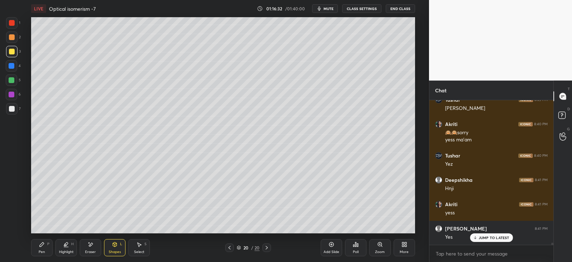
click at [44, 245] on icon at bounding box center [42, 244] width 6 height 6
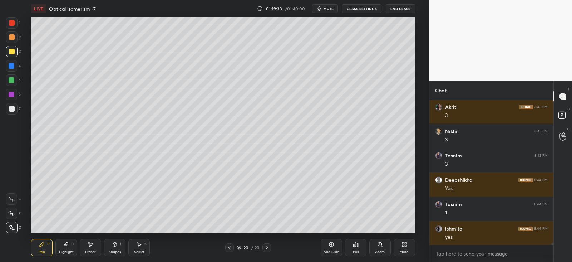
scroll to position [10113, 0]
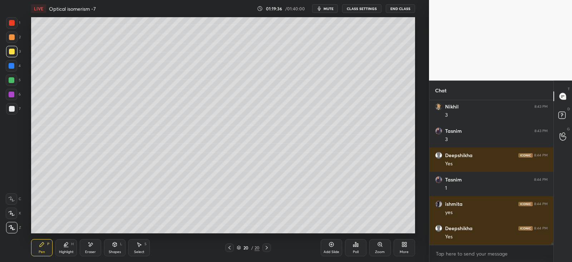
click at [117, 249] on div "Shapes L" at bounding box center [114, 247] width 21 height 17
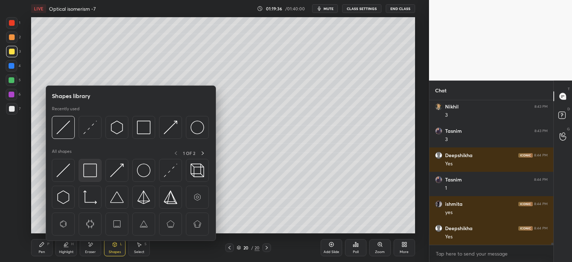
click at [95, 177] on img at bounding box center [90, 170] width 14 height 14
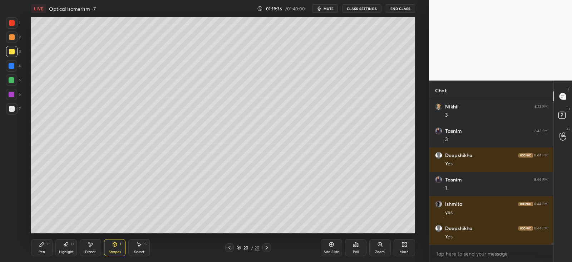
scroll to position [10137, 0]
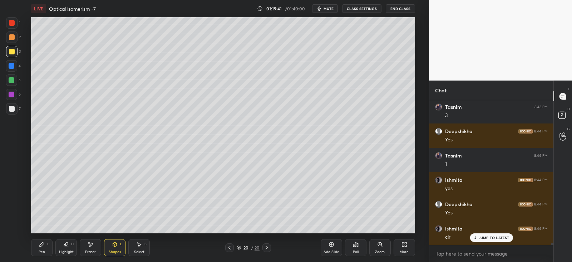
click at [45, 244] on div "Pen P" at bounding box center [41, 247] width 21 height 17
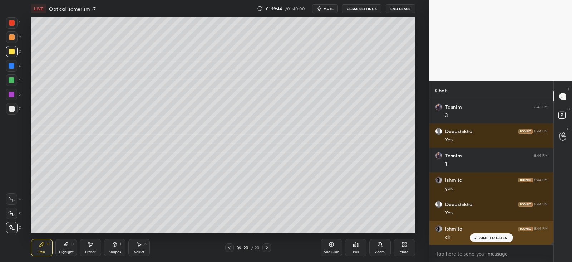
click at [486, 235] on p "JUMP TO LATEST" at bounding box center [494, 237] width 31 height 4
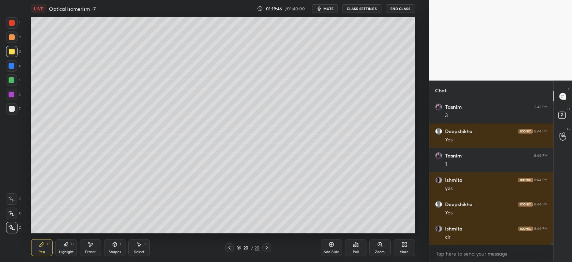
click at [231, 249] on icon at bounding box center [230, 248] width 6 height 6
click at [267, 246] on icon at bounding box center [267, 248] width 6 height 6
click at [266, 247] on icon at bounding box center [267, 248] width 6 height 6
click at [227, 246] on icon at bounding box center [230, 248] width 6 height 6
click at [227, 247] on icon at bounding box center [230, 248] width 6 height 6
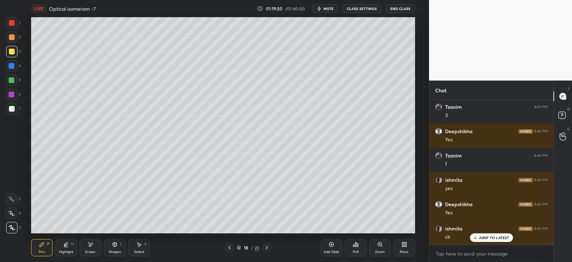
scroll to position [10162, 0]
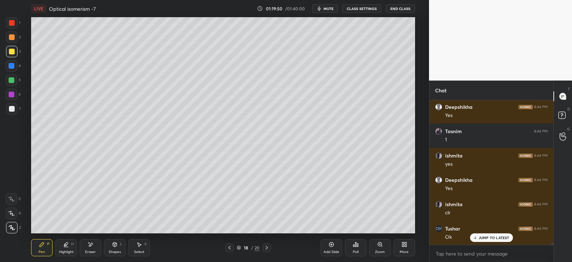
click at [267, 246] on icon at bounding box center [267, 248] width 6 height 6
click at [267, 245] on icon at bounding box center [267, 248] width 6 height 6
click at [267, 246] on icon at bounding box center [267, 248] width 6 height 6
click at [11, 36] on div at bounding box center [12, 37] width 6 height 6
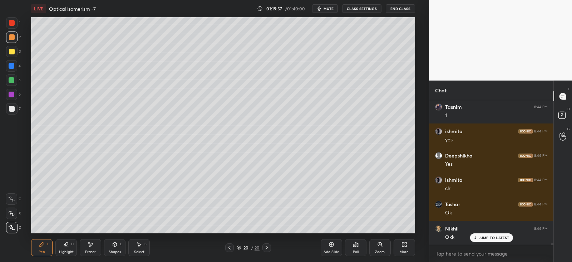
scroll to position [10210, 0]
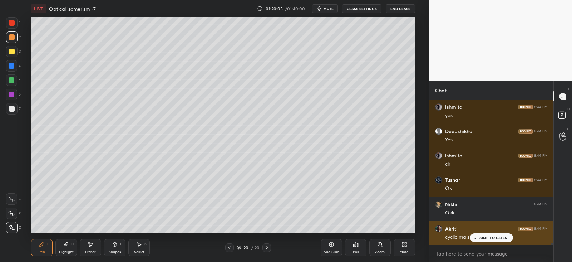
click at [477, 240] on div "JUMP TO LATEST" at bounding box center [491, 237] width 43 height 9
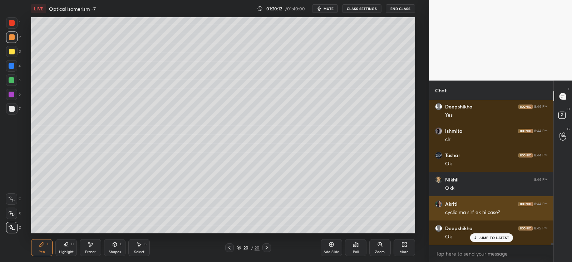
scroll to position [10259, 0]
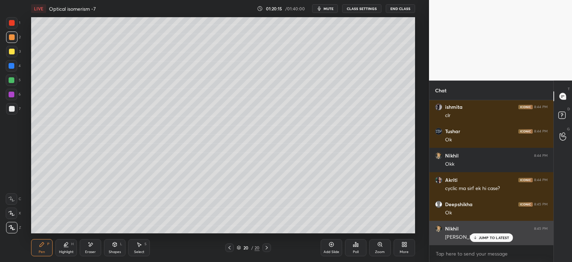
click at [483, 239] on p "JUMP TO LATEST" at bounding box center [494, 237] width 31 height 4
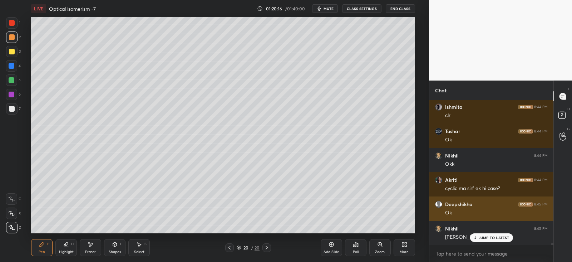
scroll to position [10283, 0]
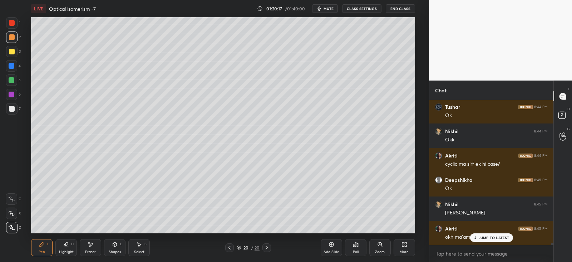
click at [480, 237] on p "JUMP TO LATEST" at bounding box center [494, 237] width 31 height 4
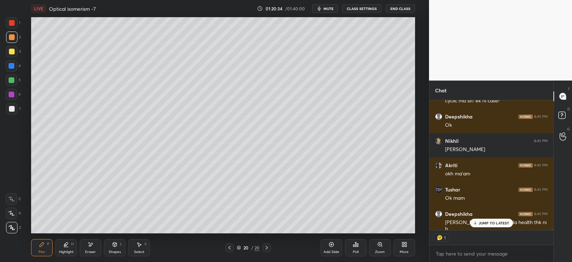
scroll to position [10371, 0]
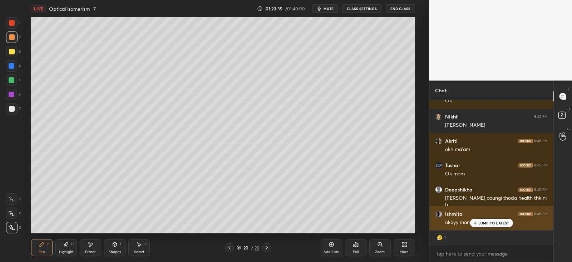
click at [486, 224] on p "JUMP TO LATEST" at bounding box center [494, 223] width 31 height 4
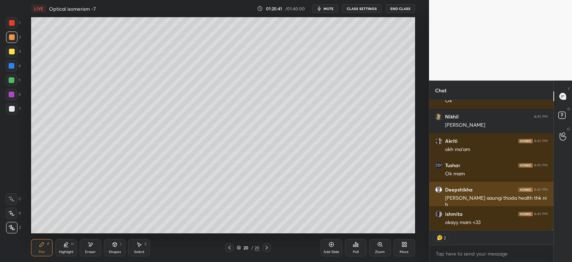
scroll to position [10395, 0]
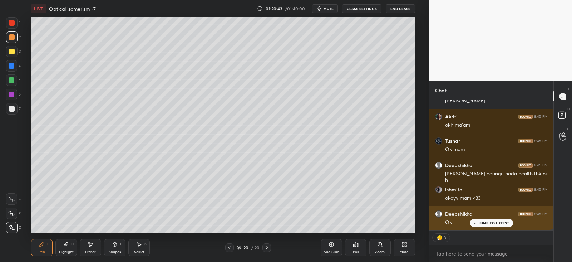
click at [483, 222] on p "JUMP TO LATEST" at bounding box center [494, 223] width 31 height 4
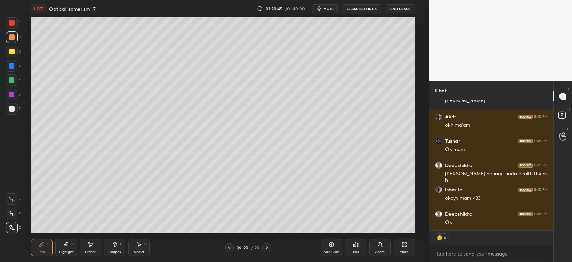
click at [394, 10] on button "End Class" at bounding box center [400, 8] width 29 height 9
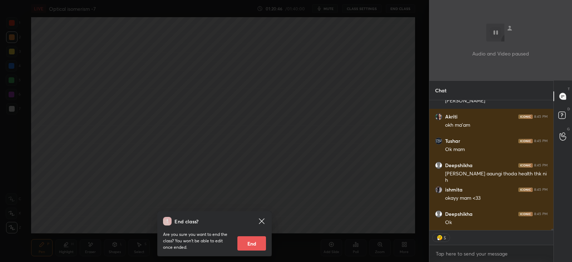
click at [260, 236] on button "End" at bounding box center [251, 243] width 29 height 14
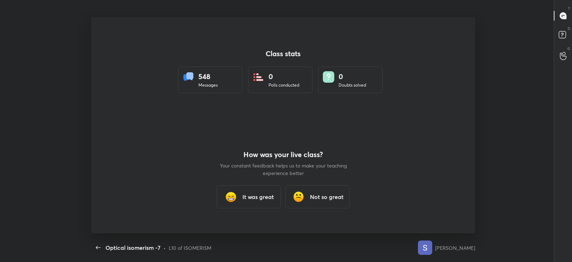
scroll to position [0, 0]
type textarea "x"
